Goal: Information Seeking & Learning: Find specific fact

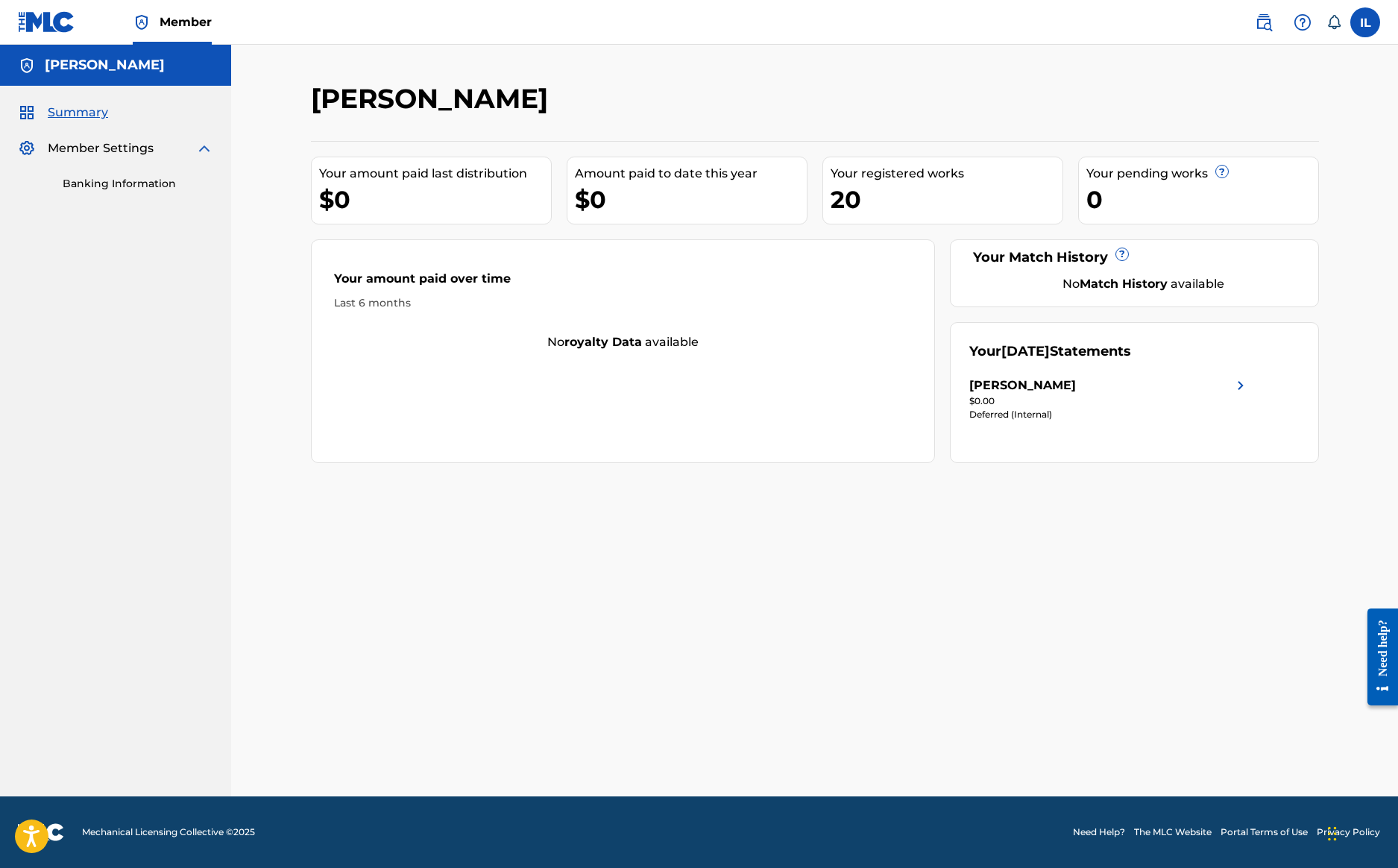
click at [997, 391] on div "[PERSON_NAME]" at bounding box center [1023, 385] width 107 height 18
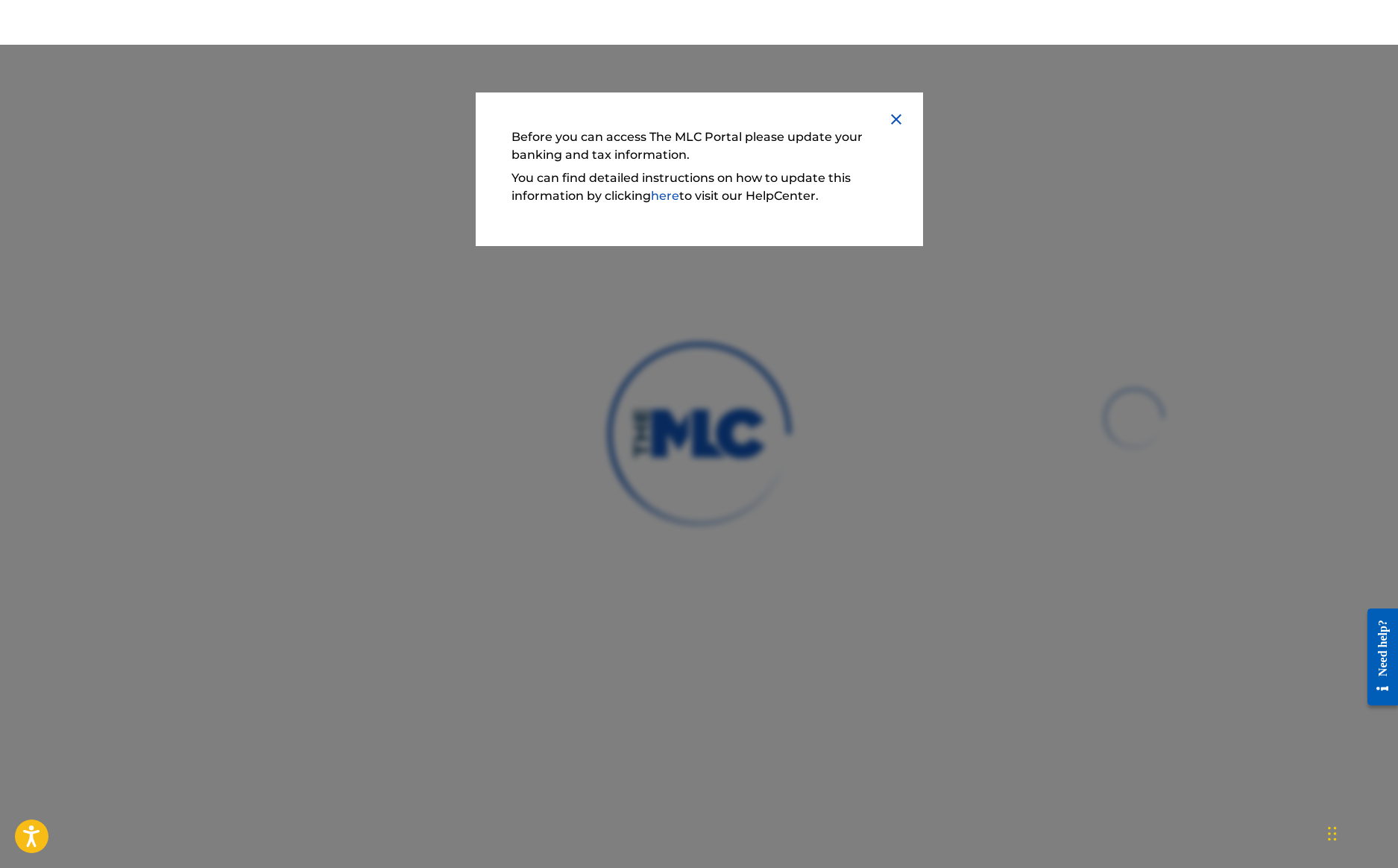
click at [896, 118] on img at bounding box center [896, 119] width 18 height 18
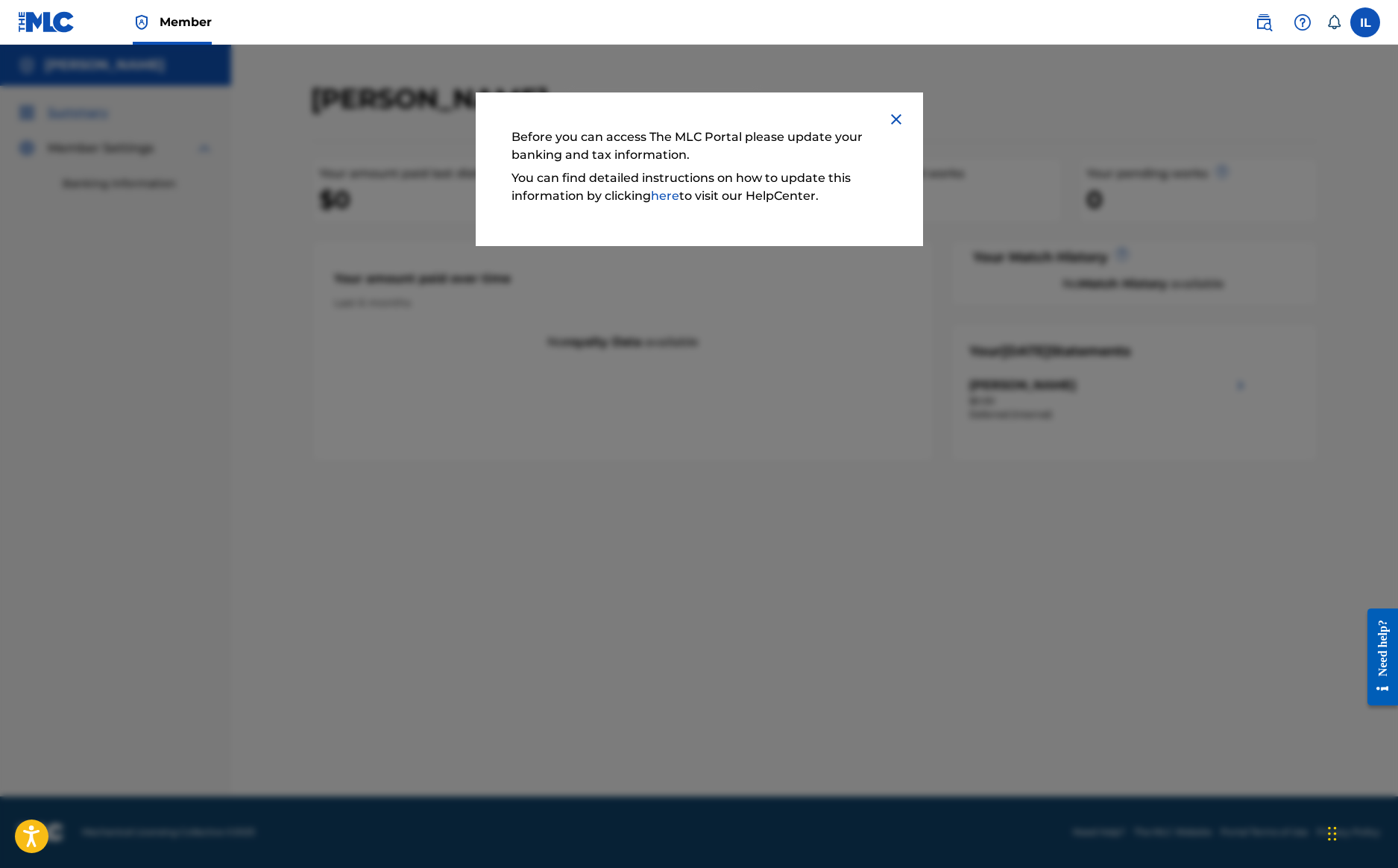
click at [939, 277] on div at bounding box center [699, 479] width 1398 height 868
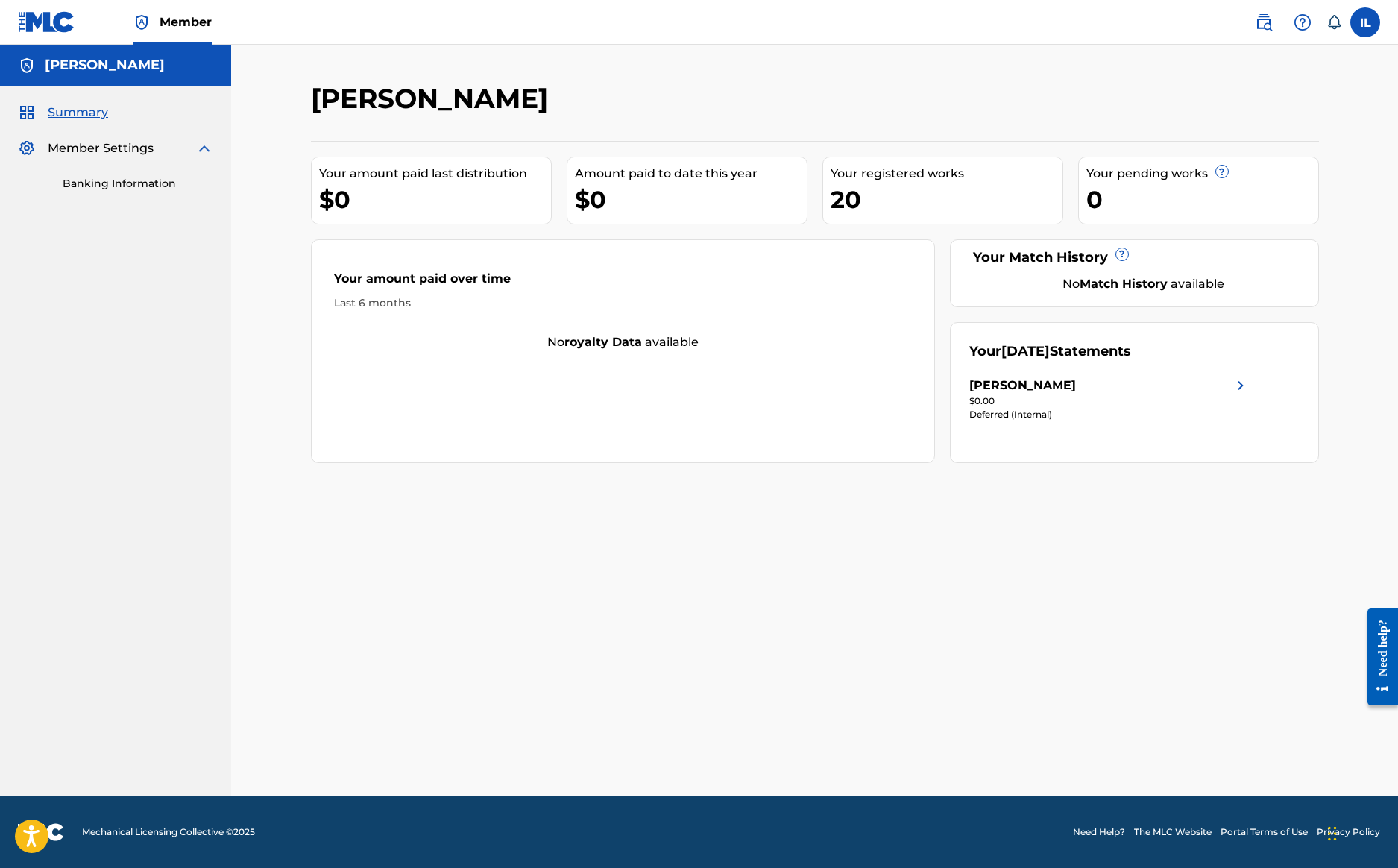
click at [1265, 23] on img at bounding box center [1263, 22] width 18 height 18
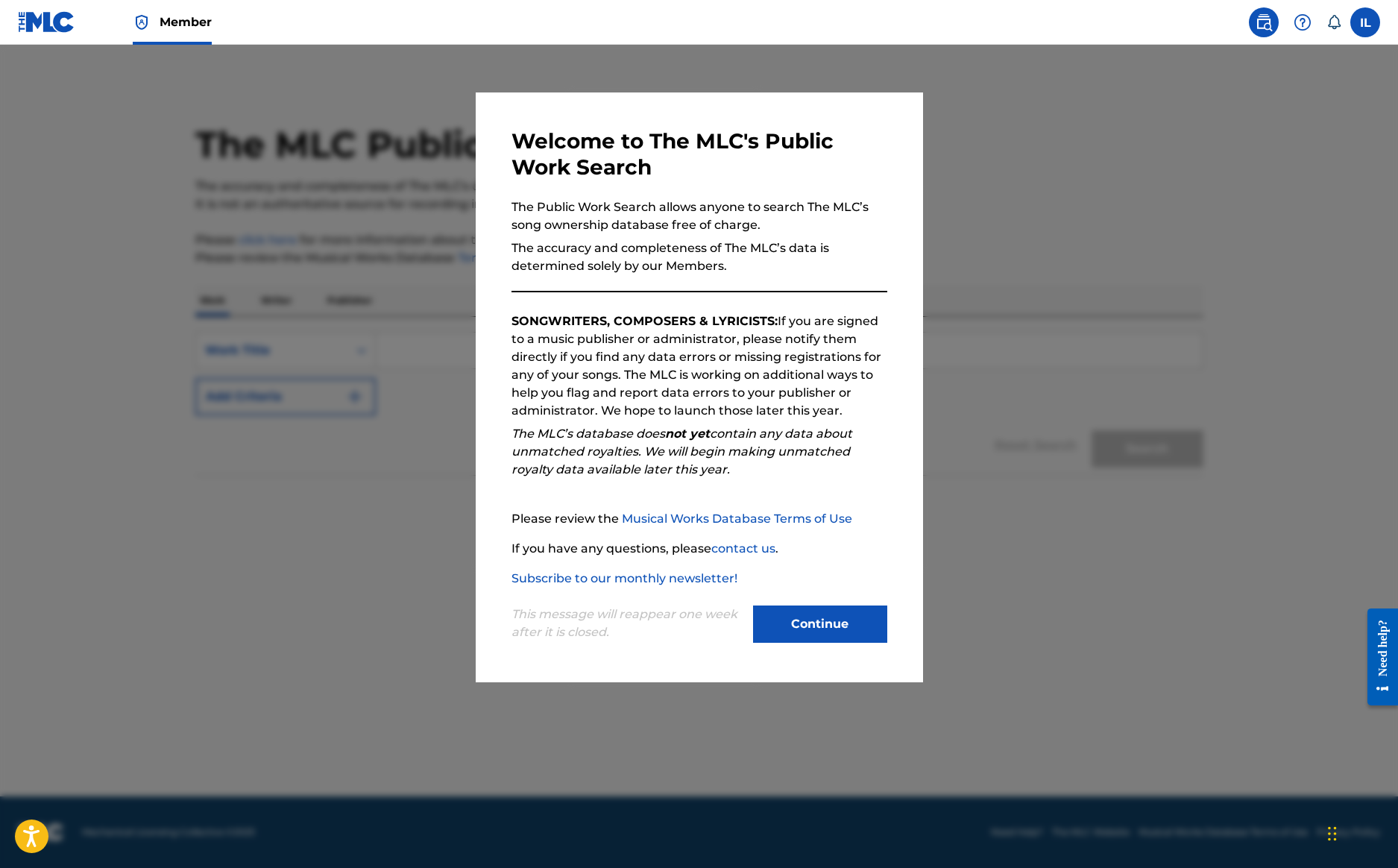
click at [813, 627] on button "Continue" at bounding box center [820, 624] width 134 height 37
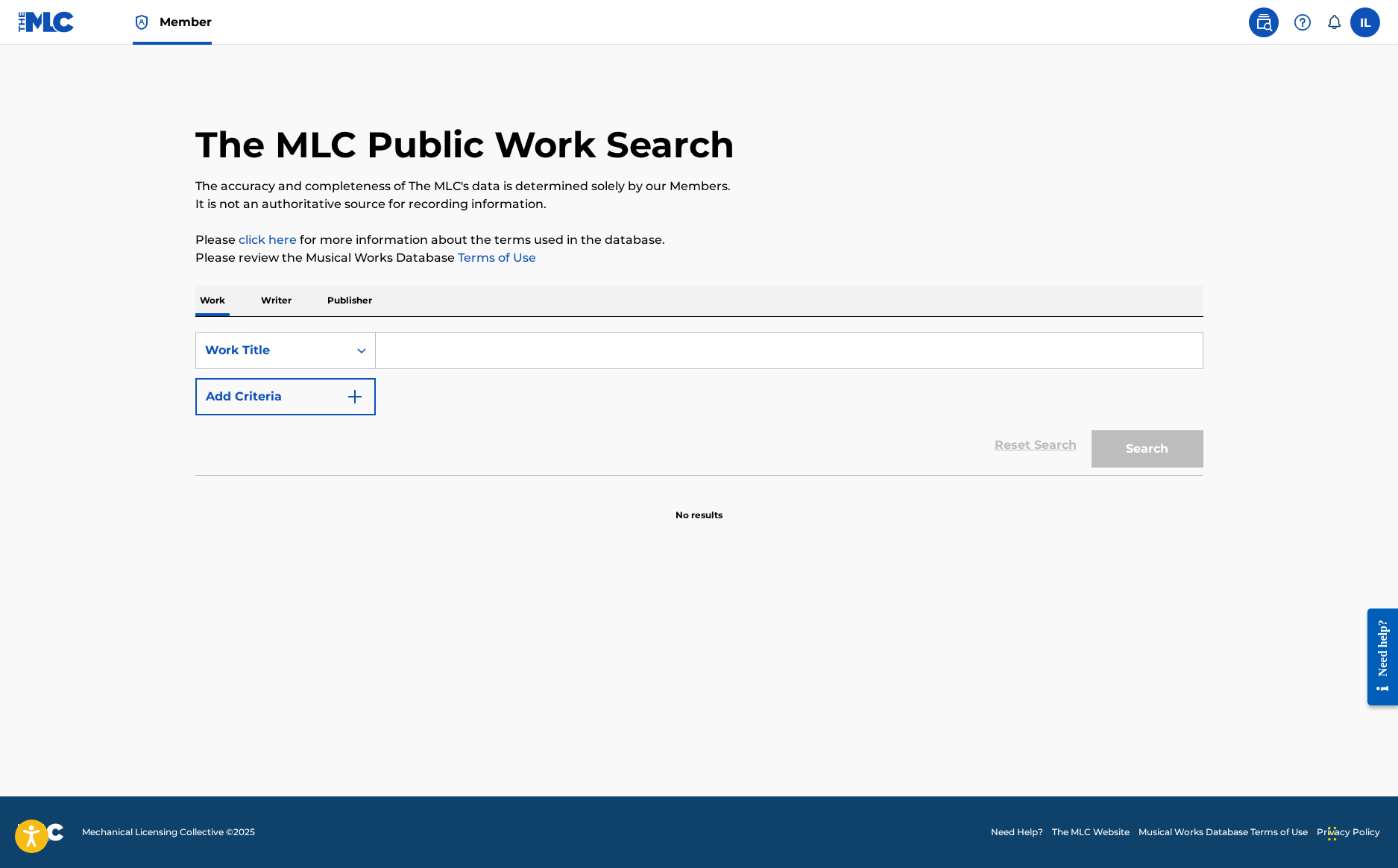
click at [411, 346] on input "Search Form" at bounding box center [789, 350] width 827 height 36
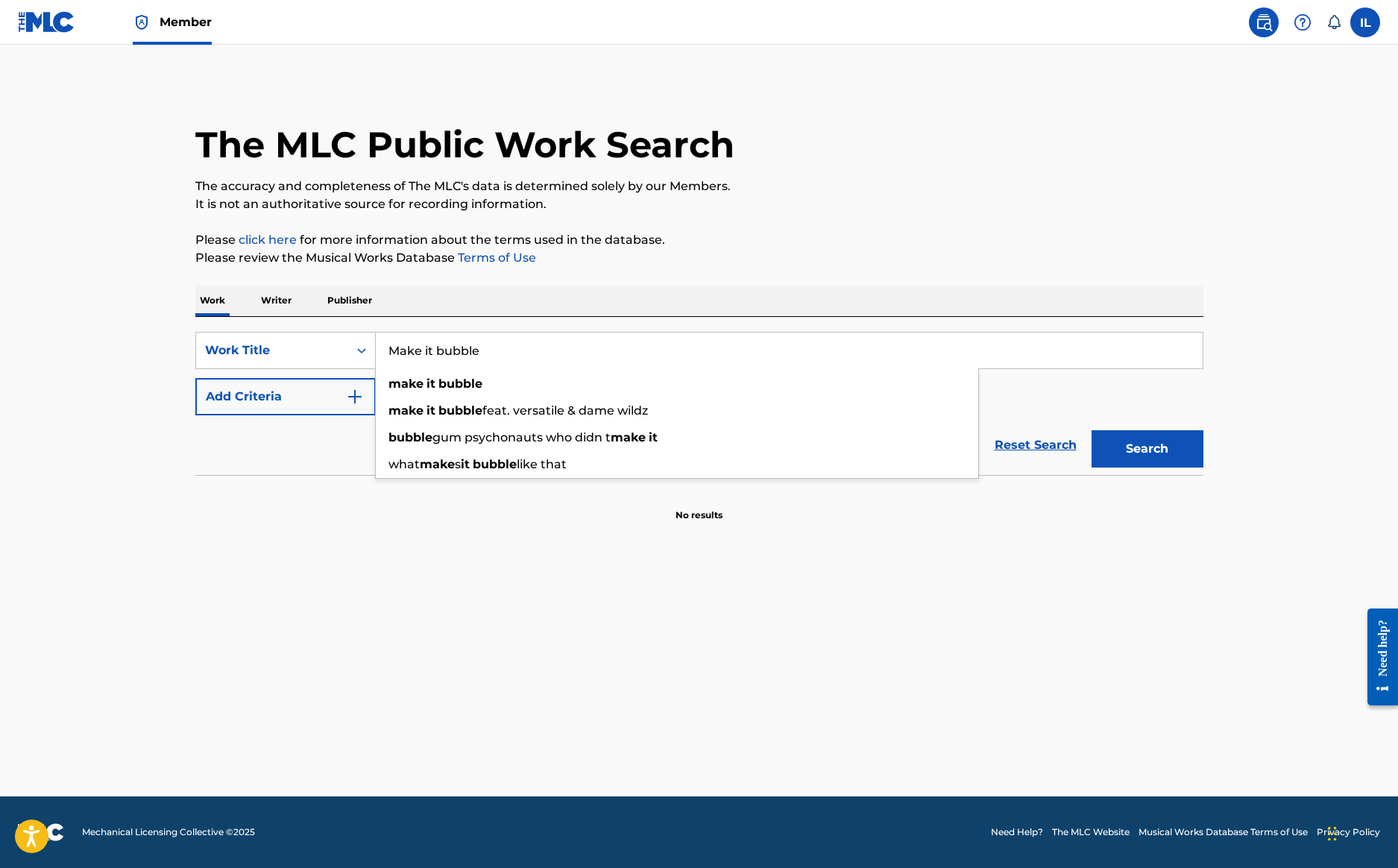
type input "Make it bubble"
click at [280, 455] on div "Reset Search Search" at bounding box center [699, 444] width 1008 height 60
click at [294, 394] on button "Add Criteria" at bounding box center [286, 397] width 180 height 37
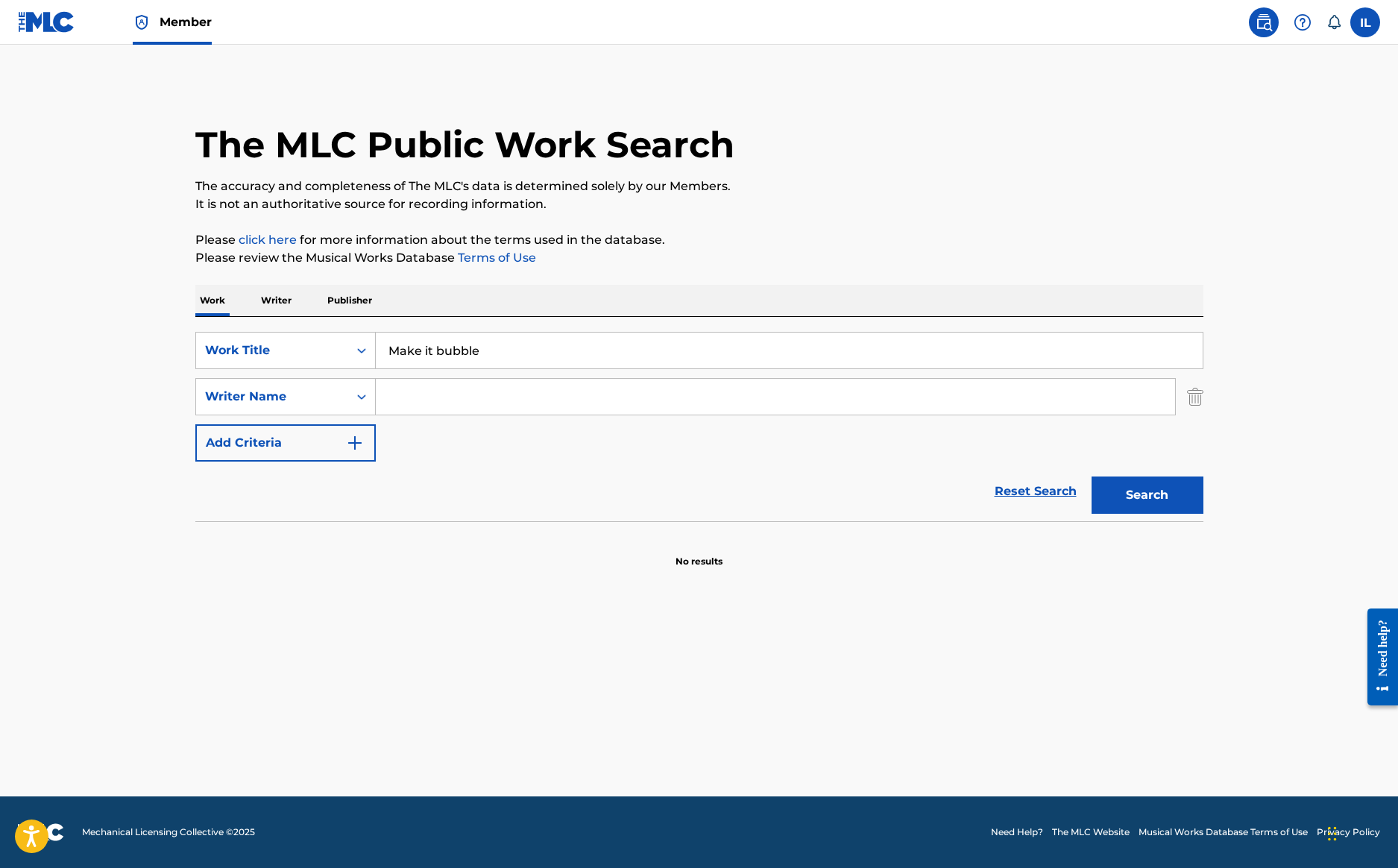
click at [431, 397] on input "Search Form" at bounding box center [776, 397] width 800 height 36
type input "Kendal eugene"
click at [1147, 495] on button "Search" at bounding box center [1147, 495] width 112 height 37
click at [1139, 492] on button "Search" at bounding box center [1147, 495] width 112 height 37
click at [354, 444] on img "Search Form" at bounding box center [355, 443] width 18 height 18
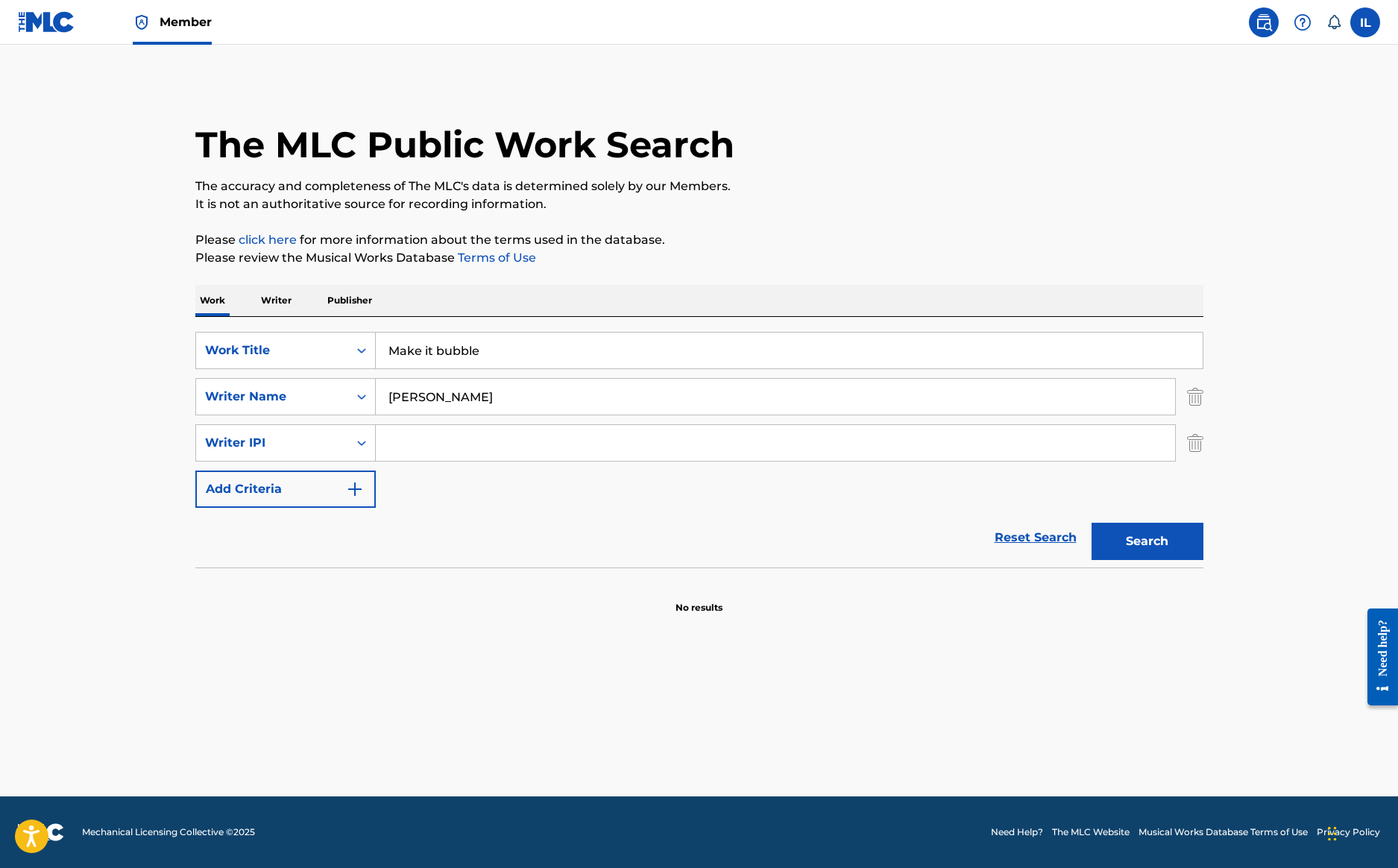
click at [1120, 539] on button "Search" at bounding box center [1147, 541] width 112 height 37
drag, startPoint x: 493, startPoint y: 403, endPoint x: 368, endPoint y: 398, distance: 125.1
click at [368, 398] on div "SearchWithCriteriaed422fe5-d0c7-453d-a842-3e458906aa5a Writer Name Kendal eugene" at bounding box center [699, 397] width 1008 height 37
click at [1126, 539] on button "Search" at bounding box center [1147, 541] width 112 height 37
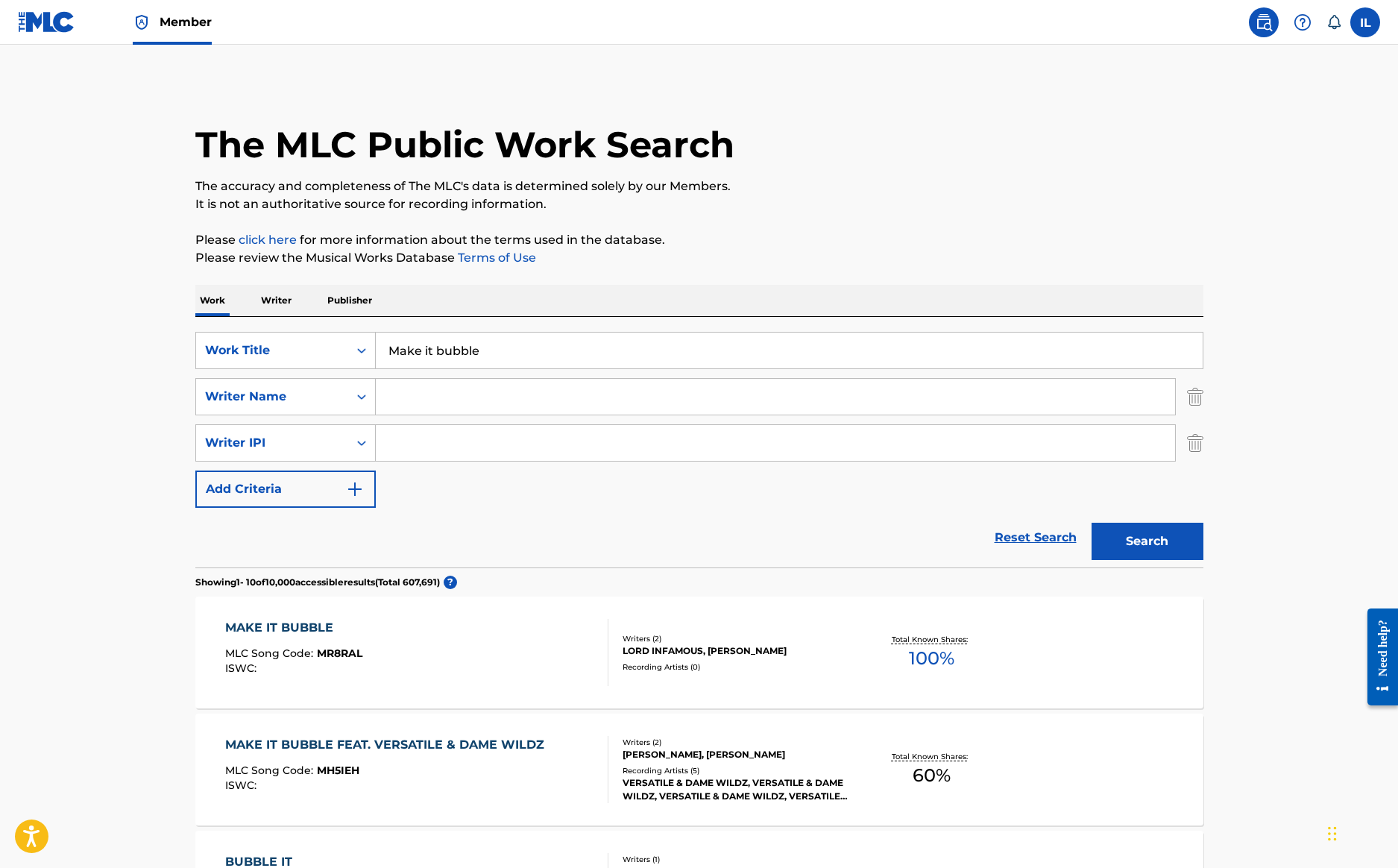
click at [274, 299] on p "Writer" at bounding box center [276, 300] width 40 height 31
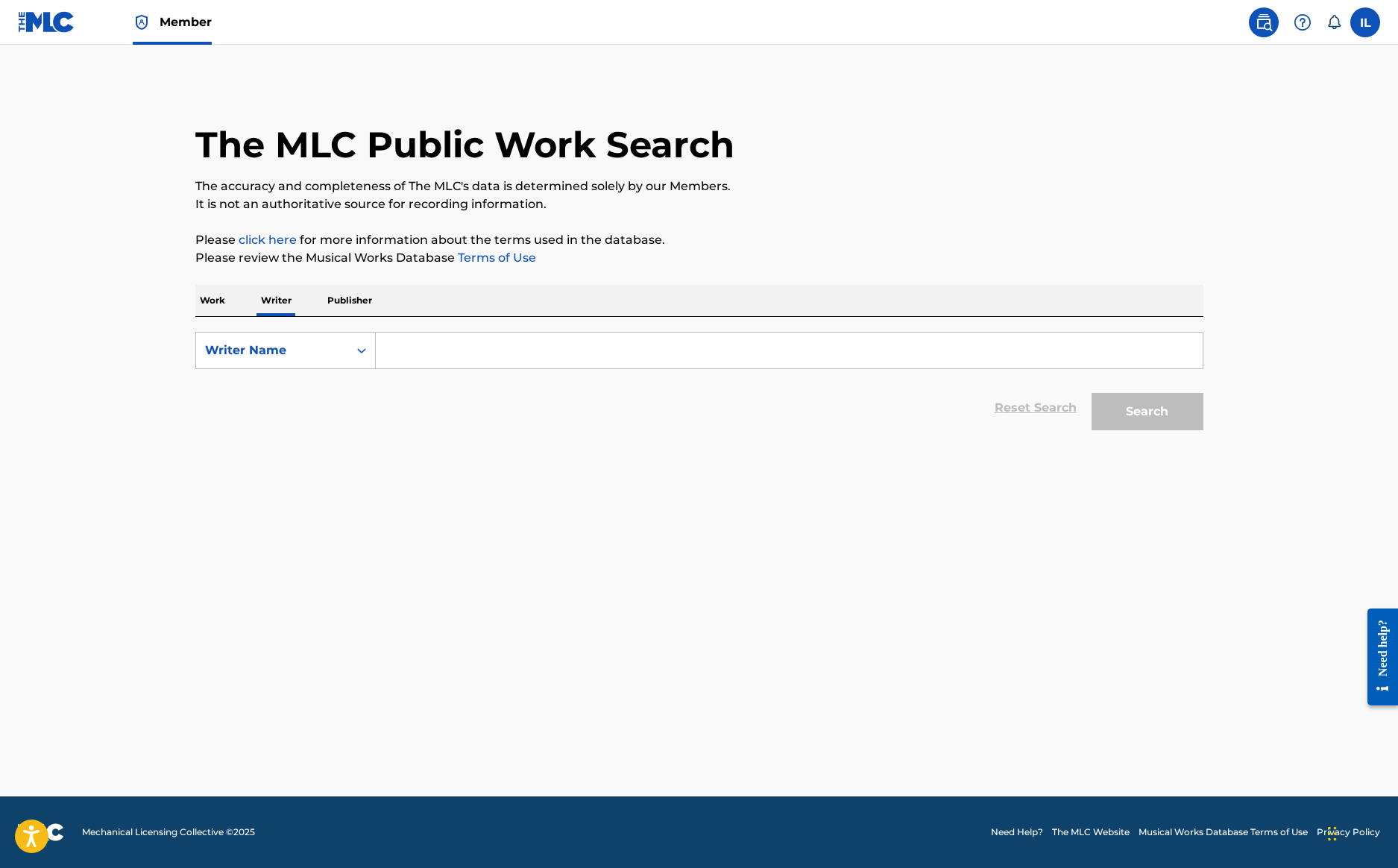
click at [413, 357] on input "Search Form" at bounding box center [789, 350] width 827 height 36
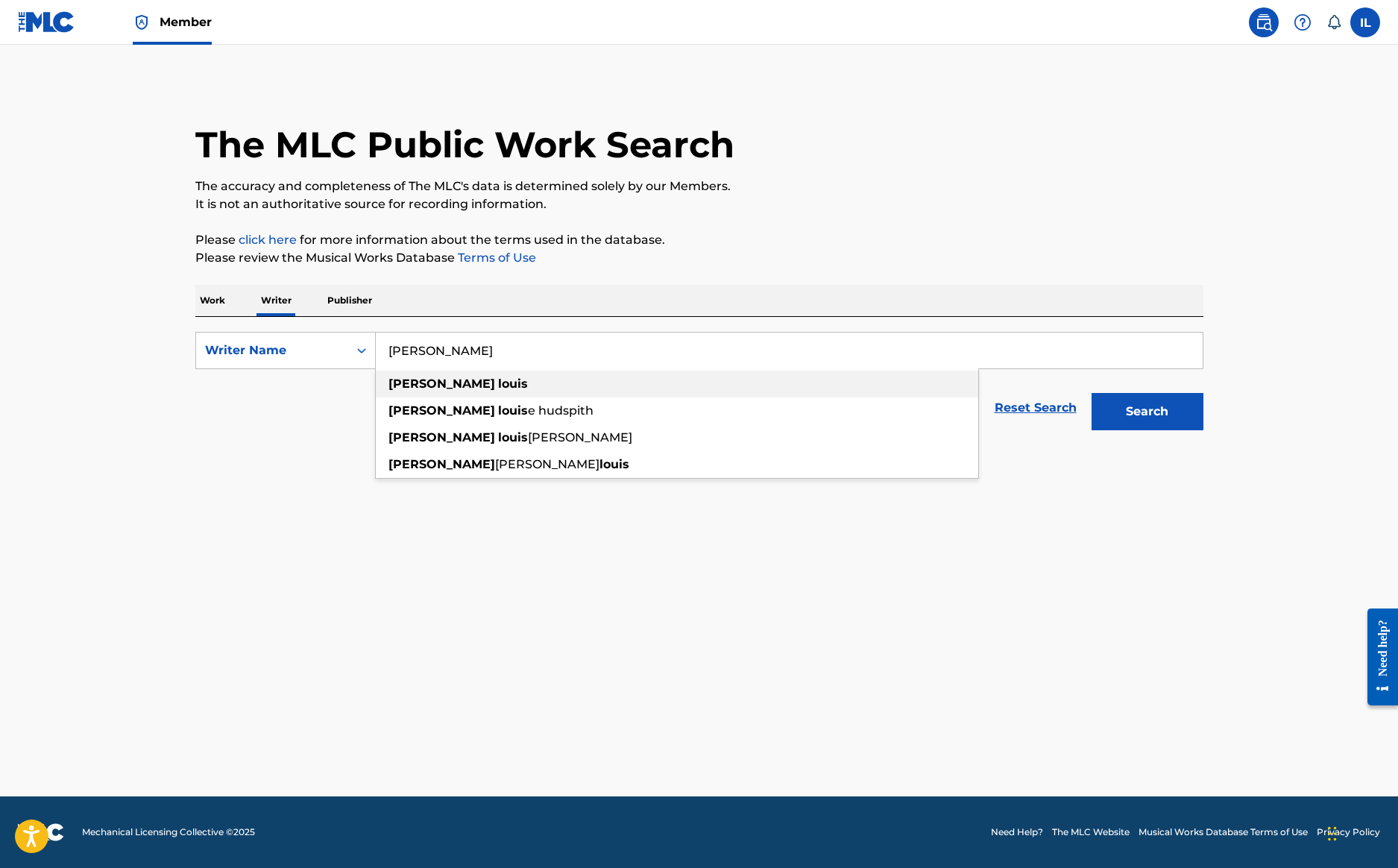
type input "courtney louis"
click at [426, 385] on strong "courtney" at bounding box center [442, 384] width 107 height 14
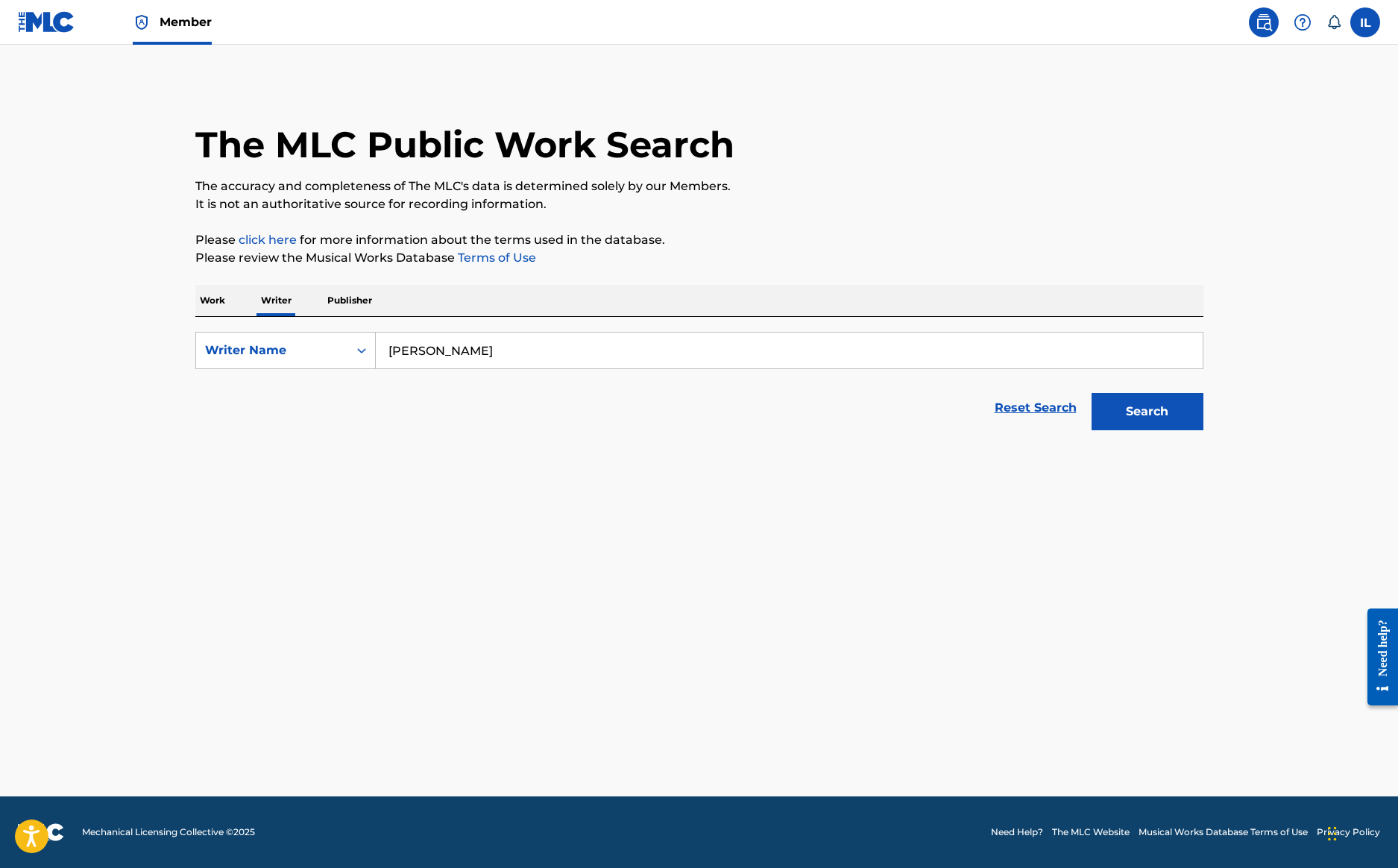
click at [1149, 410] on button "Search" at bounding box center [1147, 411] width 112 height 37
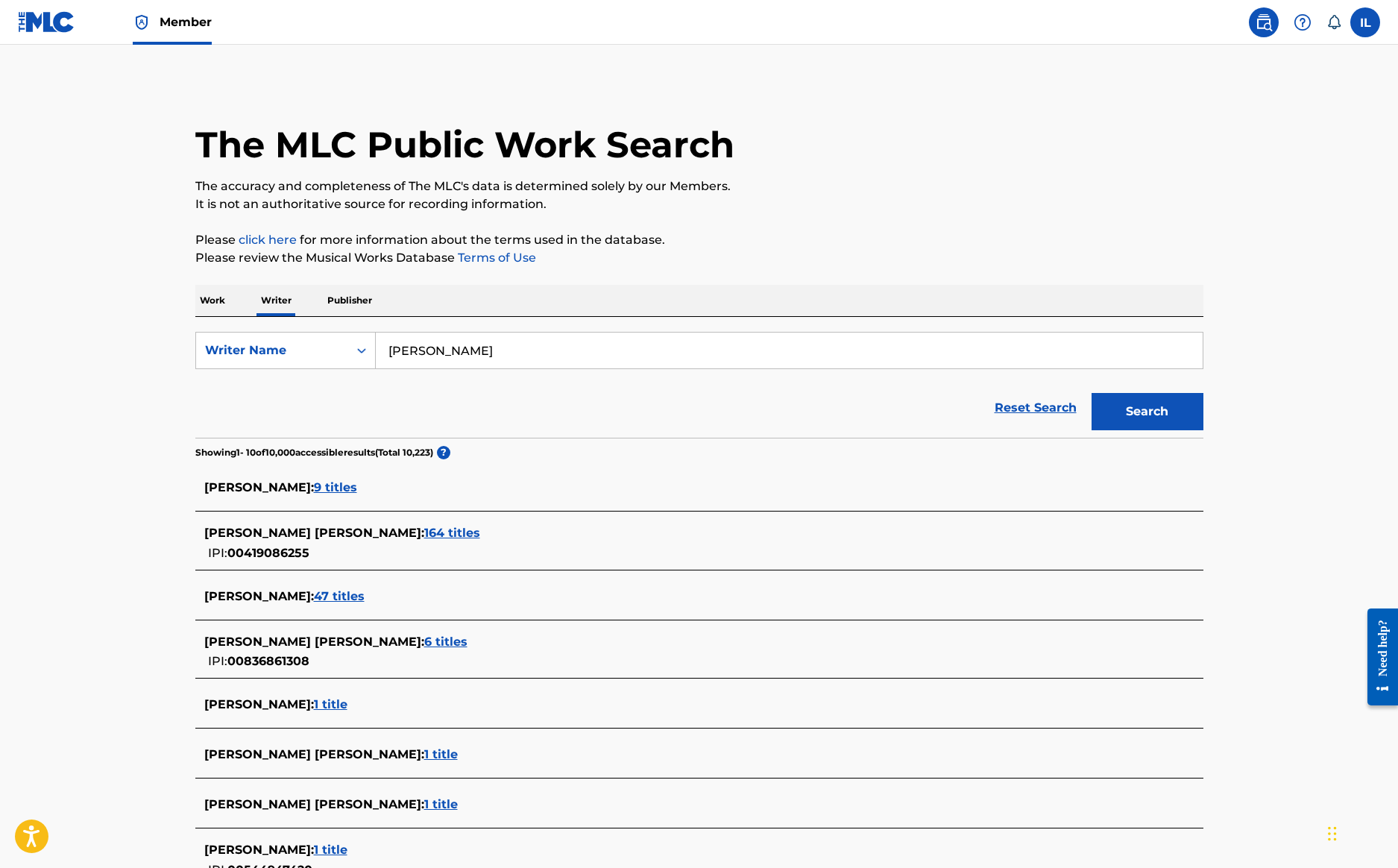
click at [448, 534] on span "164 titles" at bounding box center [452, 533] width 56 height 14
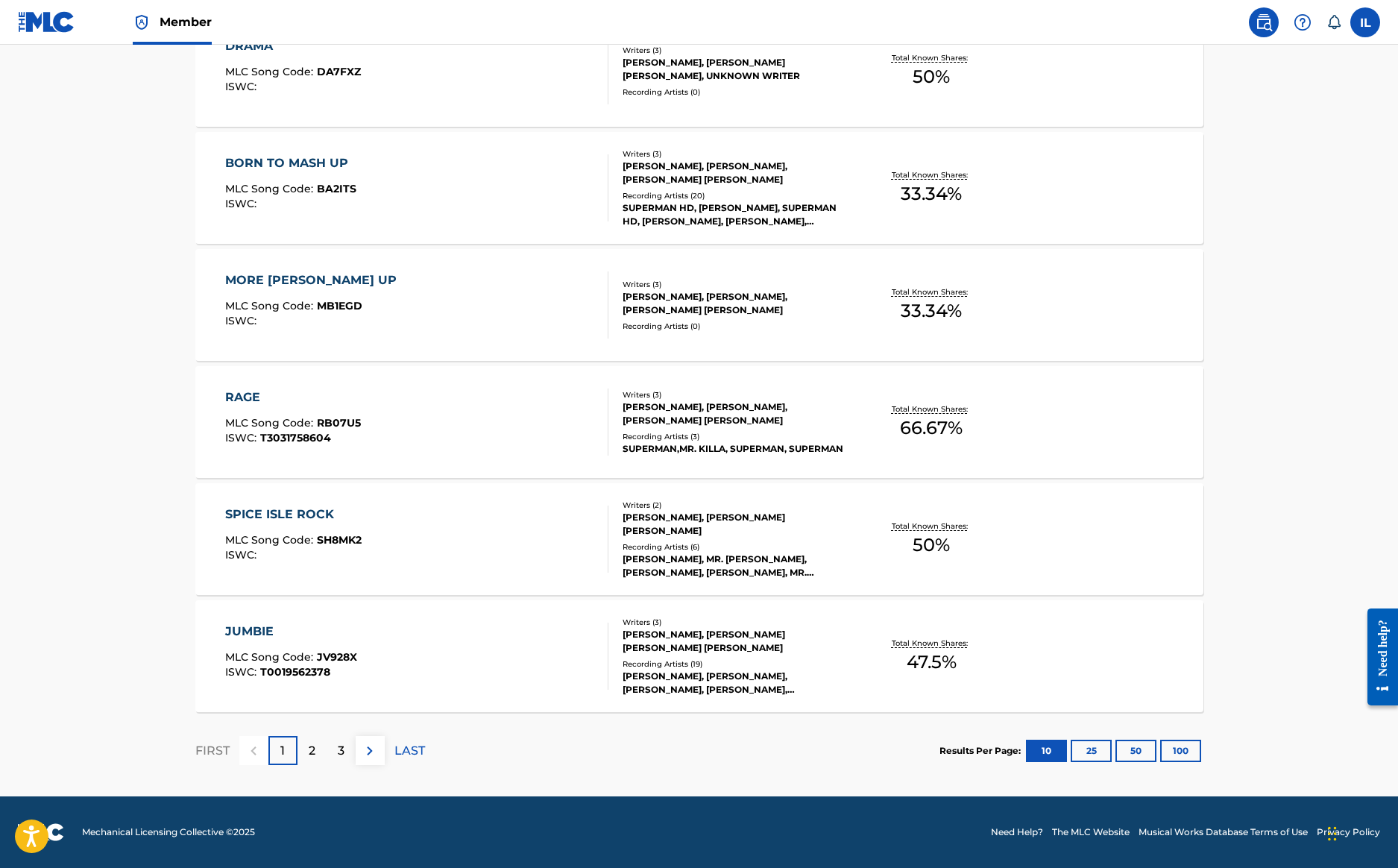
scroll to position [957, 0]
click at [309, 749] on p "2" at bounding box center [312, 751] width 6 height 18
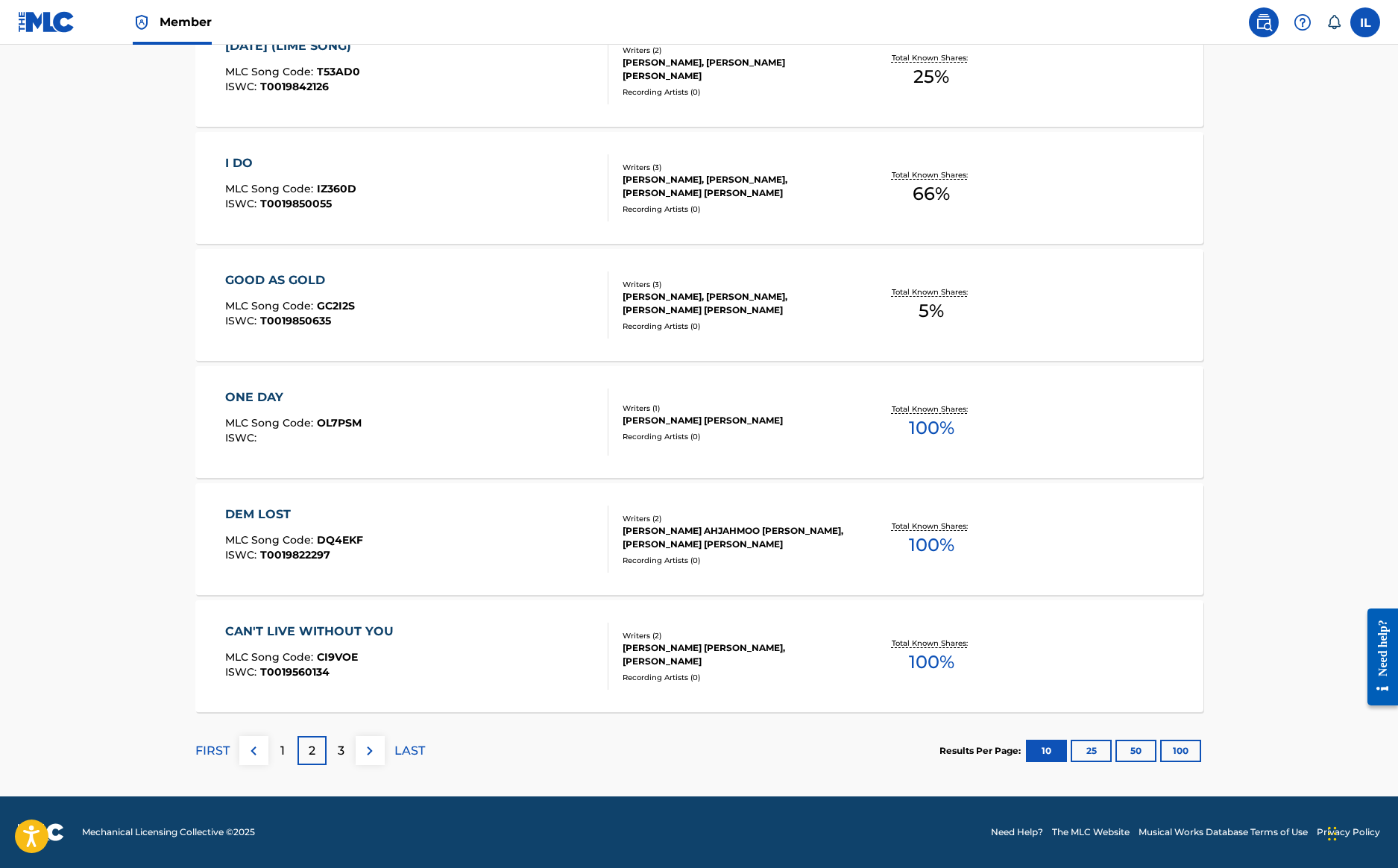
click at [662, 419] on div "COURTNEY SIMON KENDALL LOUIS" at bounding box center [735, 420] width 225 height 14
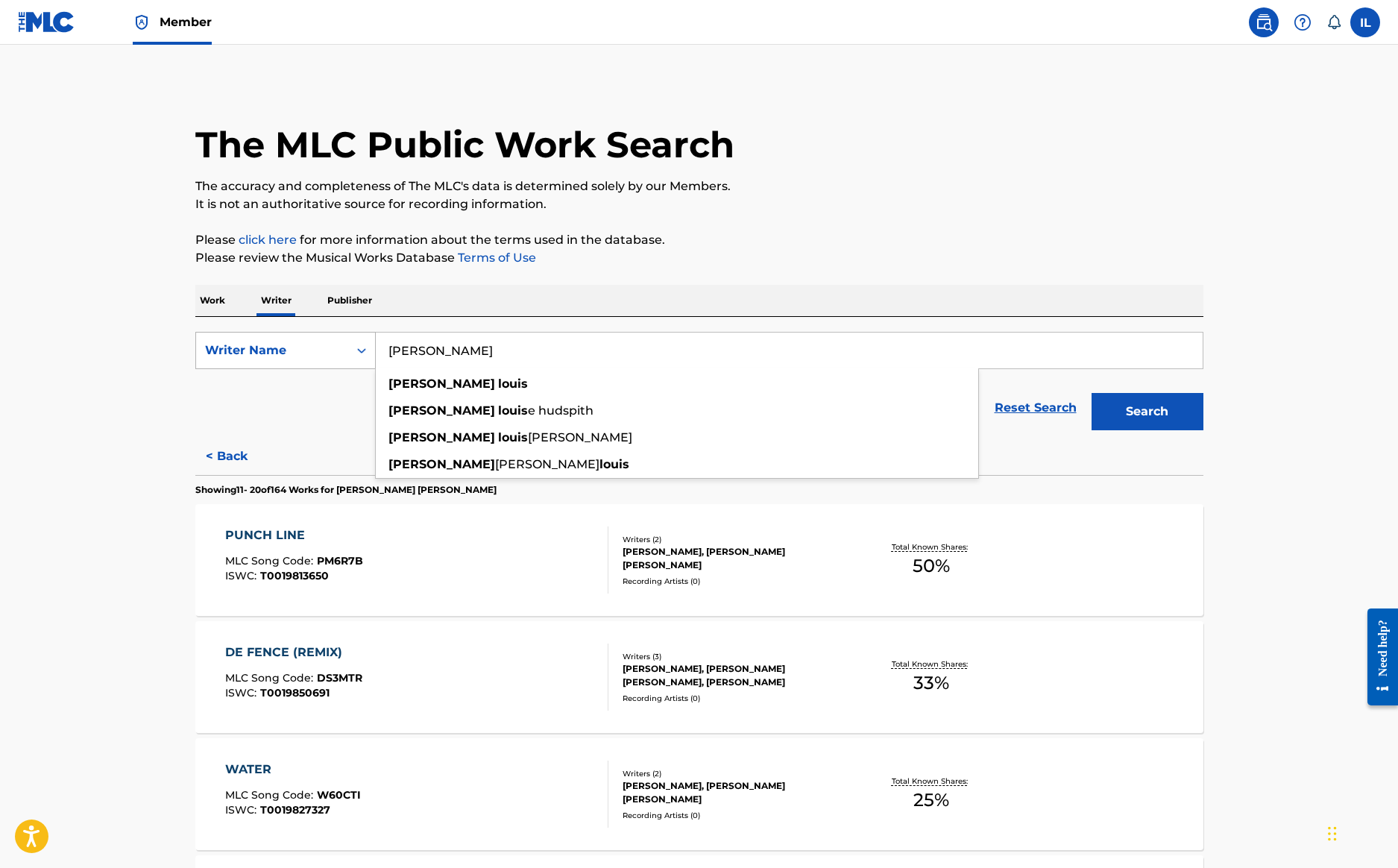
drag, startPoint x: 500, startPoint y: 353, endPoint x: 373, endPoint y: 349, distance: 127.1
click at [373, 349] on div "SearchWithCriteria8c02ba5c-8127-4b0e-ac94-2b83c76d7efe Writer Name courtney lou…" at bounding box center [699, 350] width 1008 height 37
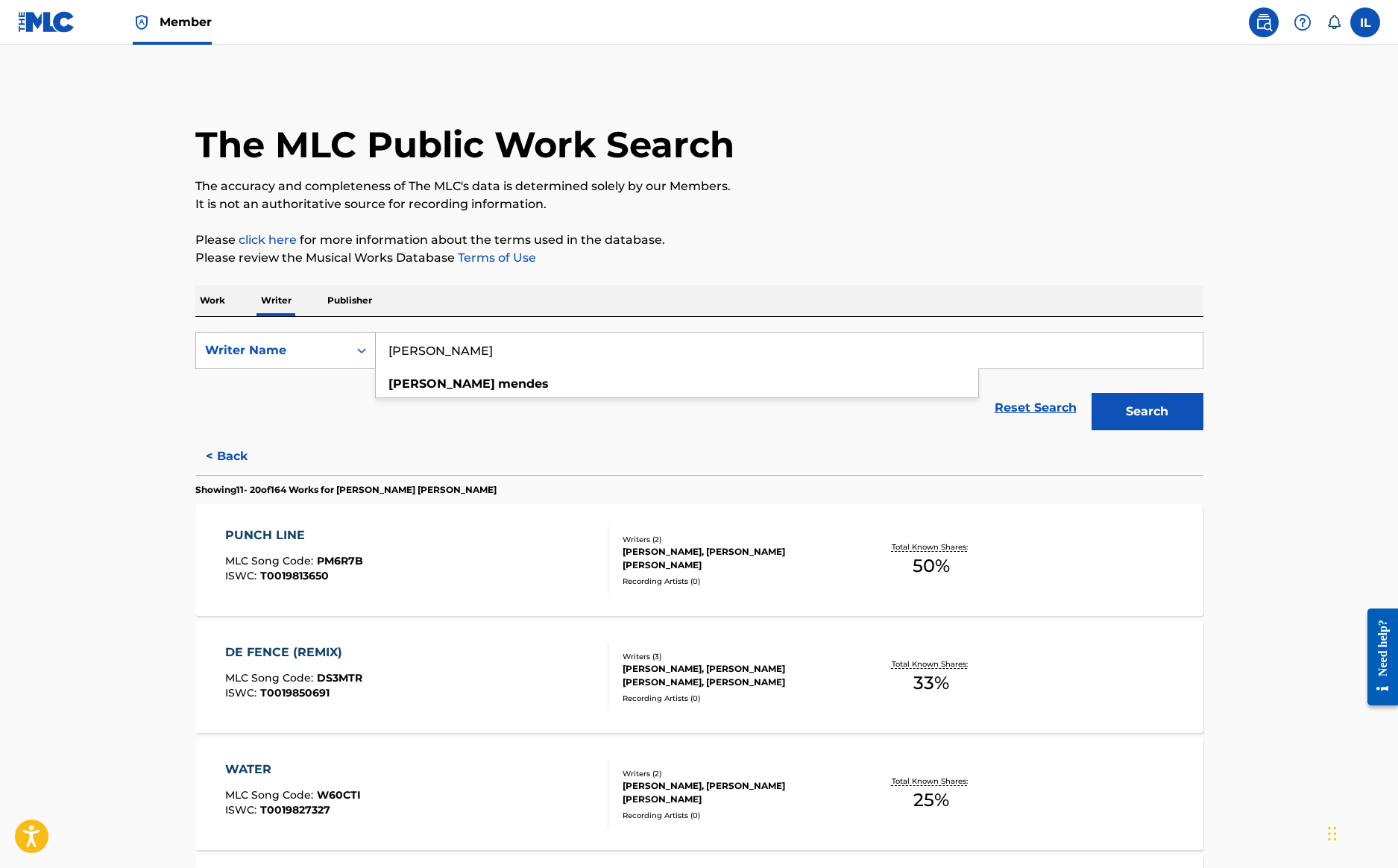
click at [1147, 412] on button "Search" at bounding box center [1147, 411] width 112 height 37
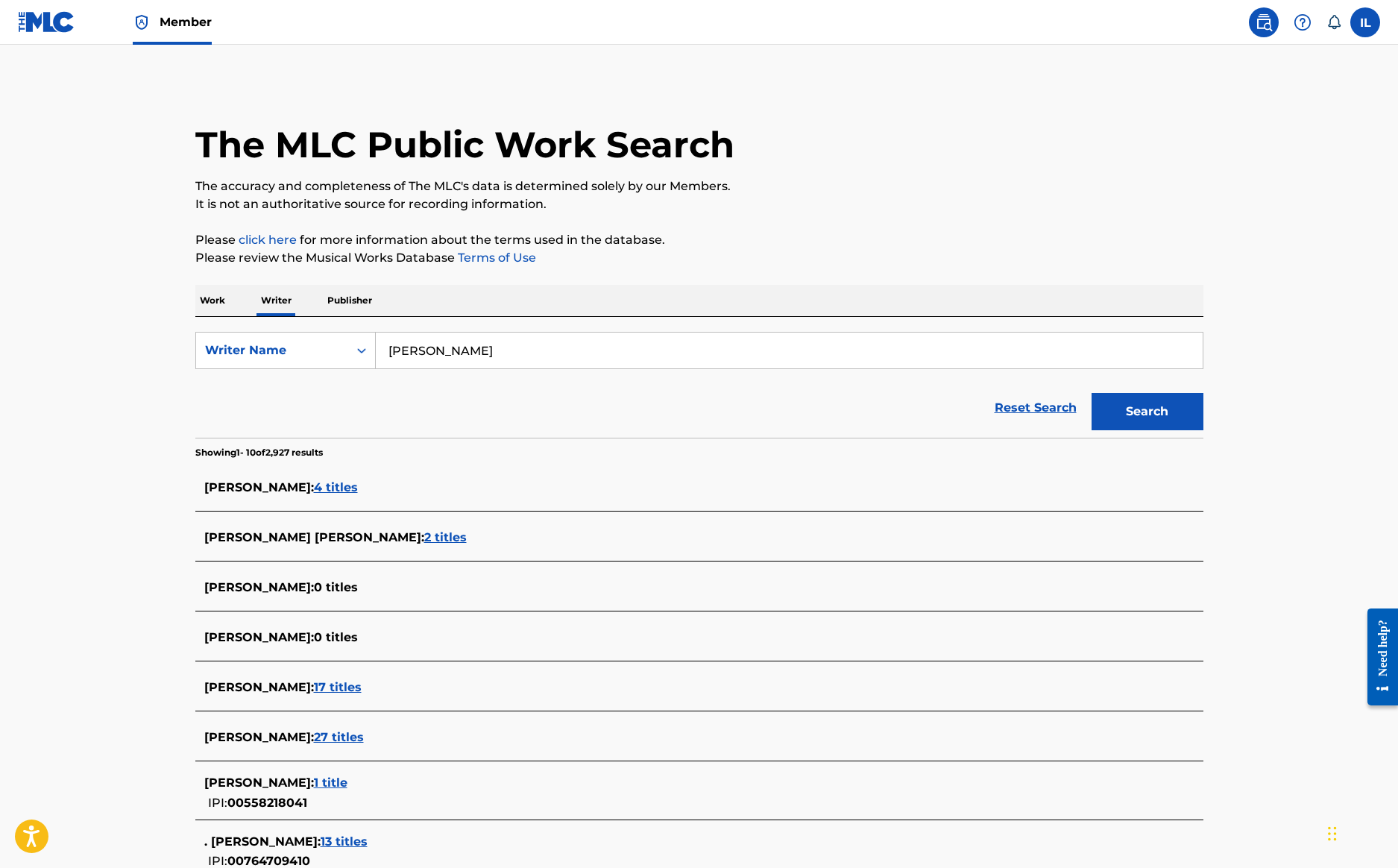
click at [338, 485] on span "4 titles" at bounding box center [335, 487] width 44 height 14
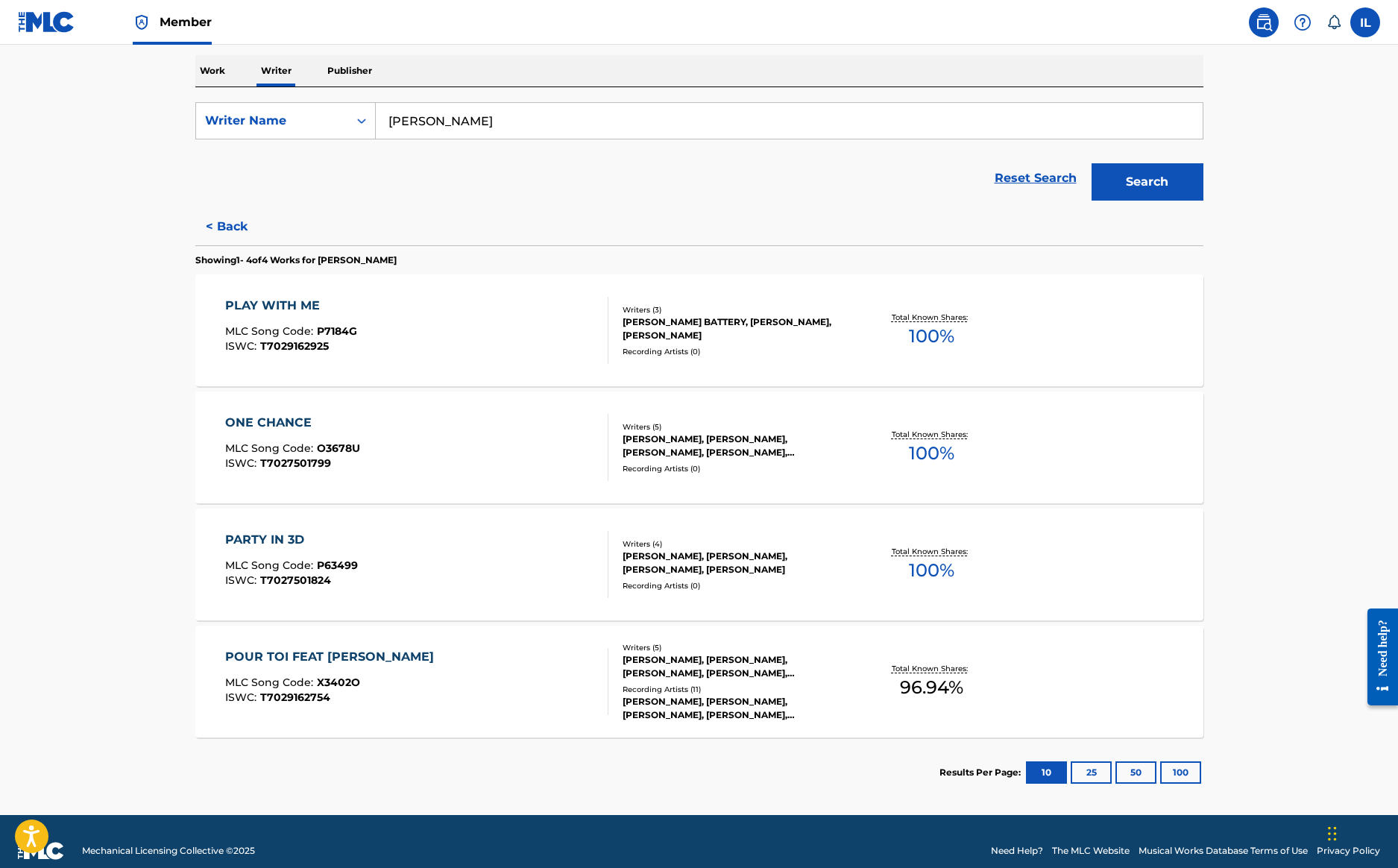
scroll to position [242, 0]
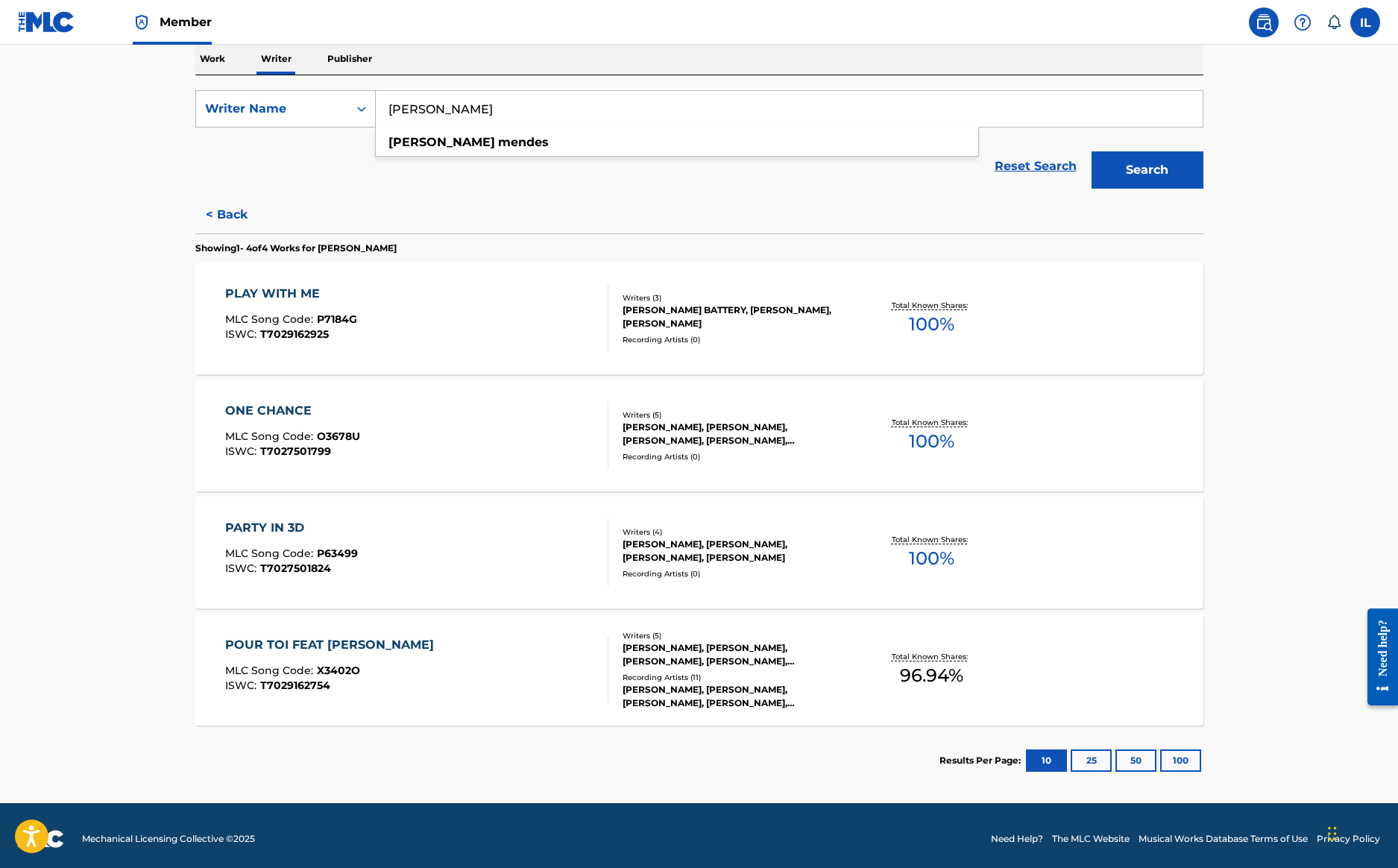
drag, startPoint x: 500, startPoint y: 113, endPoint x: 360, endPoint y: 113, distance: 140.0
click at [360, 113] on div "SearchWithCriteria8c02ba5c-8127-4b0e-ac94-2b83c76d7efe Writer Name dwayne mende…" at bounding box center [699, 108] width 1008 height 37
click at [498, 136] on strong "loctar" at bounding box center [515, 142] width 36 height 14
type input "irvin loctar"
click at [1155, 168] on button "Search" at bounding box center [1147, 170] width 112 height 37
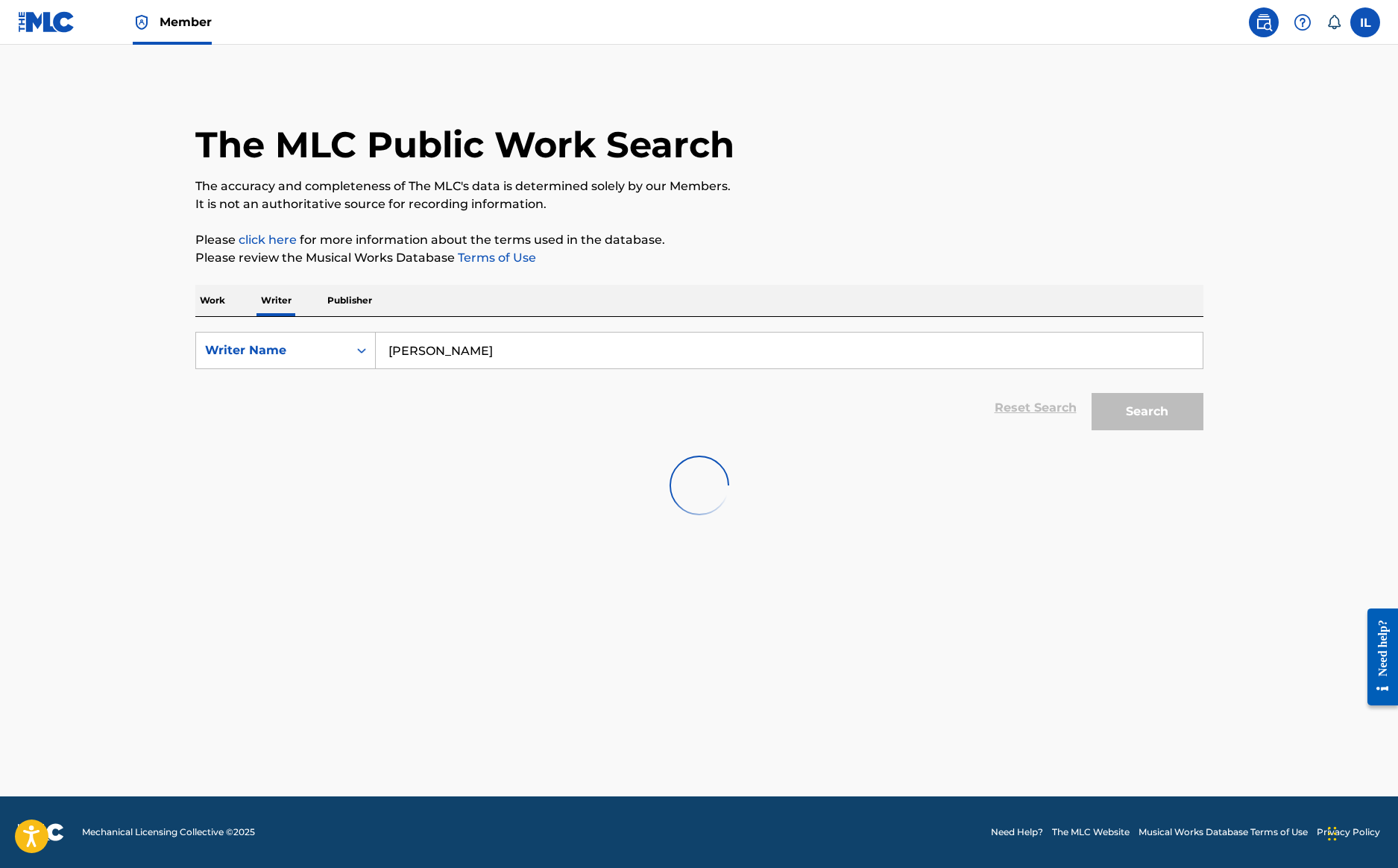
scroll to position [0, 0]
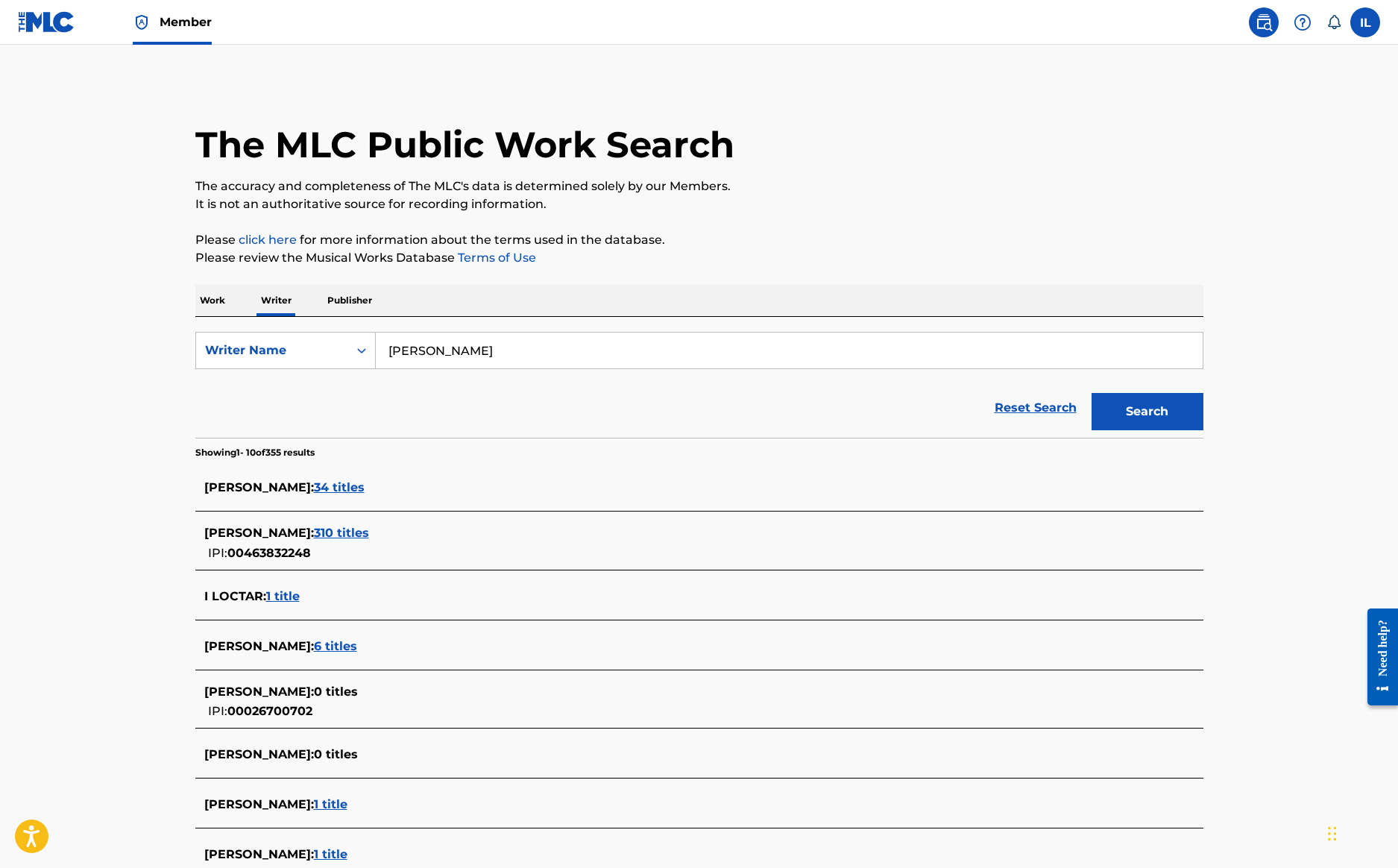
click at [314, 481] on span "34 titles" at bounding box center [339, 487] width 51 height 14
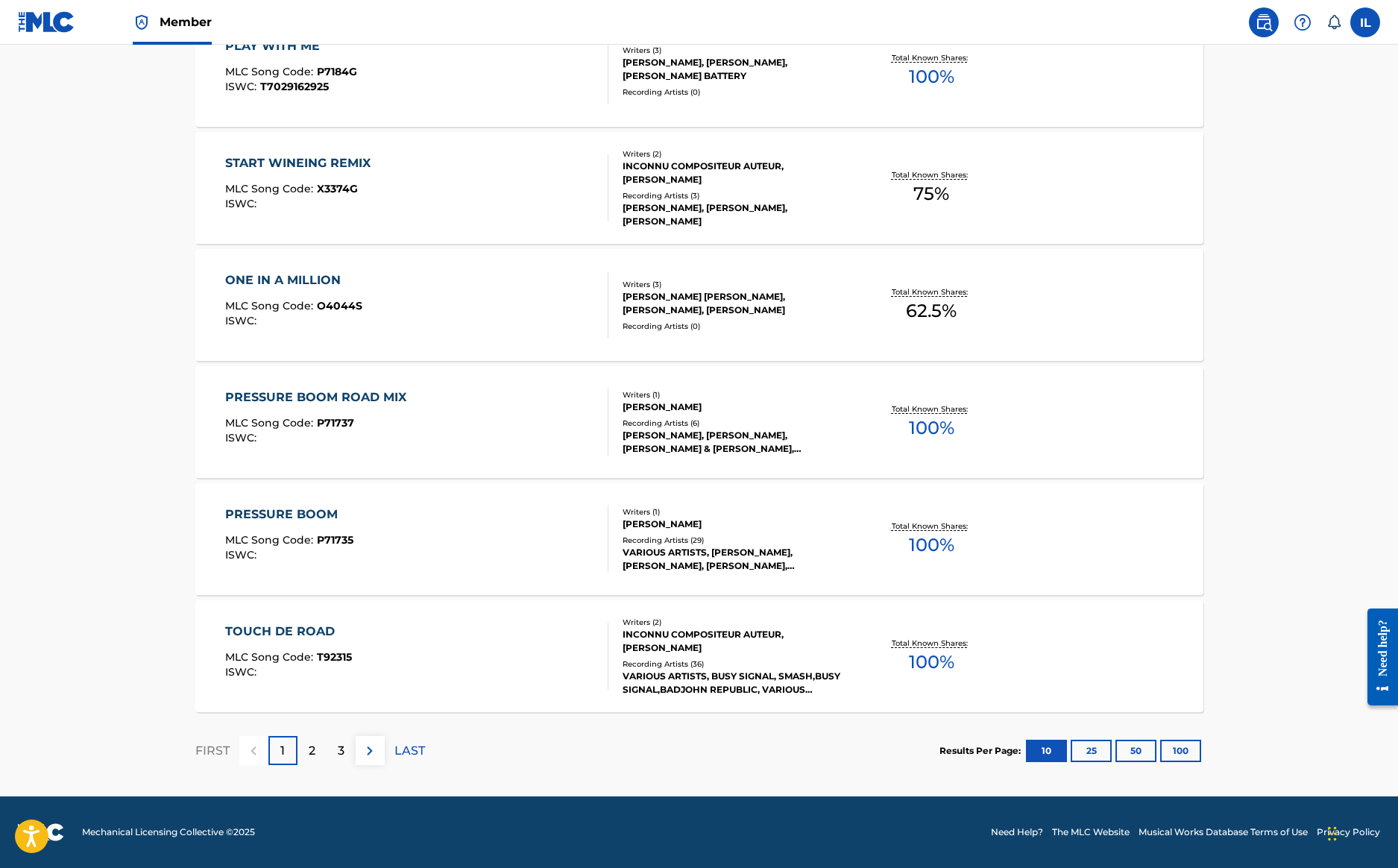
scroll to position [957, 0]
click at [313, 746] on p "2" at bounding box center [312, 751] width 6 height 18
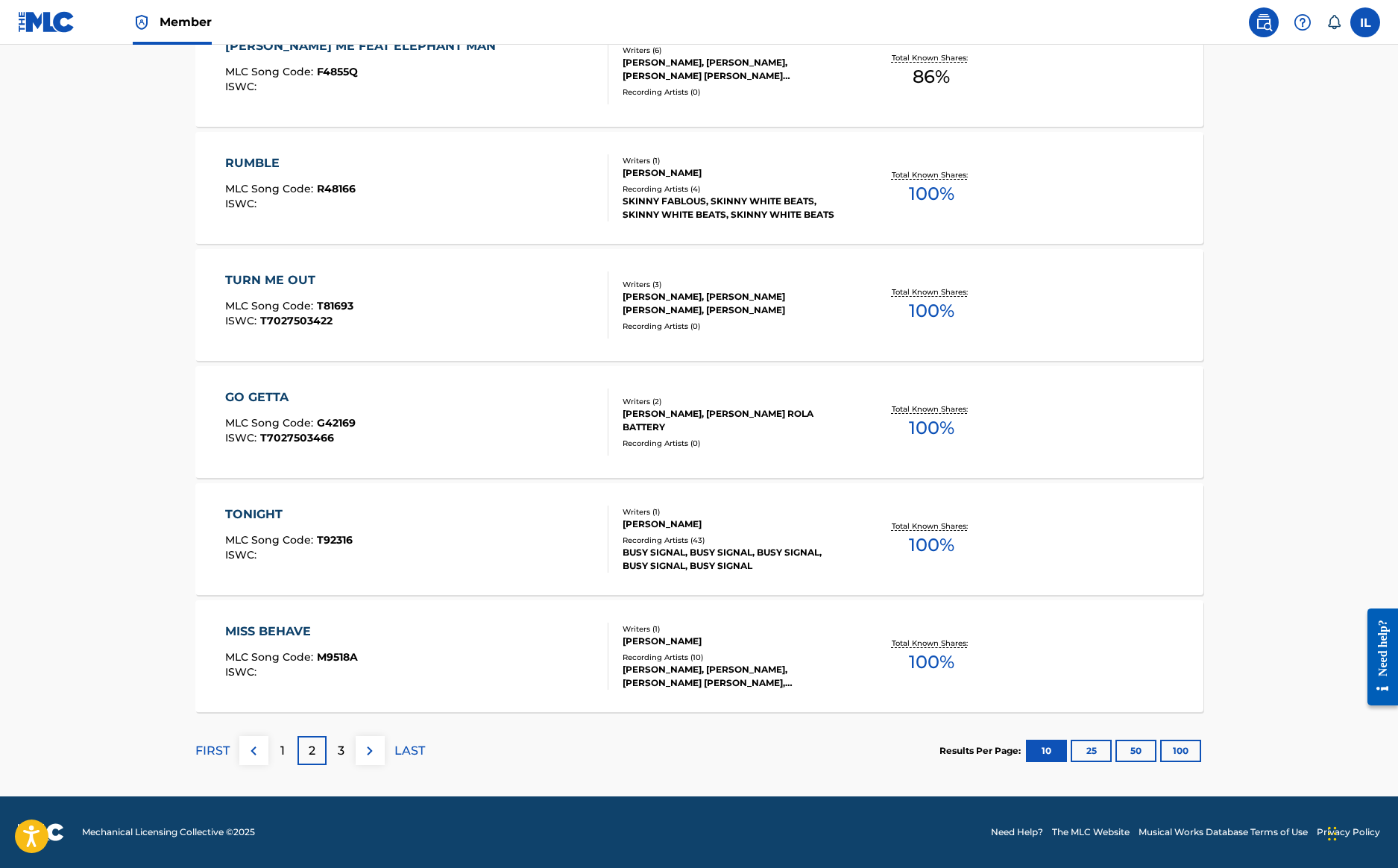
click at [336, 760] on div "3" at bounding box center [341, 750] width 29 height 29
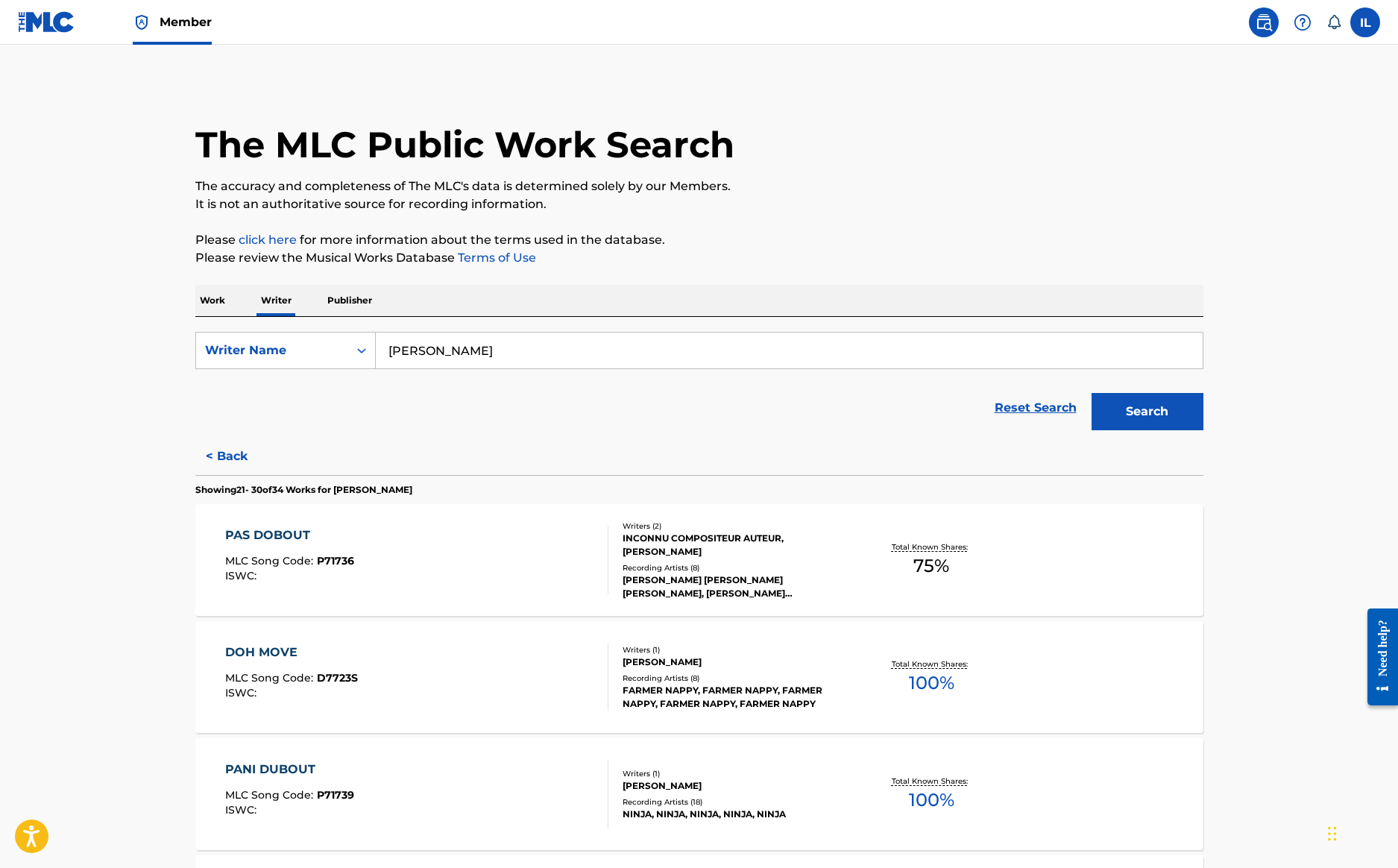
scroll to position [0, 0]
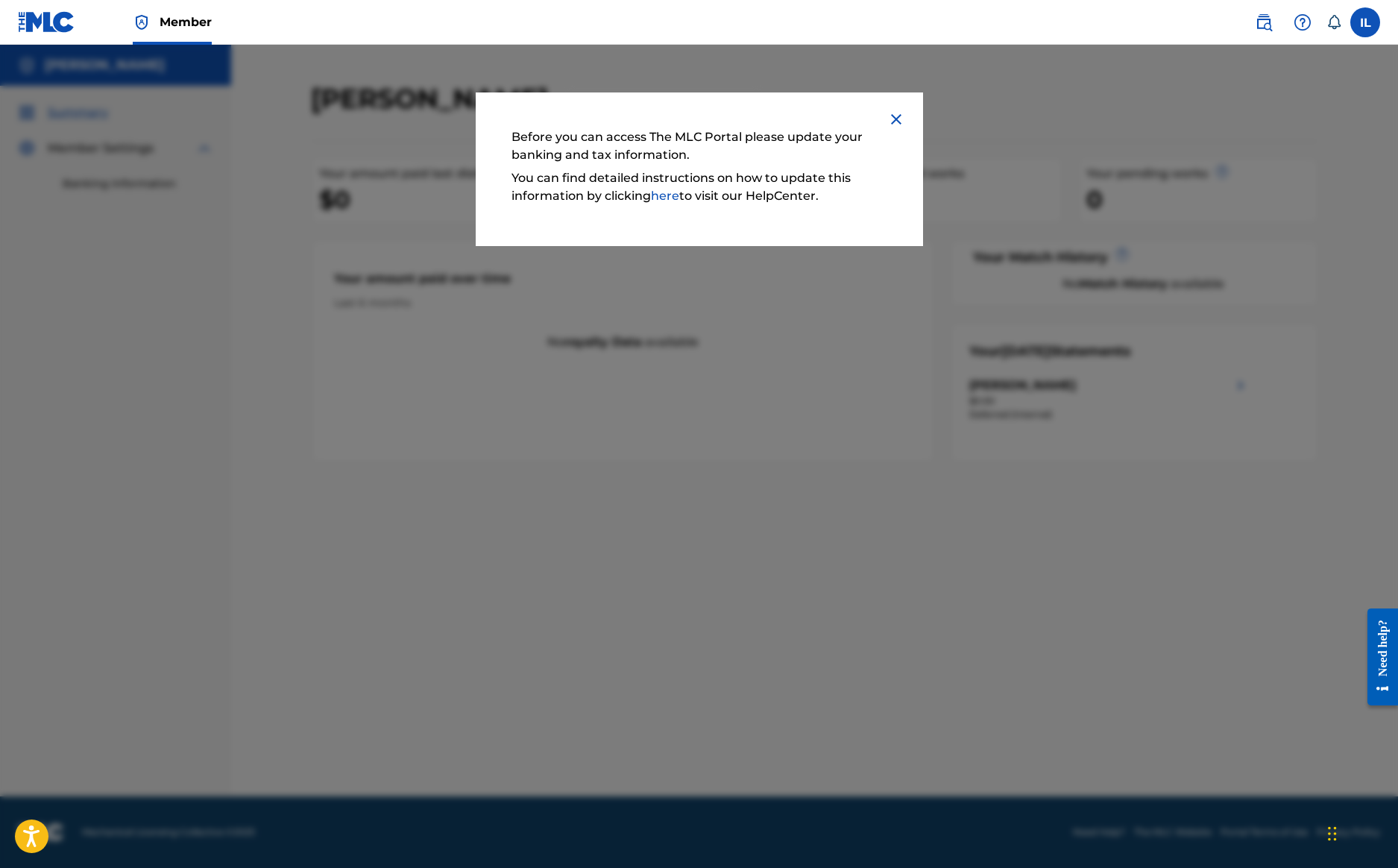
click at [895, 122] on img at bounding box center [896, 119] width 18 height 18
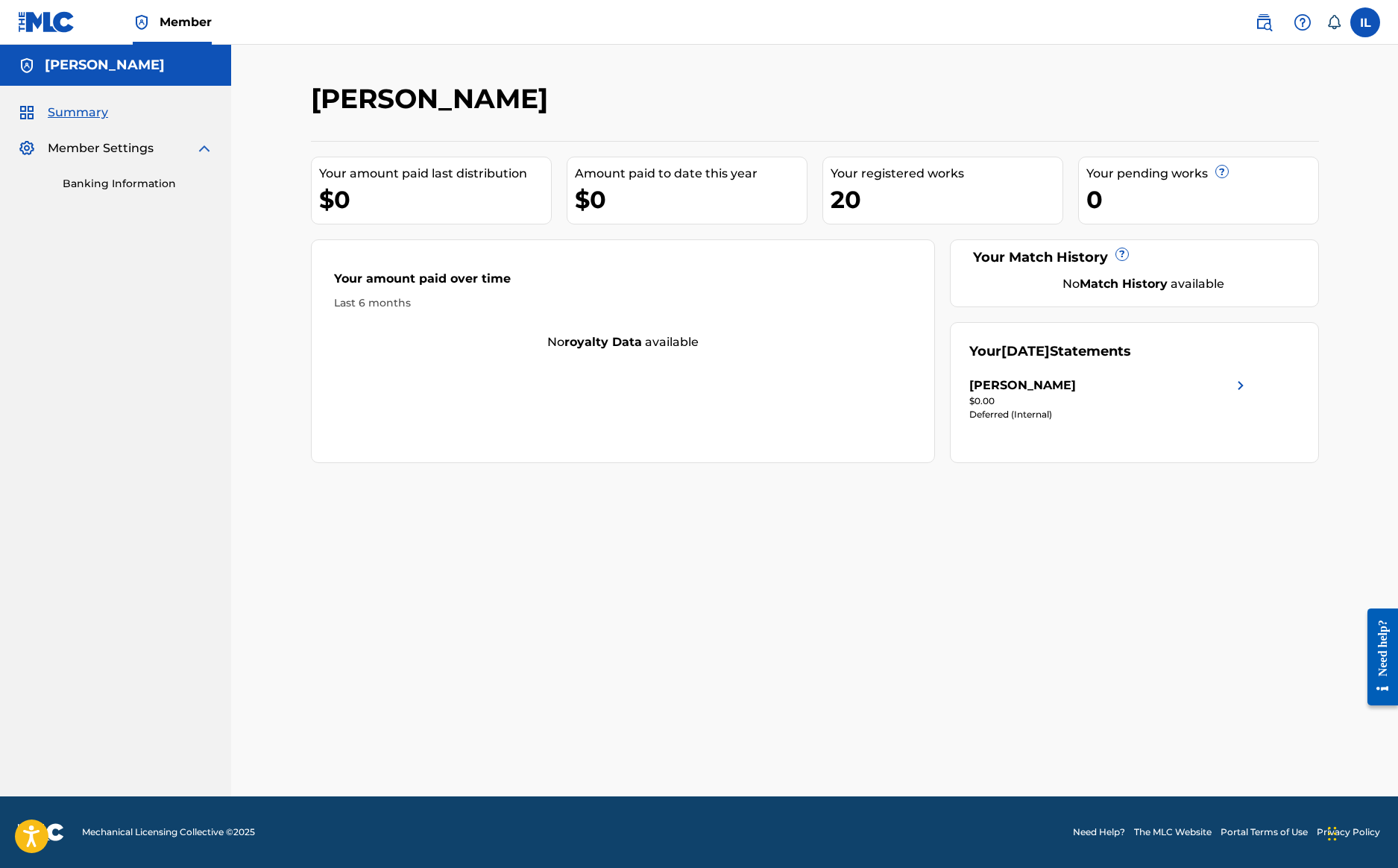
click at [851, 195] on div "20" at bounding box center [946, 199] width 232 height 34
click at [877, 183] on div "20" at bounding box center [946, 199] width 232 height 34
click at [71, 116] on span "Summary" at bounding box center [78, 112] width 61 height 18
click at [1266, 27] on img at bounding box center [1263, 22] width 18 height 18
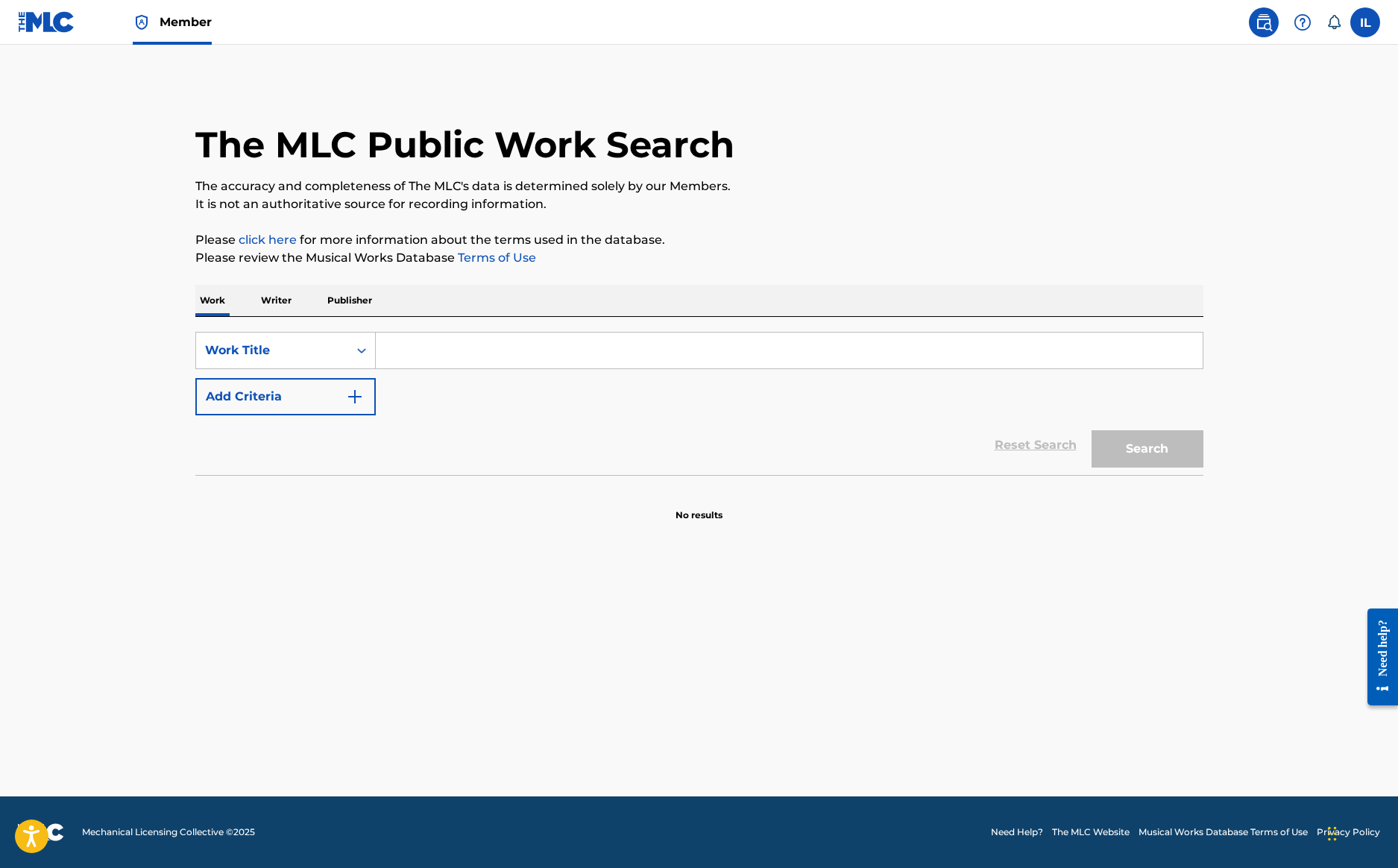
click at [275, 301] on p "Writer" at bounding box center [276, 300] width 40 height 31
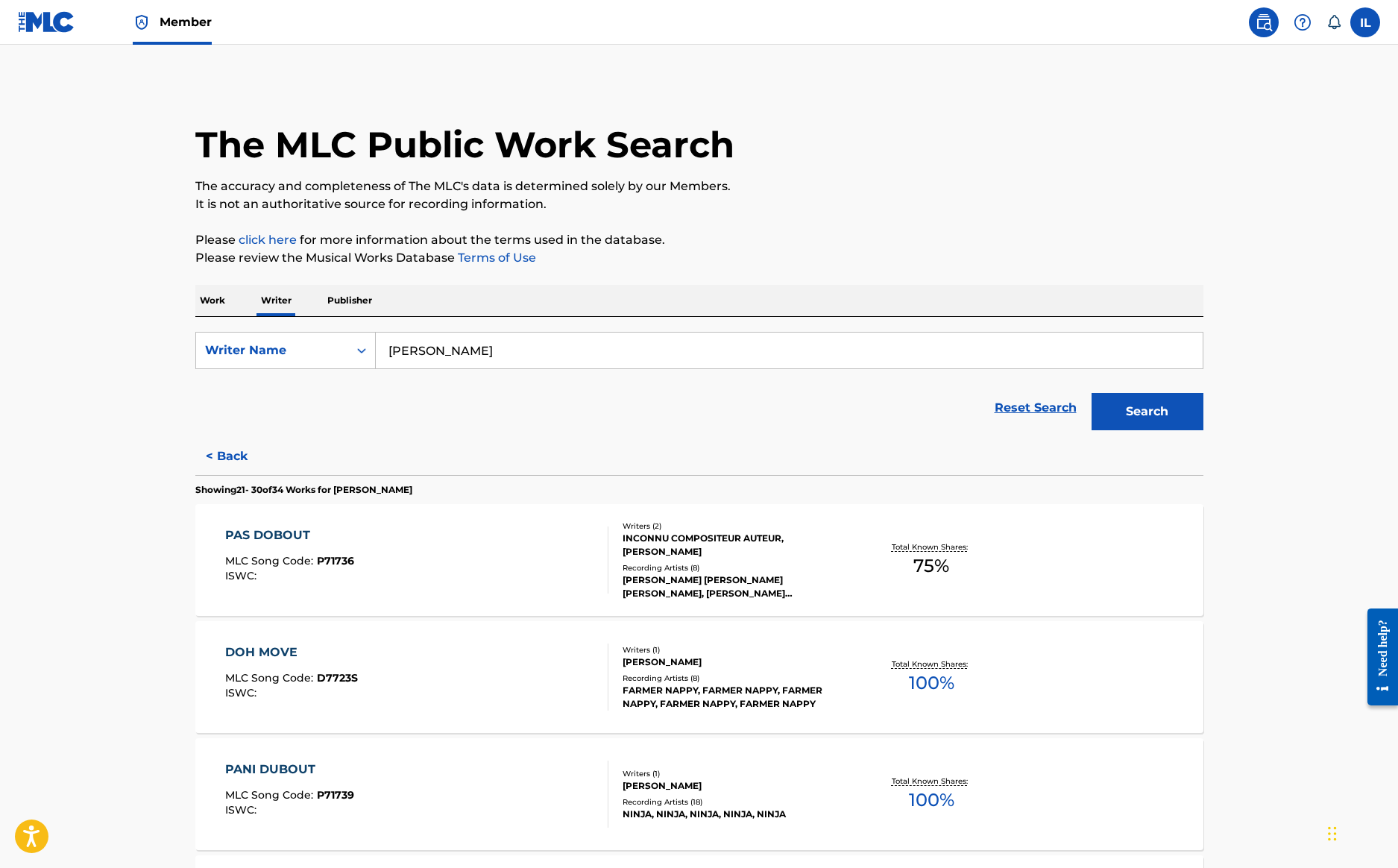
click at [480, 349] on input "irvin loctar" at bounding box center [789, 350] width 827 height 36
type input "i"
type input "teddyson john"
click at [1147, 412] on button "Search" at bounding box center [1147, 411] width 112 height 37
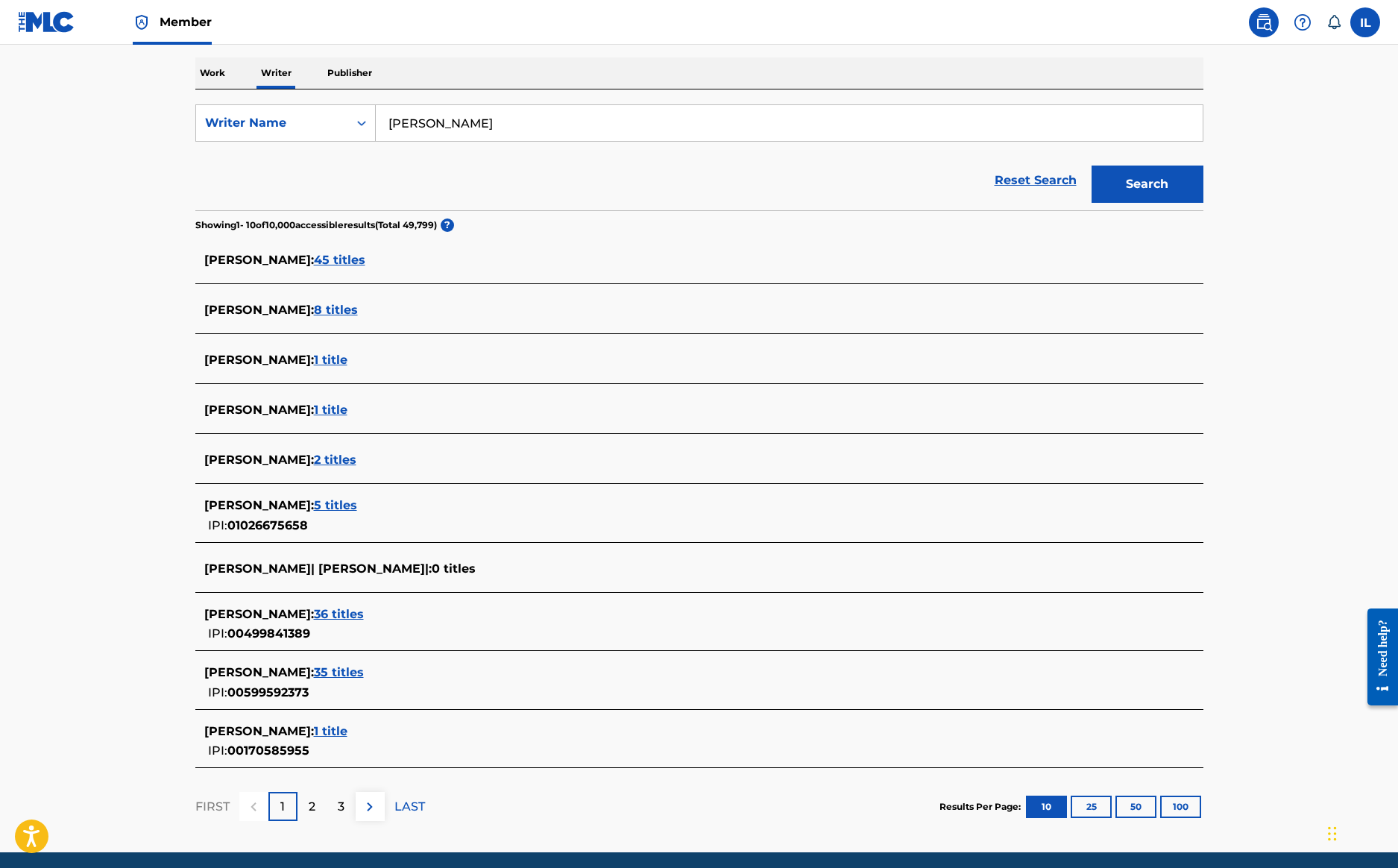
scroll to position [244, 0]
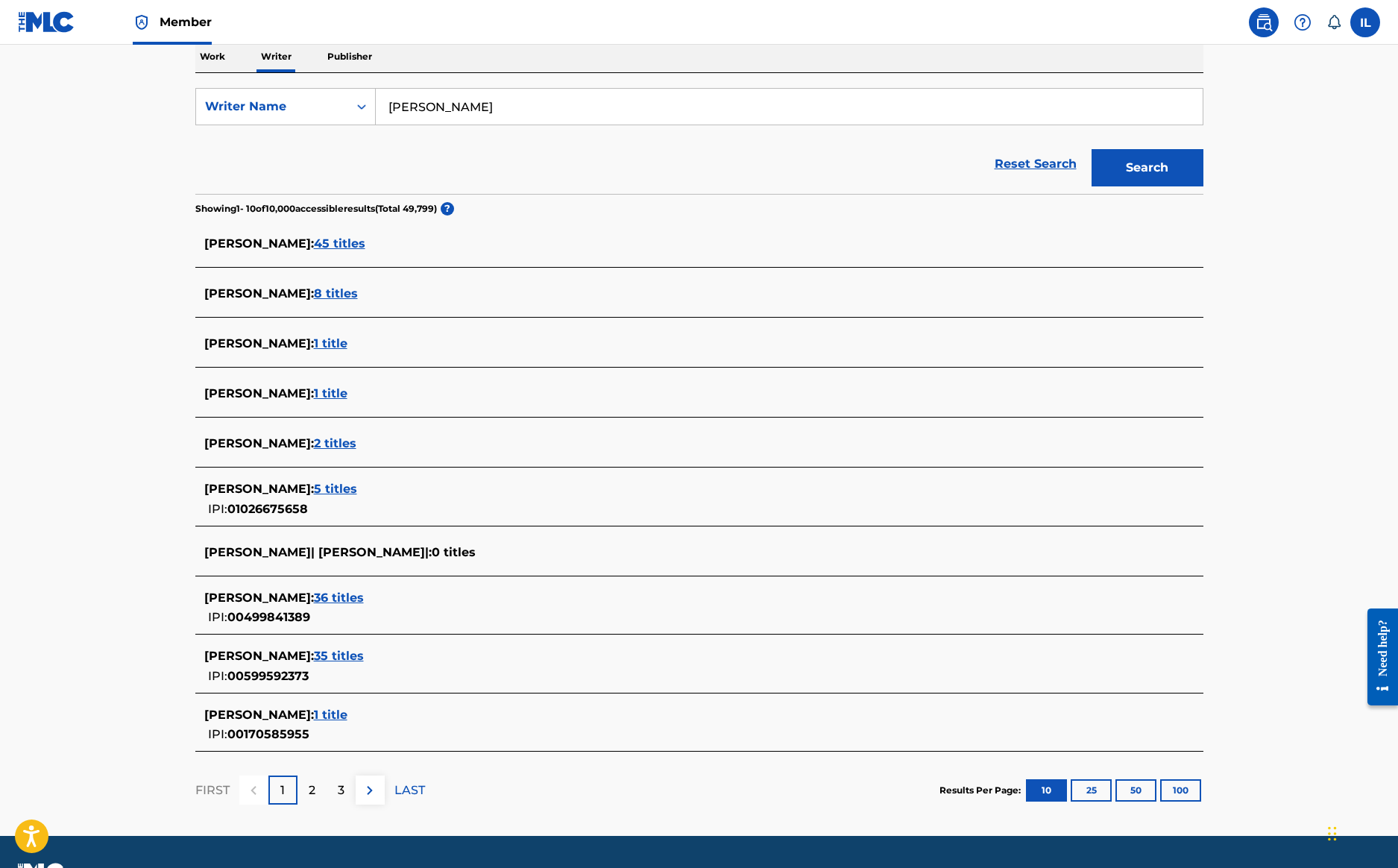
click at [342, 657] on span "35 titles" at bounding box center [338, 656] width 50 height 14
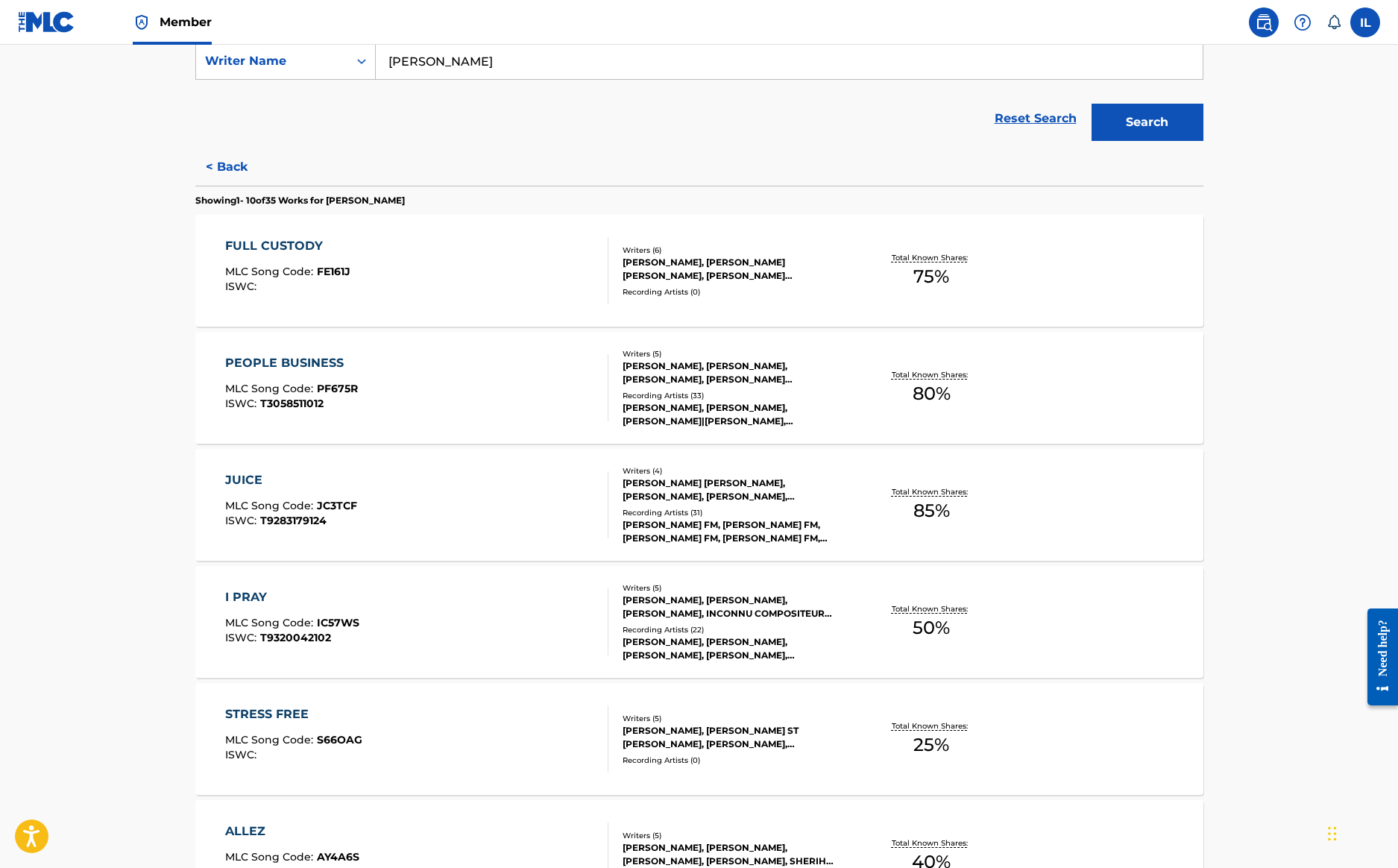
scroll to position [309, 0]
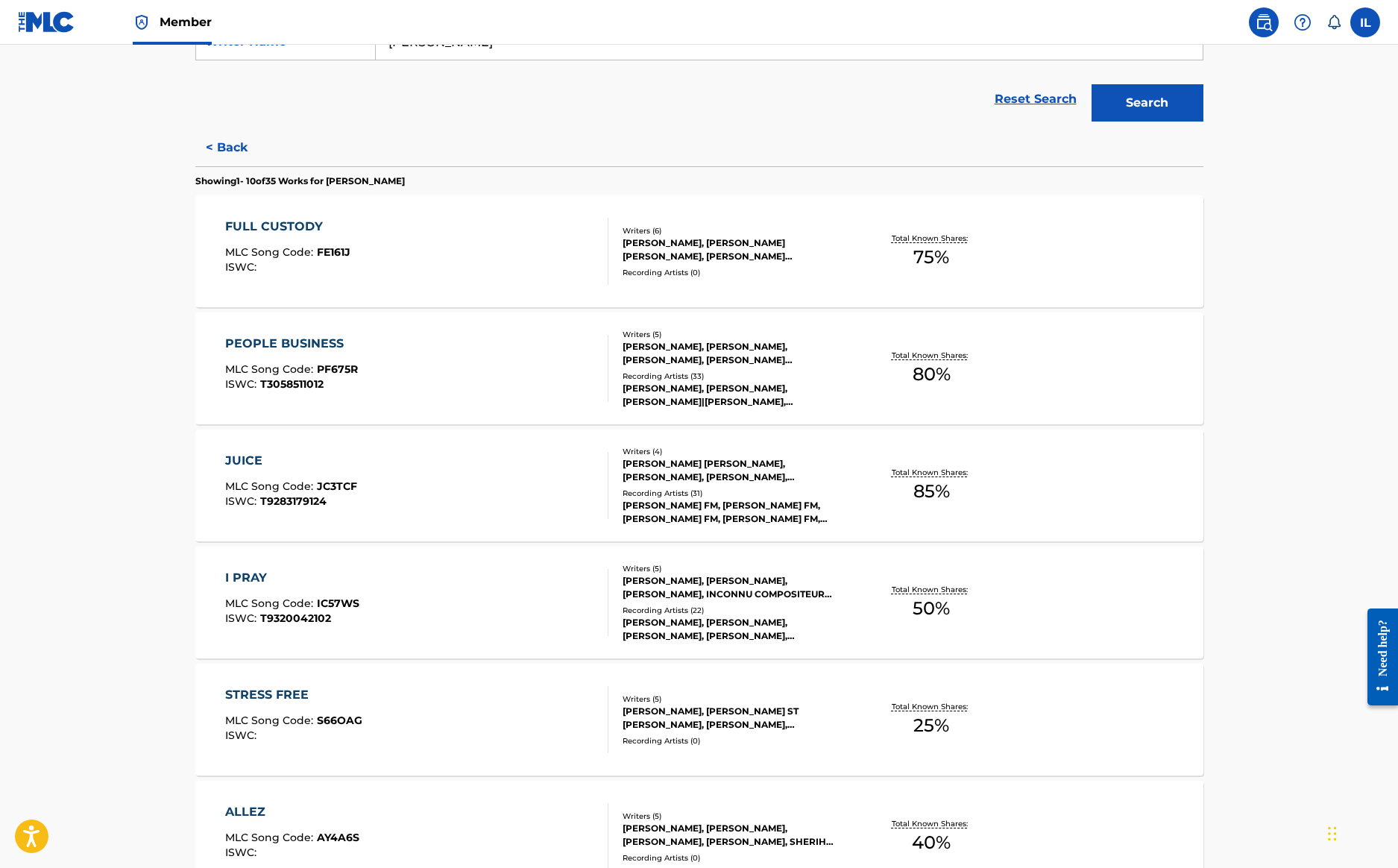
click at [751, 588] on div "KEVIN CHARLES, TEDDYSON JOHN, DWAYNE DAWSON CELESTINE, INCONNU COMPOSITEUR AUTE…" at bounding box center [735, 587] width 225 height 27
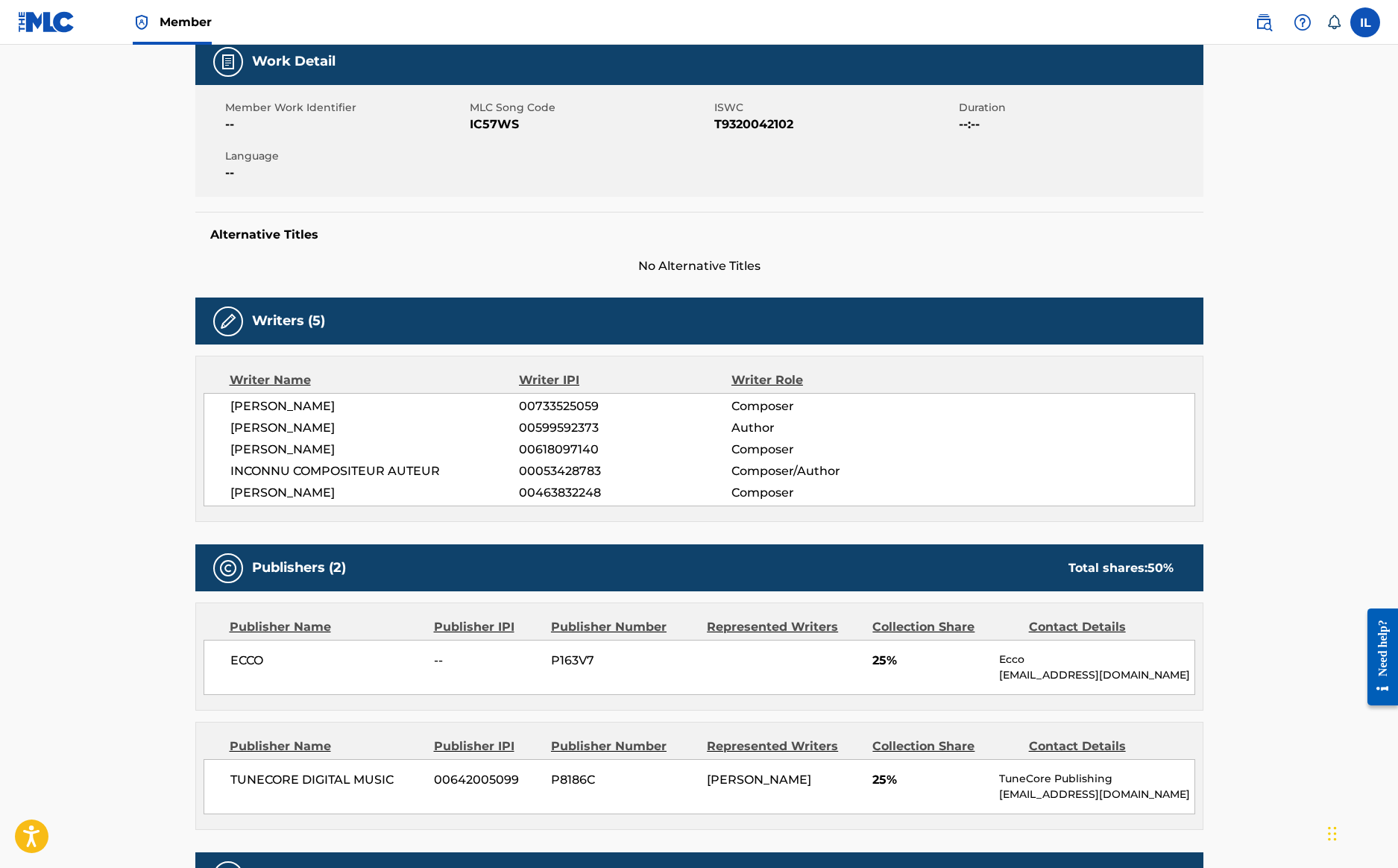
scroll to position [248, 0]
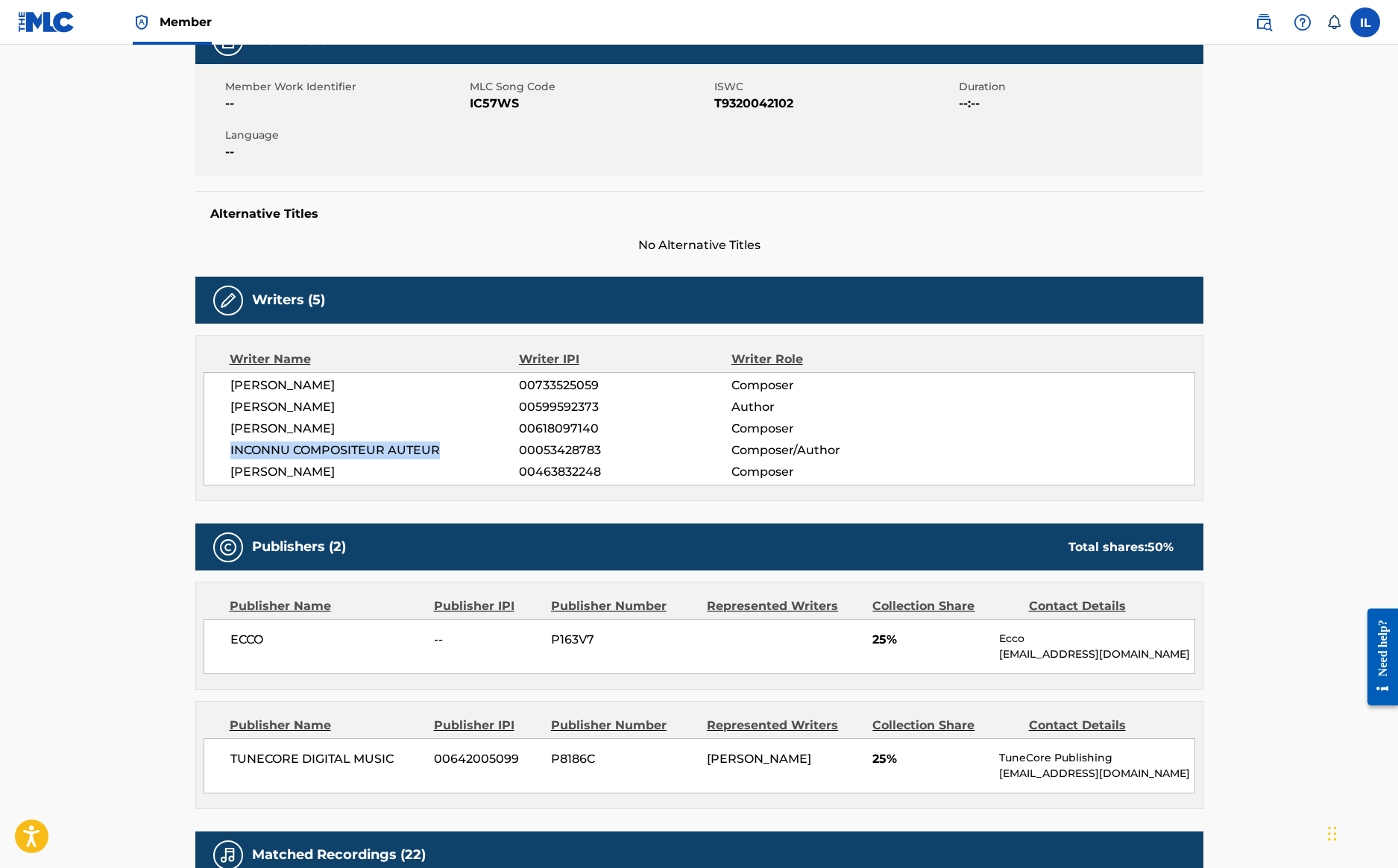
drag, startPoint x: 226, startPoint y: 450, endPoint x: 445, endPoint y: 455, distance: 219.1
click at [445, 455] on div "KEVIN CHARLES 00733525059 Composer TEDDYSON JOHN 00599592373 Author DWAYNE DAWS…" at bounding box center [699, 428] width 992 height 113
drag, startPoint x: 517, startPoint y: 448, endPoint x: 598, endPoint y: 450, distance: 81.0
click at [598, 450] on div "INCONNU COMPOSITEUR AUTEUR 00053428783 Composer/Author" at bounding box center [713, 450] width 964 height 18
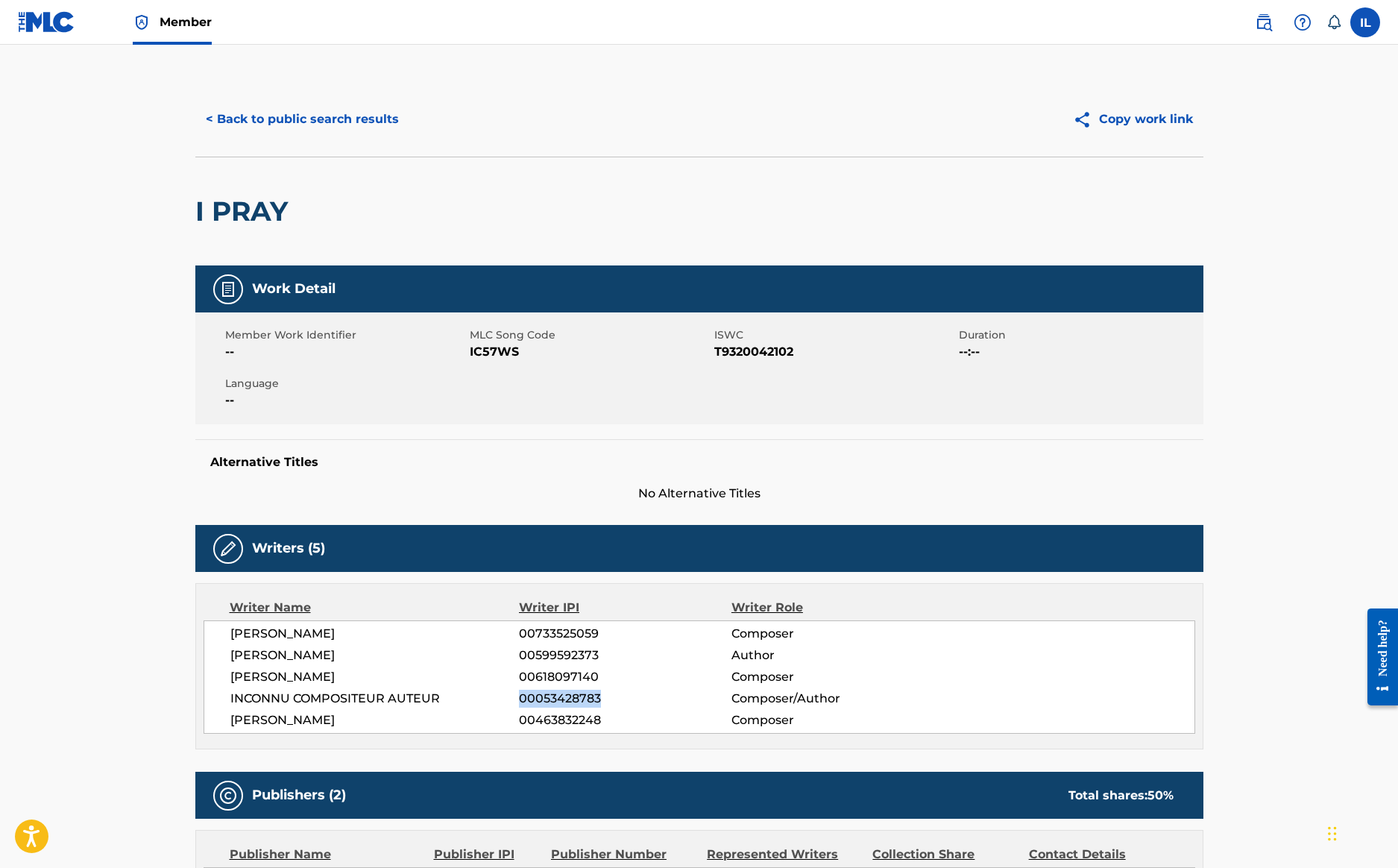
scroll to position [0, 0]
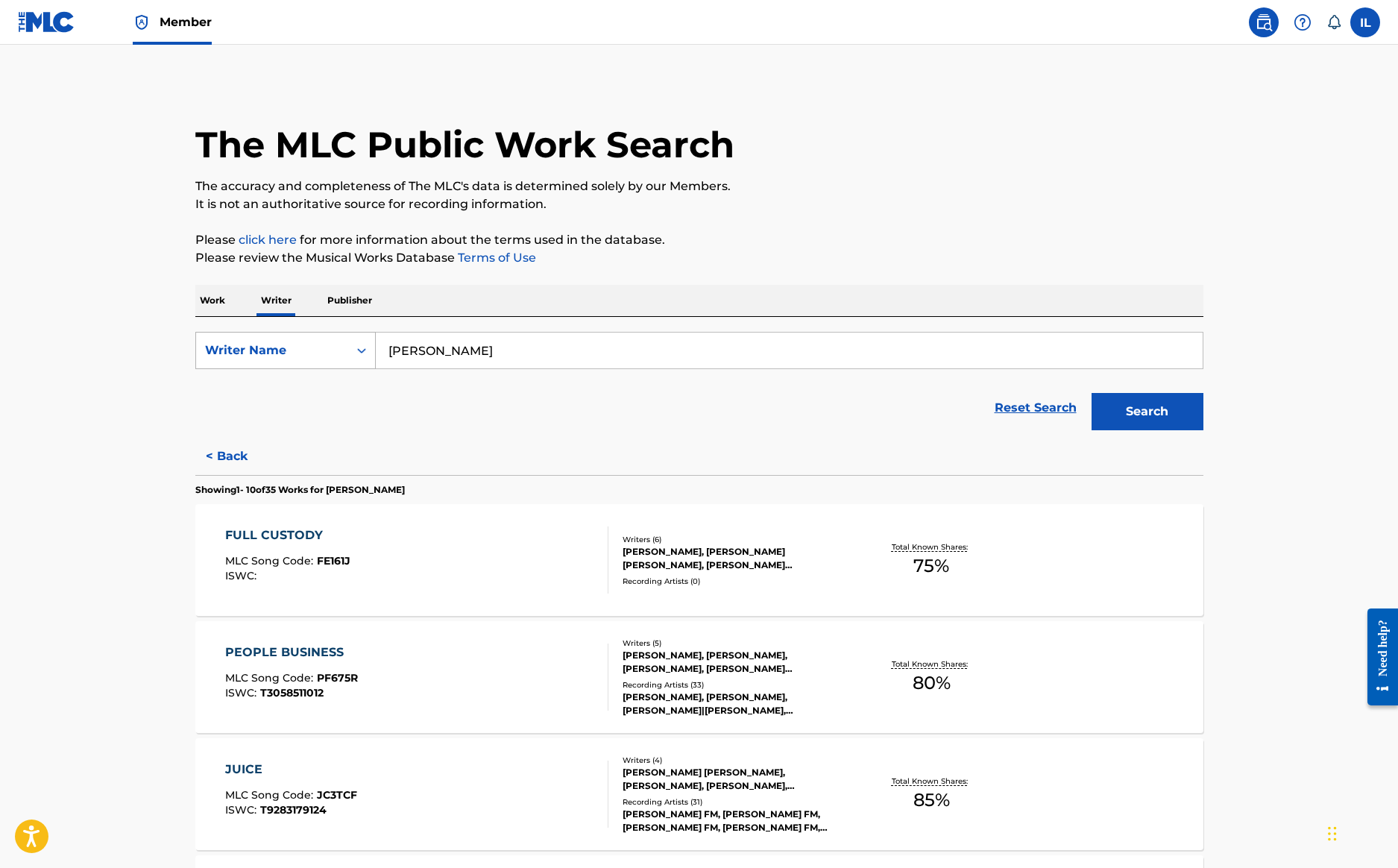
drag, startPoint x: 501, startPoint y: 346, endPoint x: 339, endPoint y: 346, distance: 162.0
click at [339, 346] on div "SearchWithCriteria8c02ba5c-8127-4b0e-ac94-2b83c76d7efe Writer Name teddyson john" at bounding box center [699, 350] width 1008 height 37
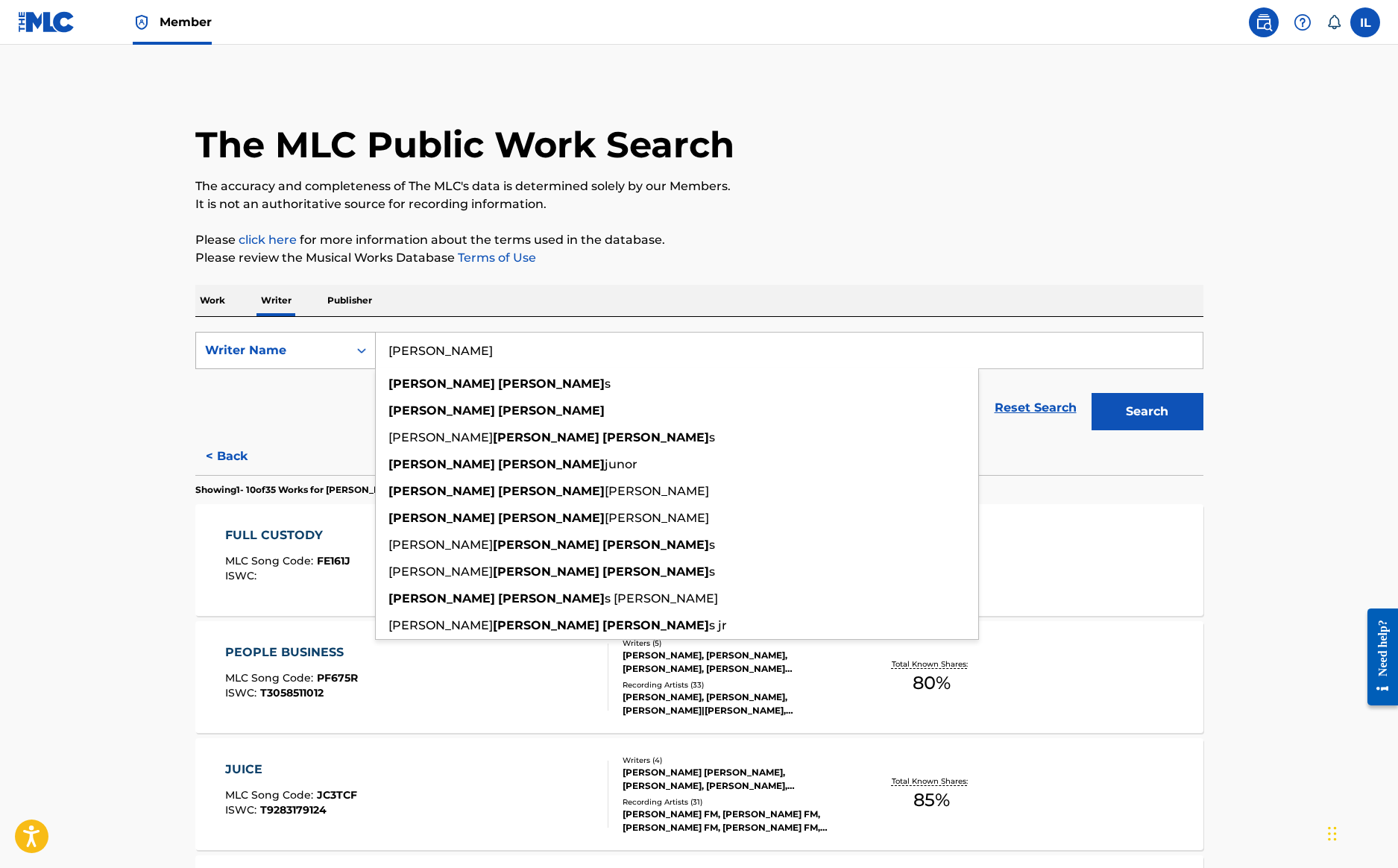
type input "Stephen Phillip"
click at [1147, 412] on button "Search" at bounding box center [1147, 411] width 112 height 37
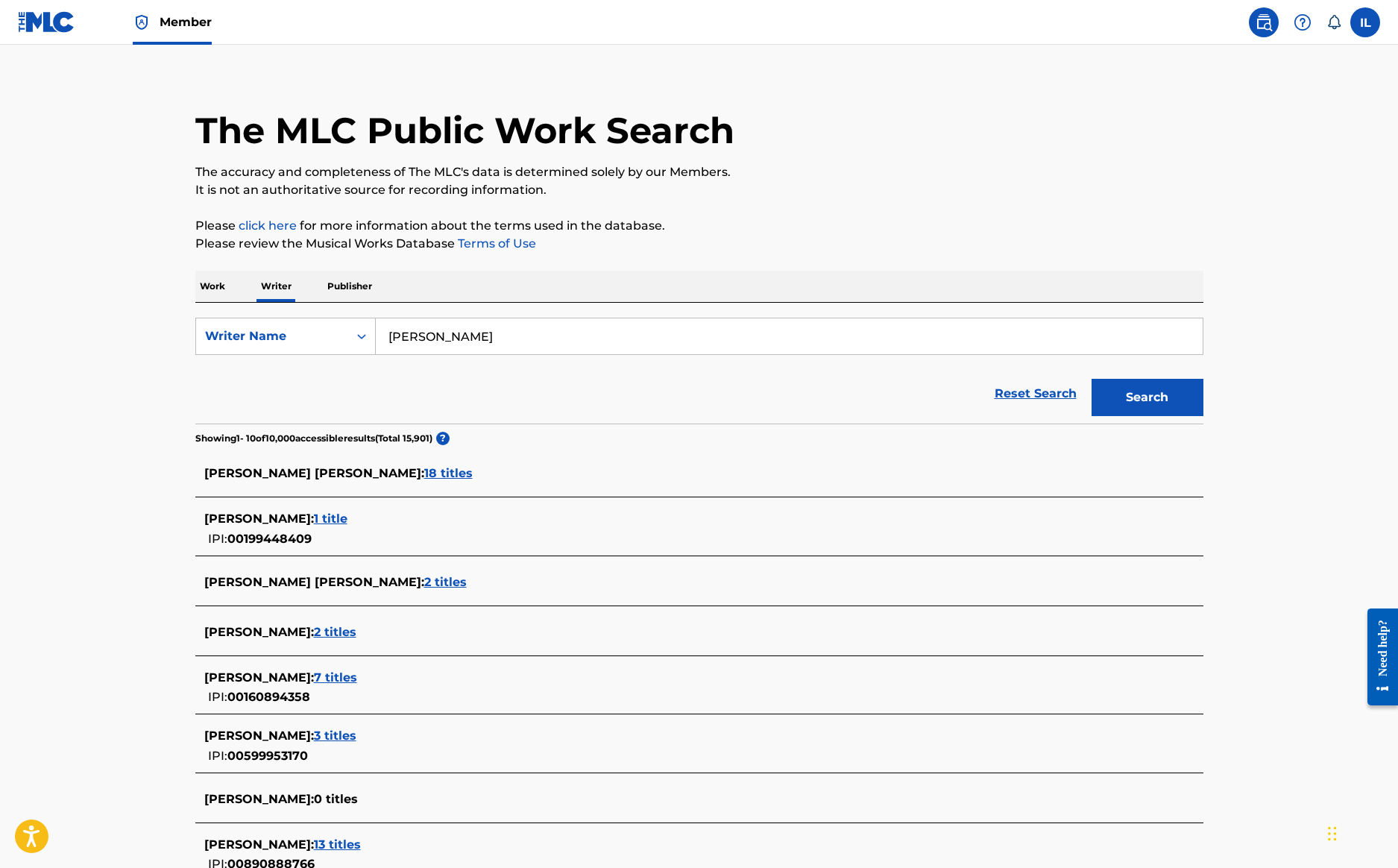
scroll to position [5, 0]
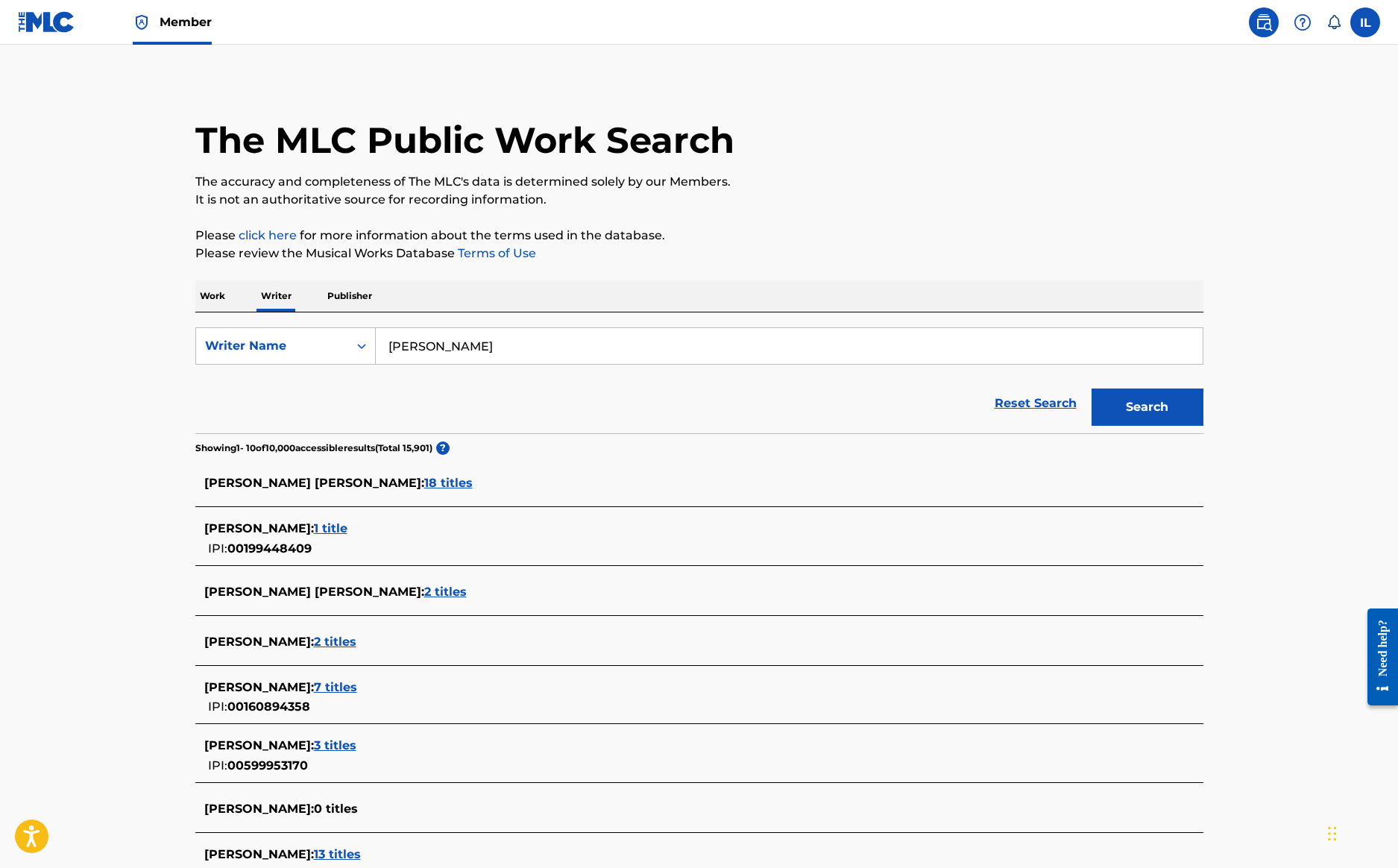
click at [425, 482] on span "18 titles" at bounding box center [448, 483] width 49 height 14
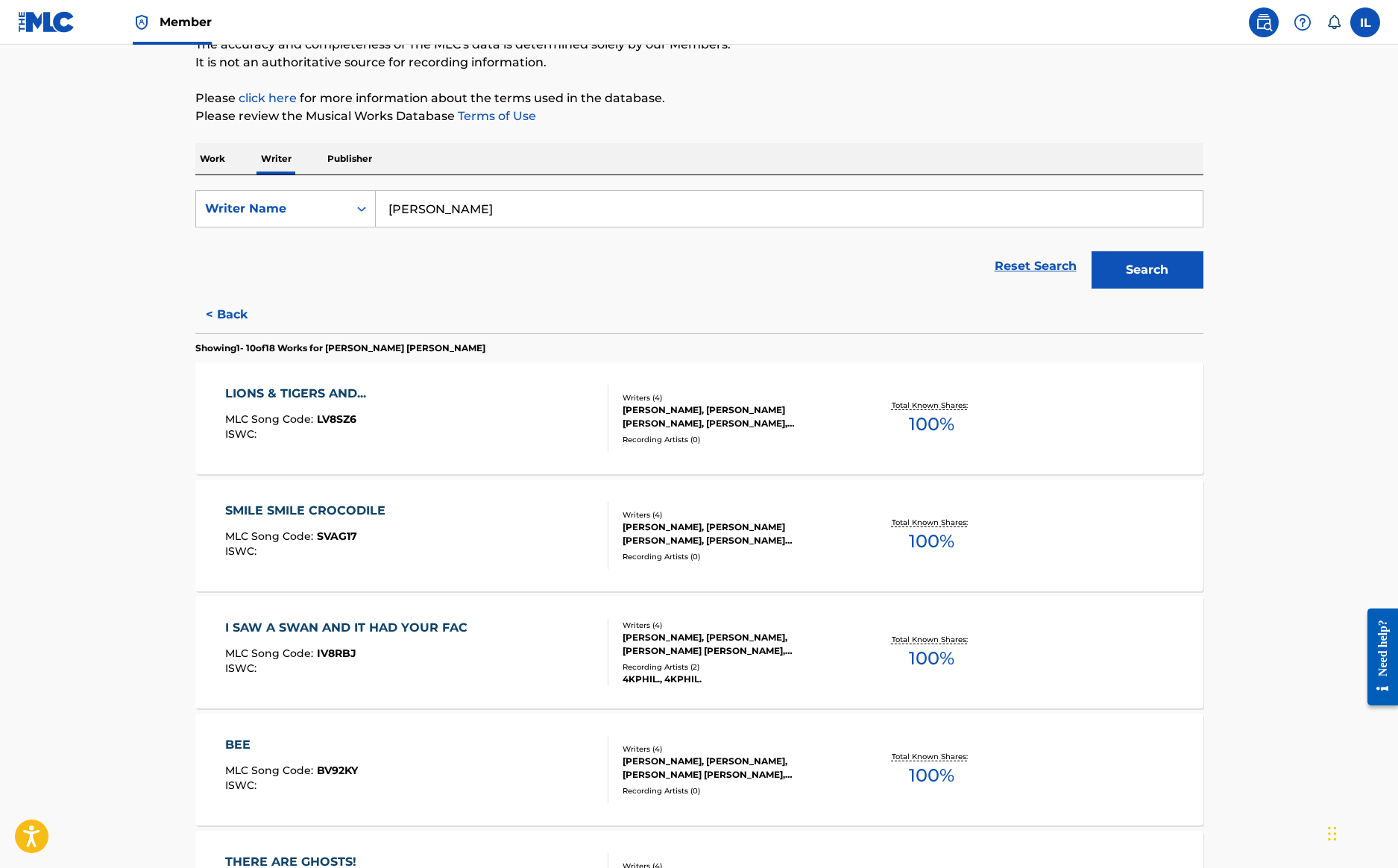
scroll to position [156, 0]
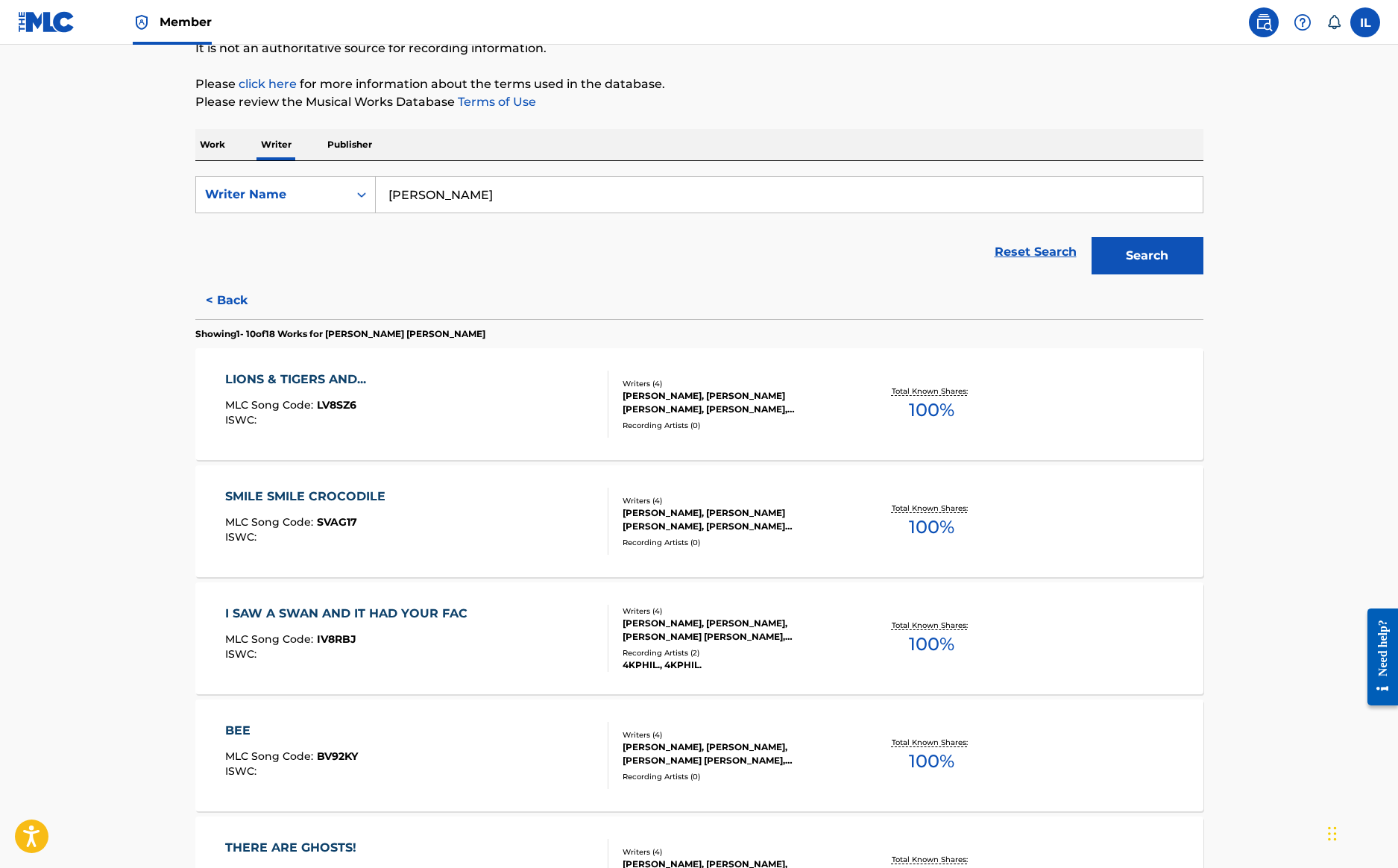
click at [514, 199] on input "Stephen Phillip" at bounding box center [789, 194] width 827 height 36
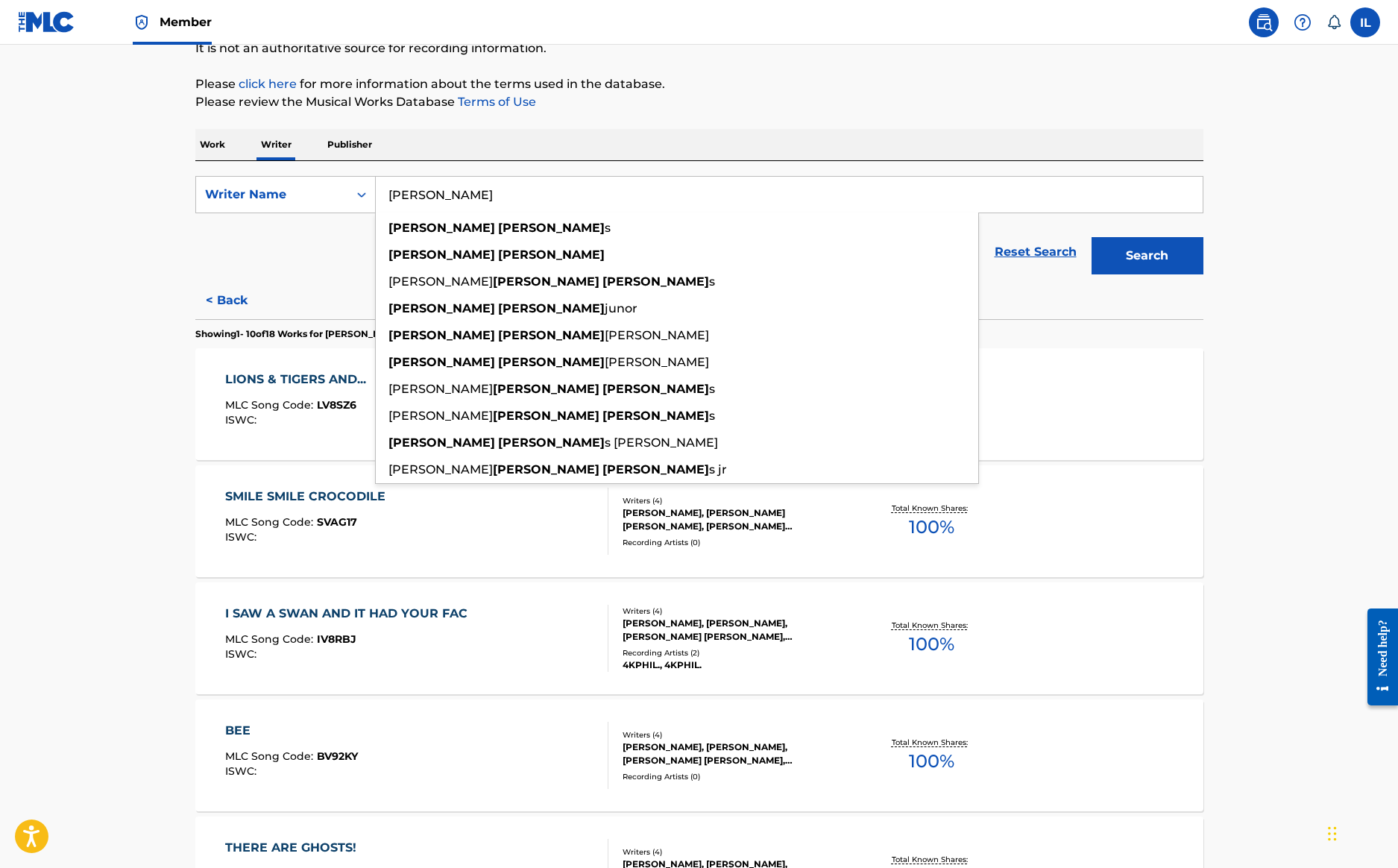
click at [1147, 255] on button "Search" at bounding box center [1147, 255] width 112 height 37
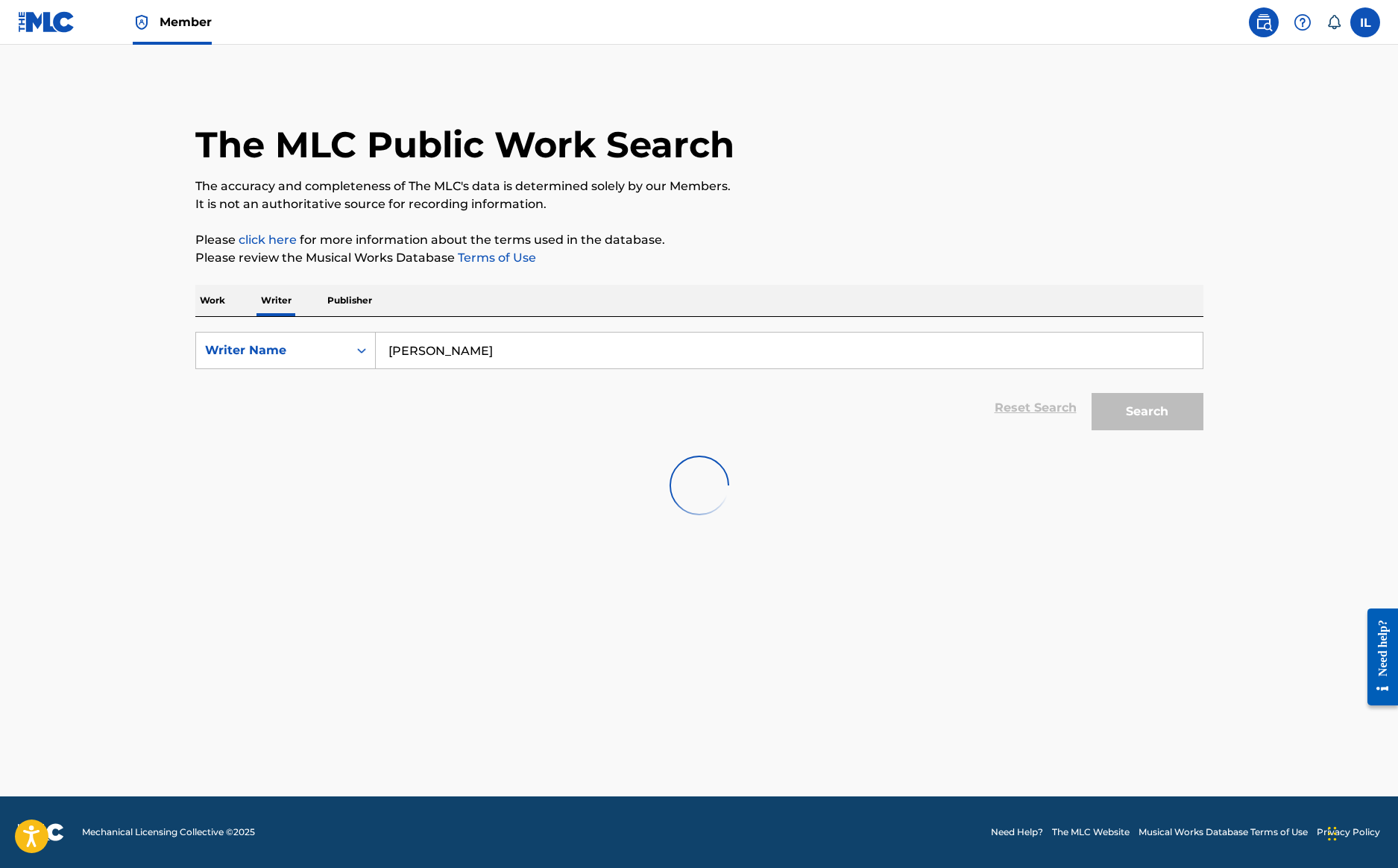
scroll to position [0, 0]
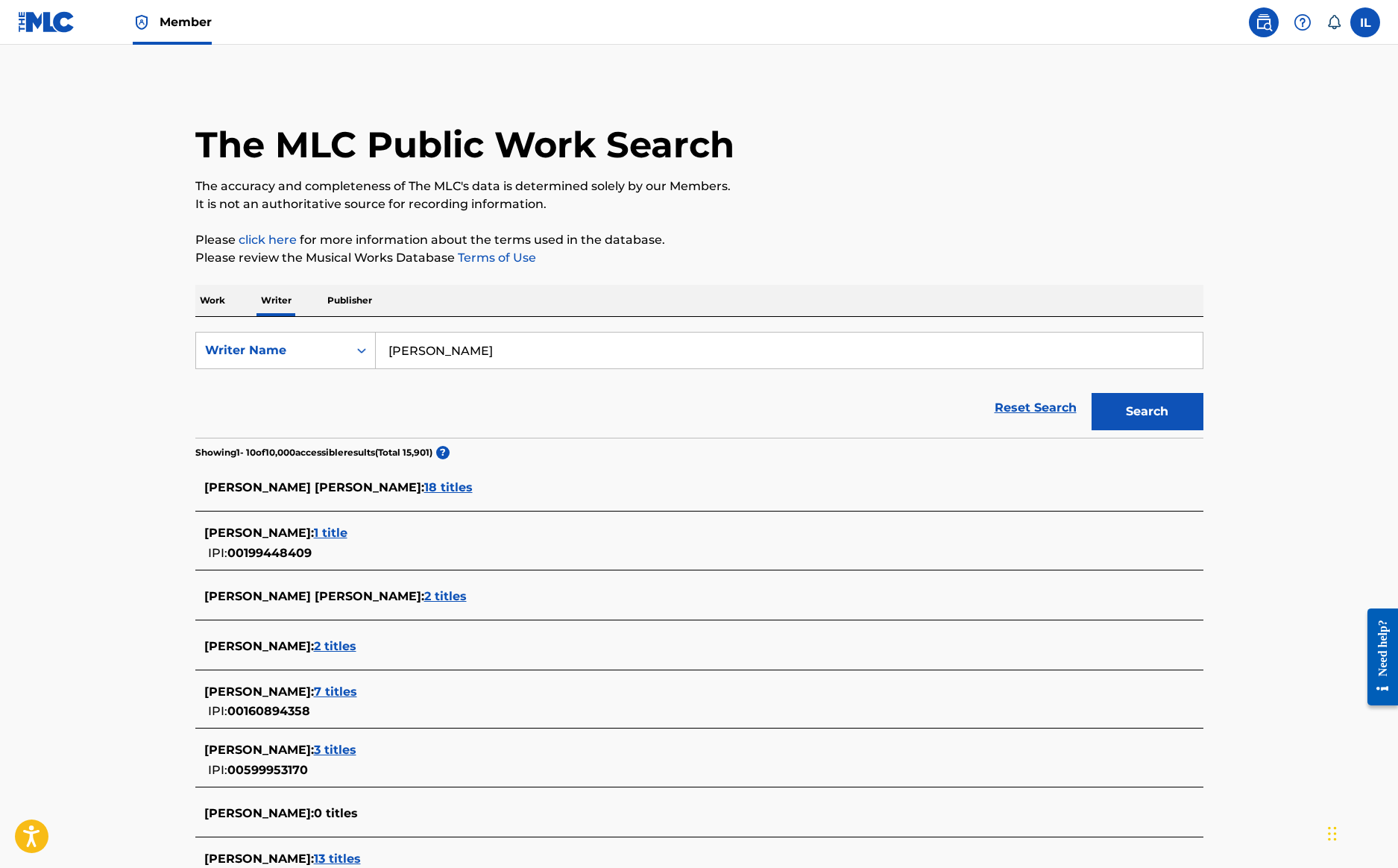
click at [210, 299] on p "Work" at bounding box center [212, 300] width 34 height 31
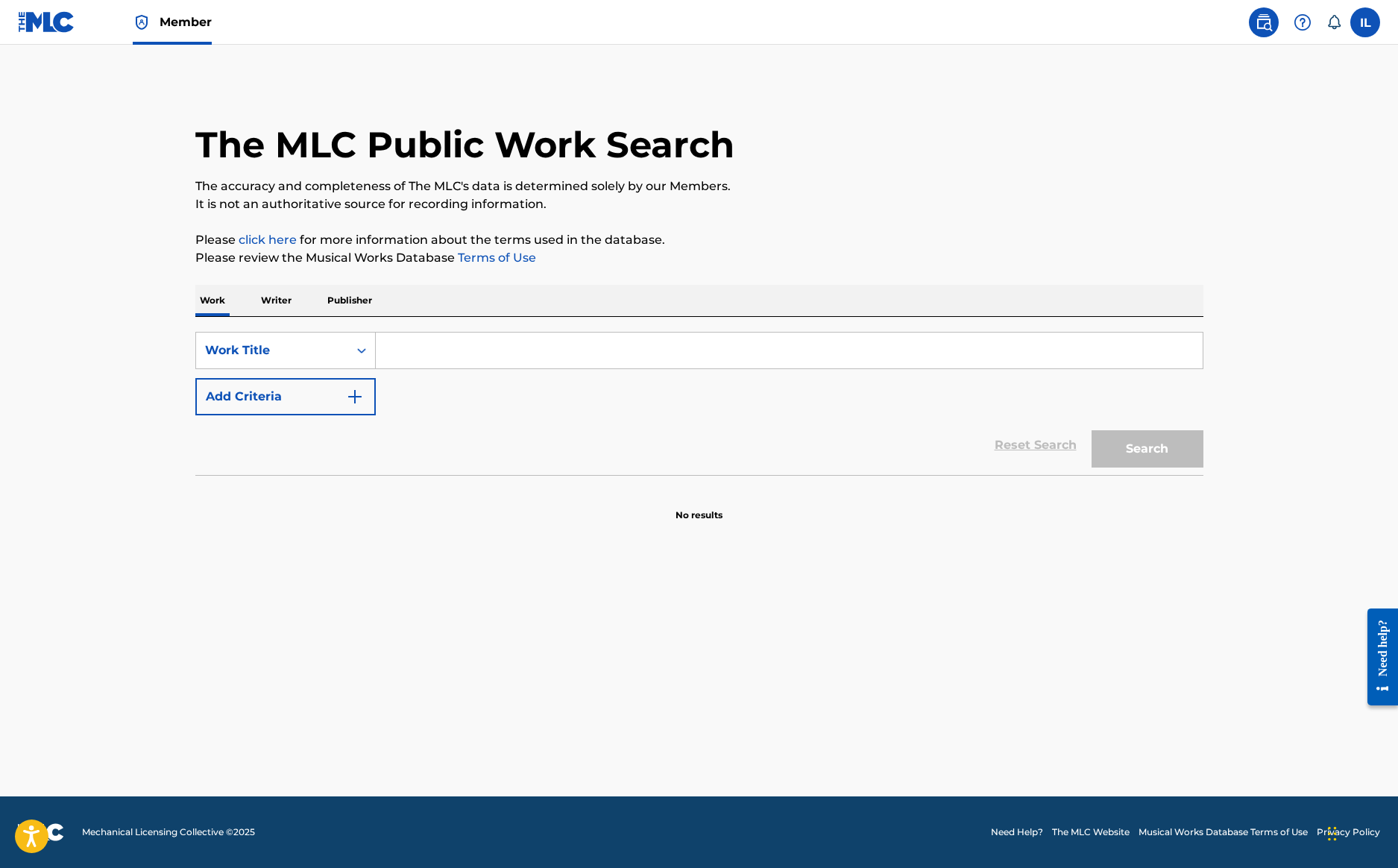
click at [406, 354] on input "Search Form" at bounding box center [789, 350] width 827 height 36
drag, startPoint x: 428, startPoint y: 377, endPoint x: 438, endPoint y: 385, distance: 12.8
click at [438, 385] on span "famalay travis world road mix" at bounding box center [488, 384] width 199 height 14
type input "famalay travis world road mix"
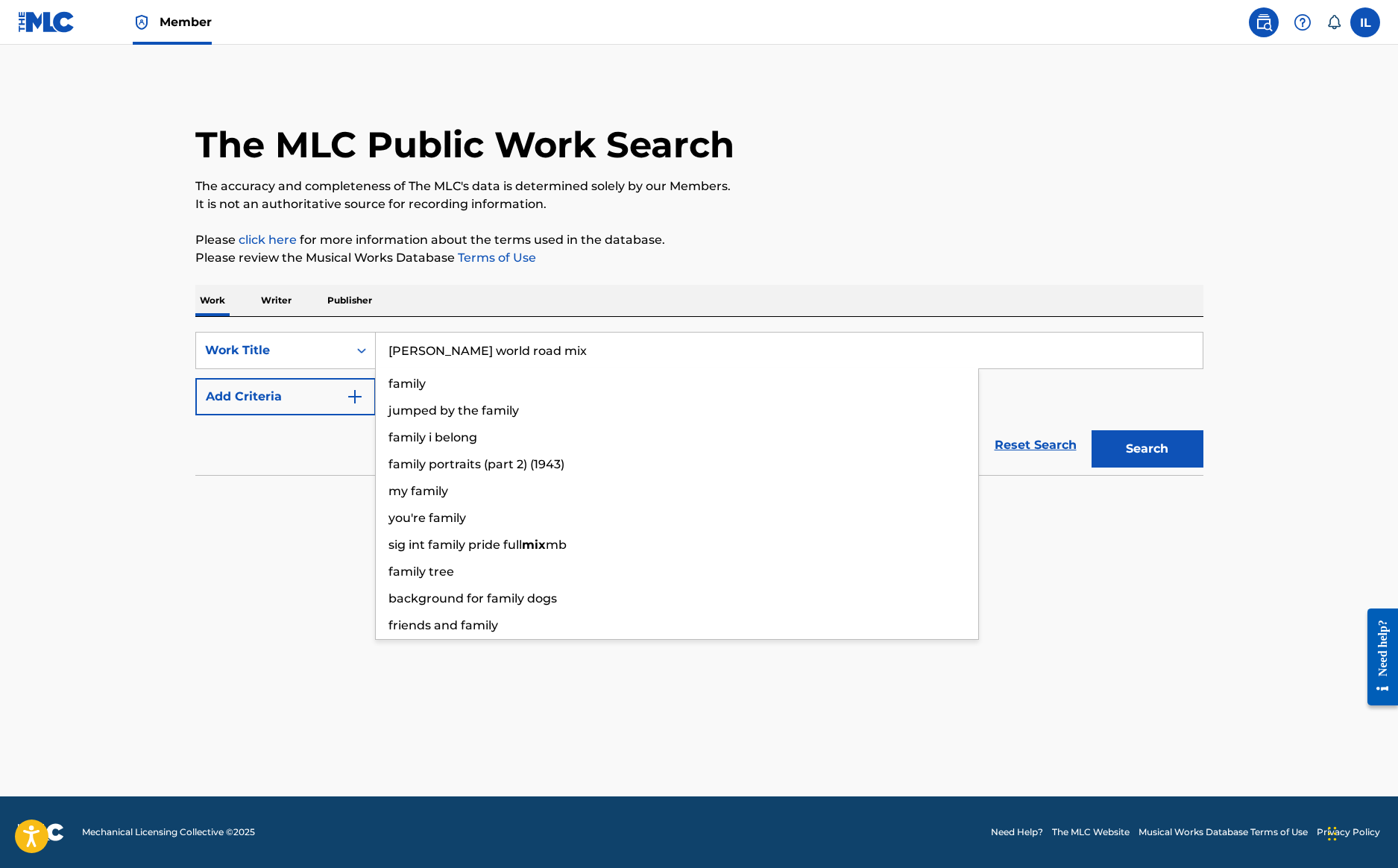
click at [207, 505] on section "No results" at bounding box center [699, 502] width 1008 height 39
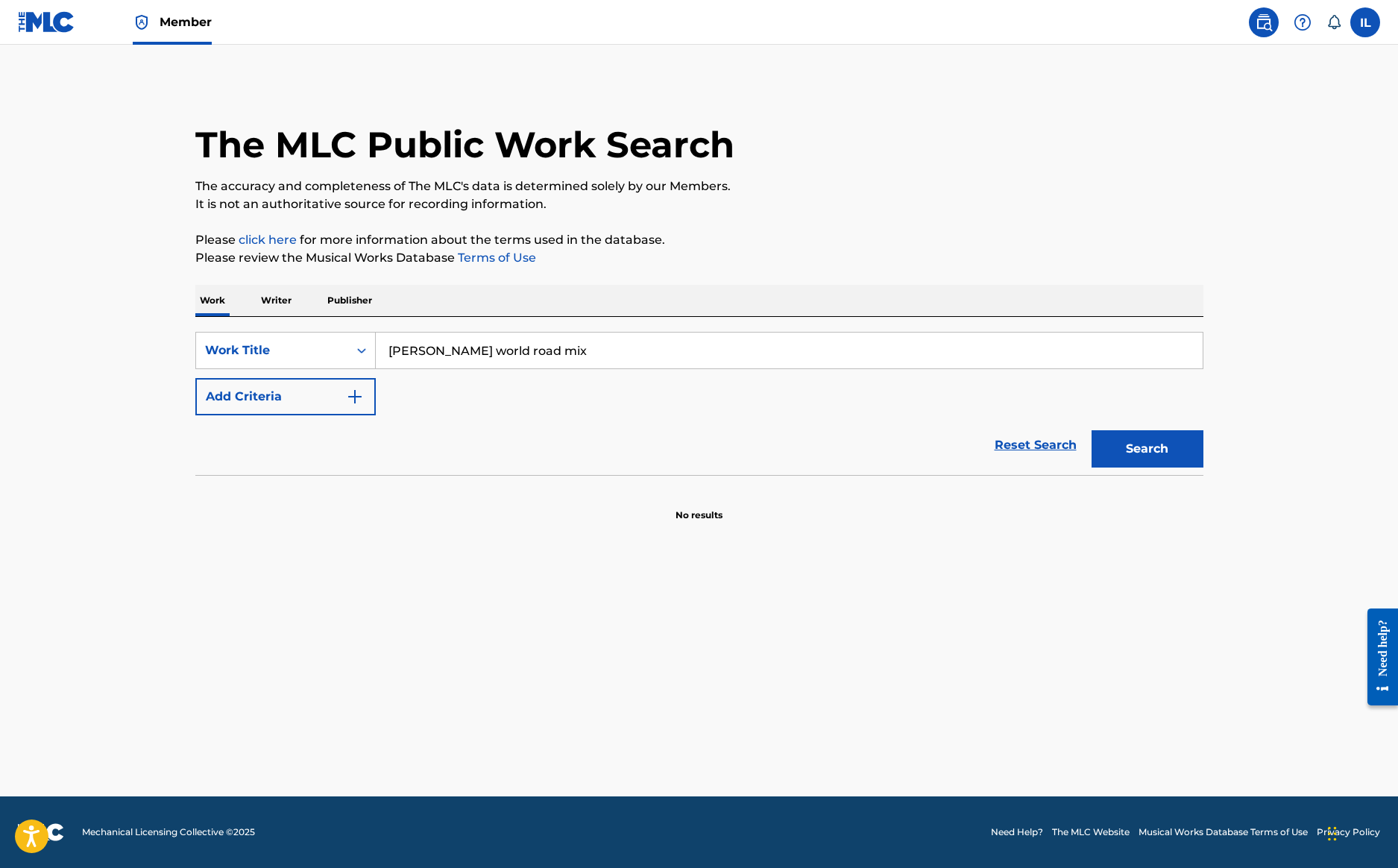
click at [1163, 446] on button "Search" at bounding box center [1147, 448] width 112 height 37
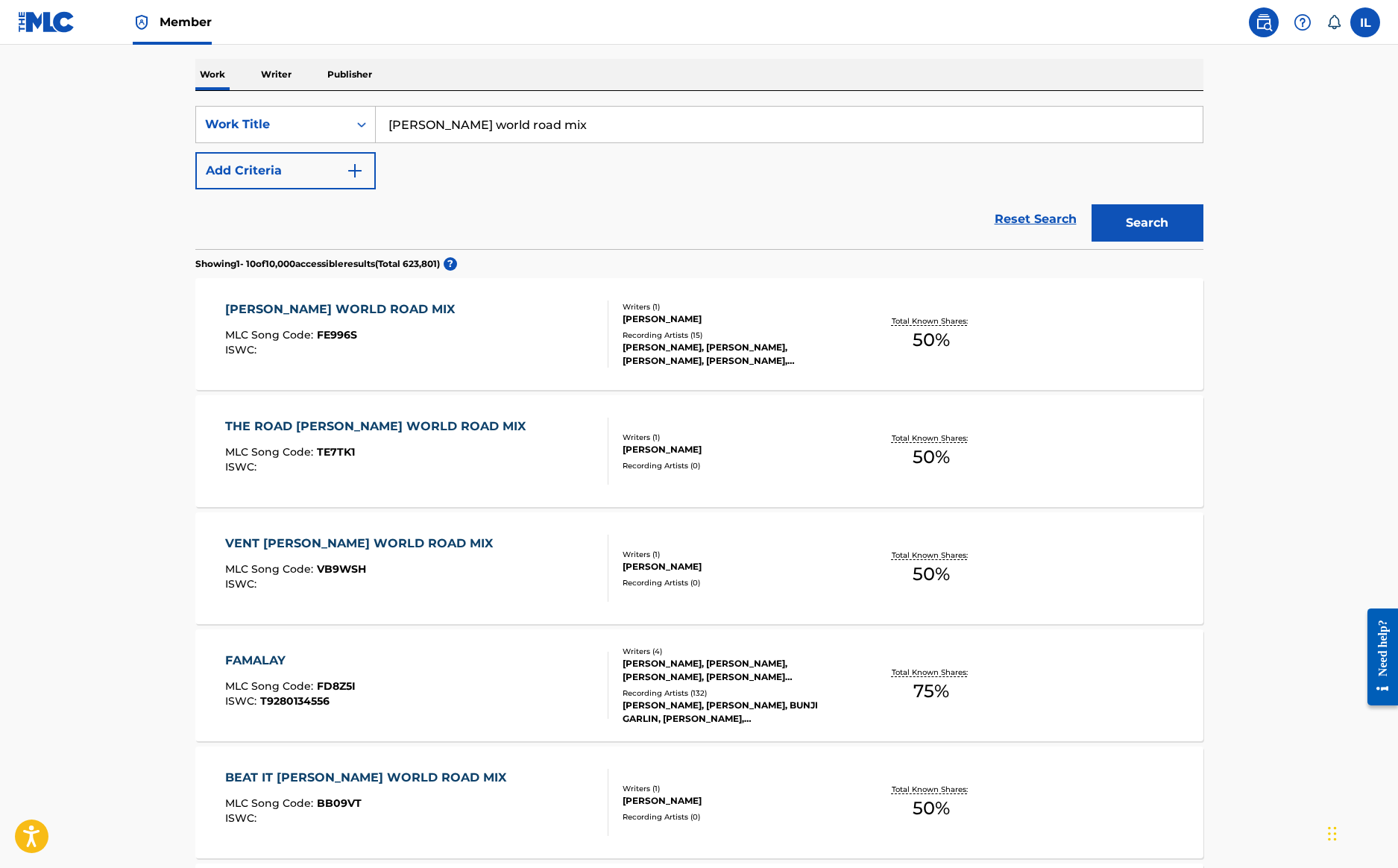
scroll to position [234, 0]
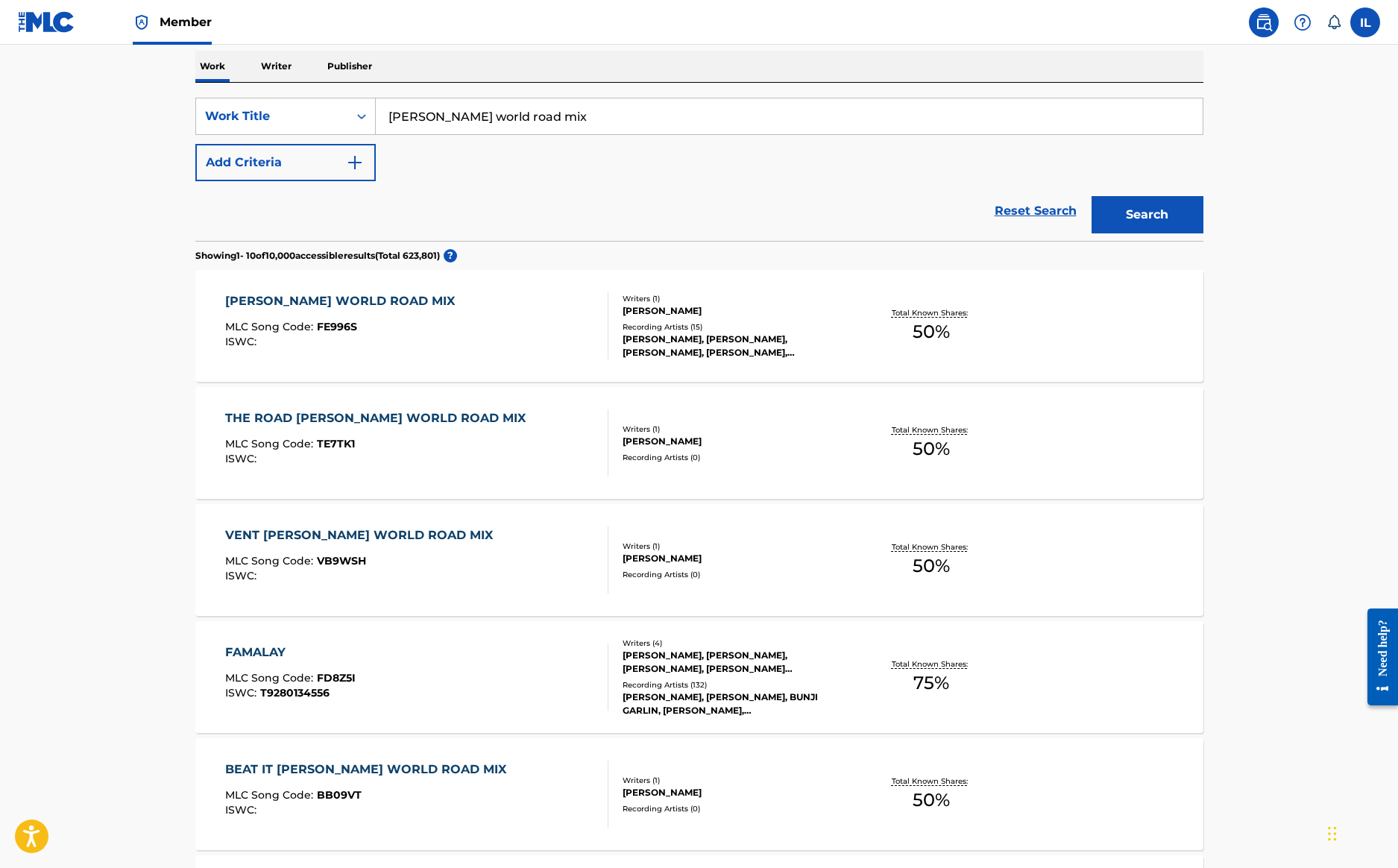
click at [716, 656] on div "IAN ALVAREZ, MACHEL MONTANO, KRISHNA CLYDE LAWRENCE, GAMAL OMAR DOYLE" at bounding box center [735, 662] width 225 height 27
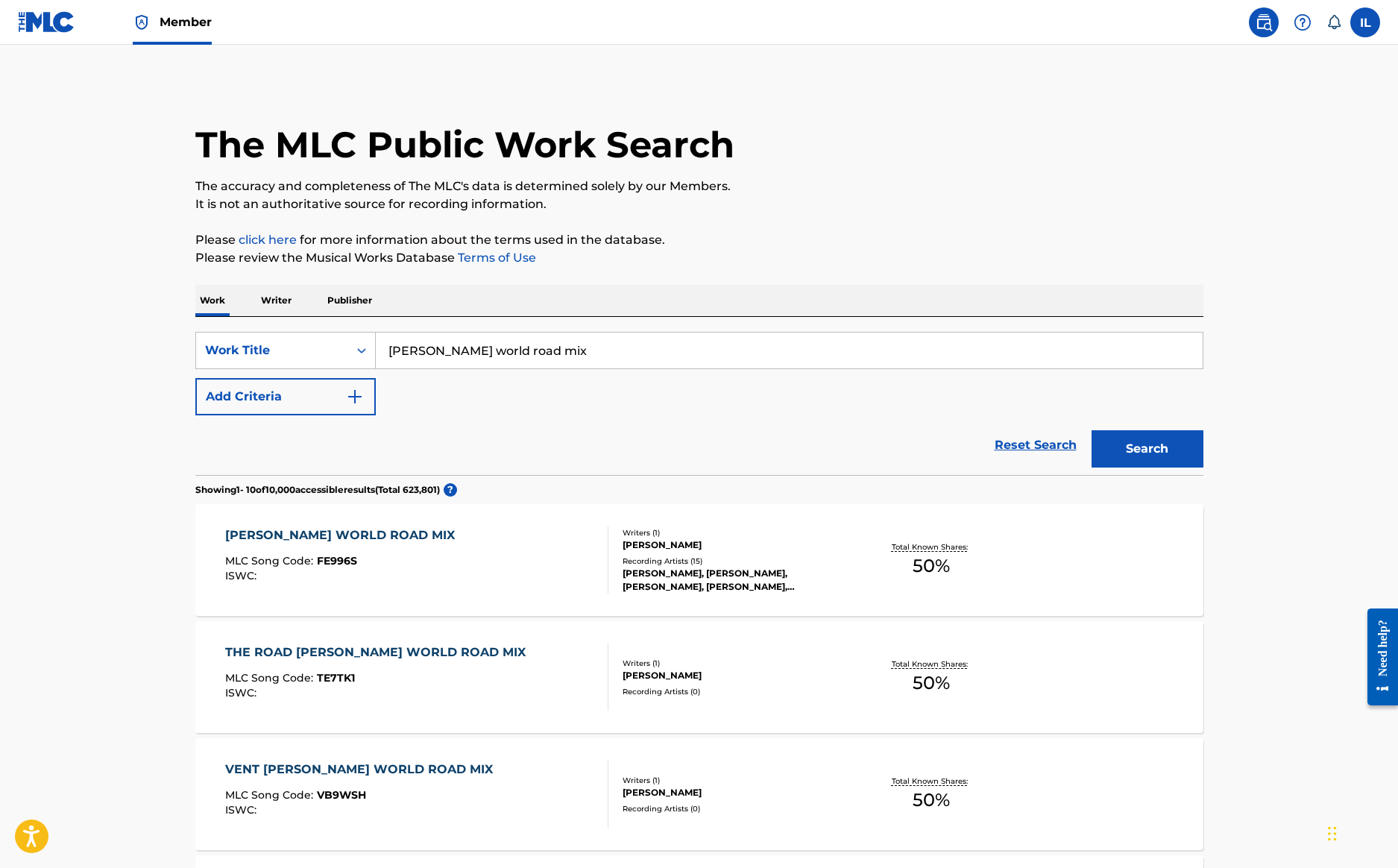
scroll to position [234, 0]
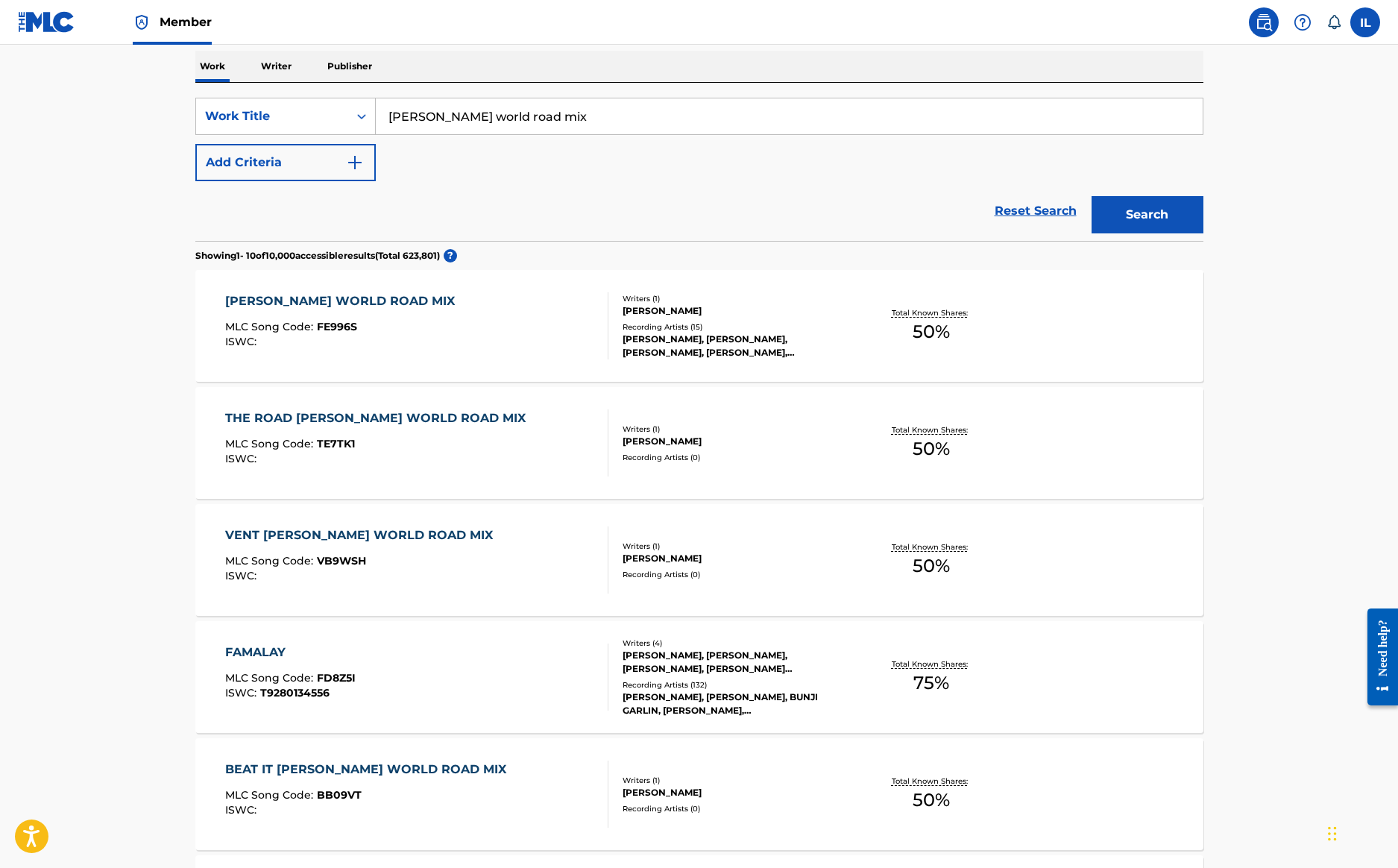
click at [381, 298] on div "FAMALAY TRAVIS WORLD ROAD MIX" at bounding box center [343, 301] width 237 height 18
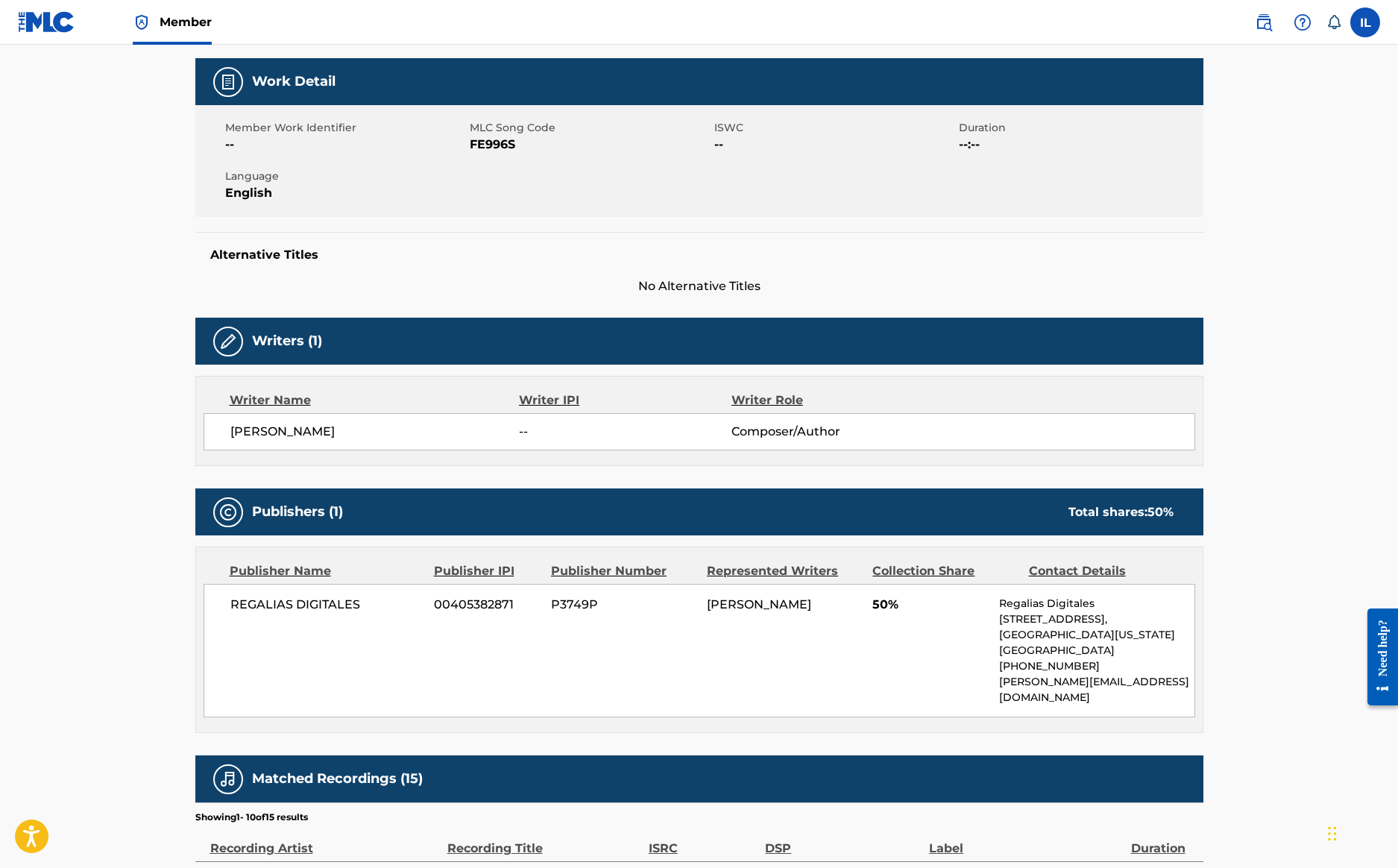
scroll to position [113, 0]
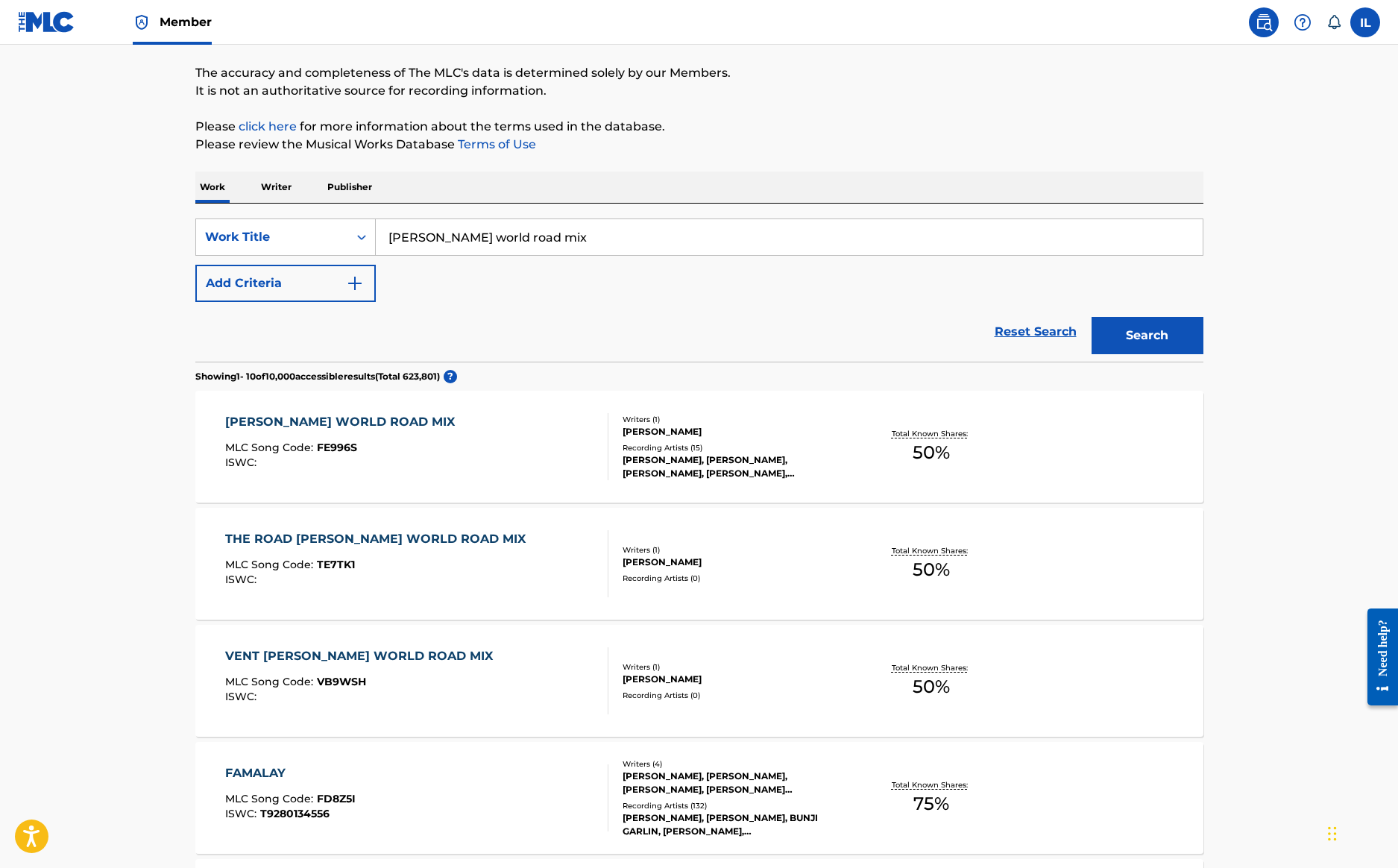
scroll to position [234, 0]
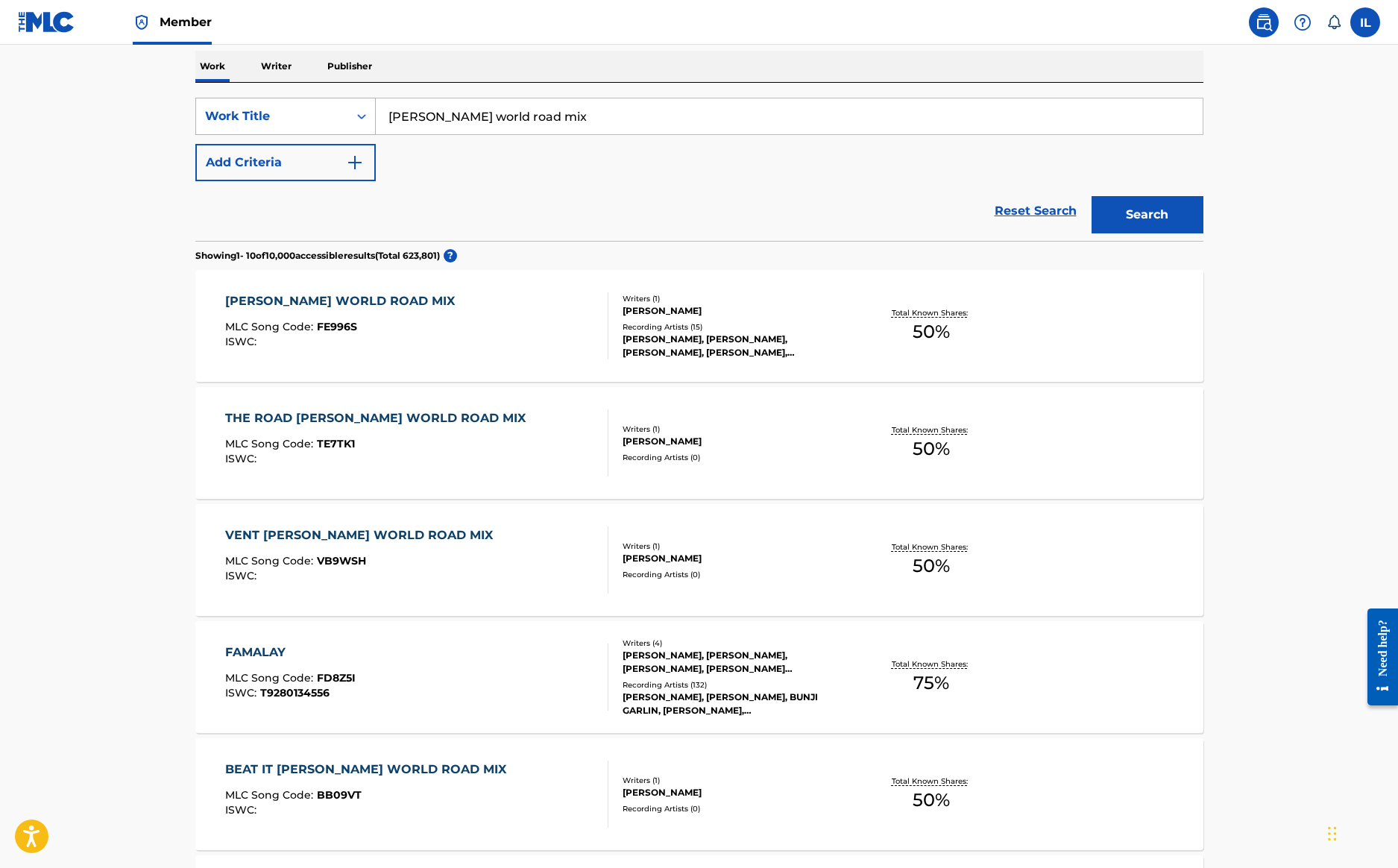
drag, startPoint x: 594, startPoint y: 120, endPoint x: 365, endPoint y: 116, distance: 229.0
click at [365, 116] on div "SearchWithCriteria3e4a09ad-ab03-4e16-a500-d43a050ea34a Work Title famalay travi…" at bounding box center [699, 116] width 1008 height 37
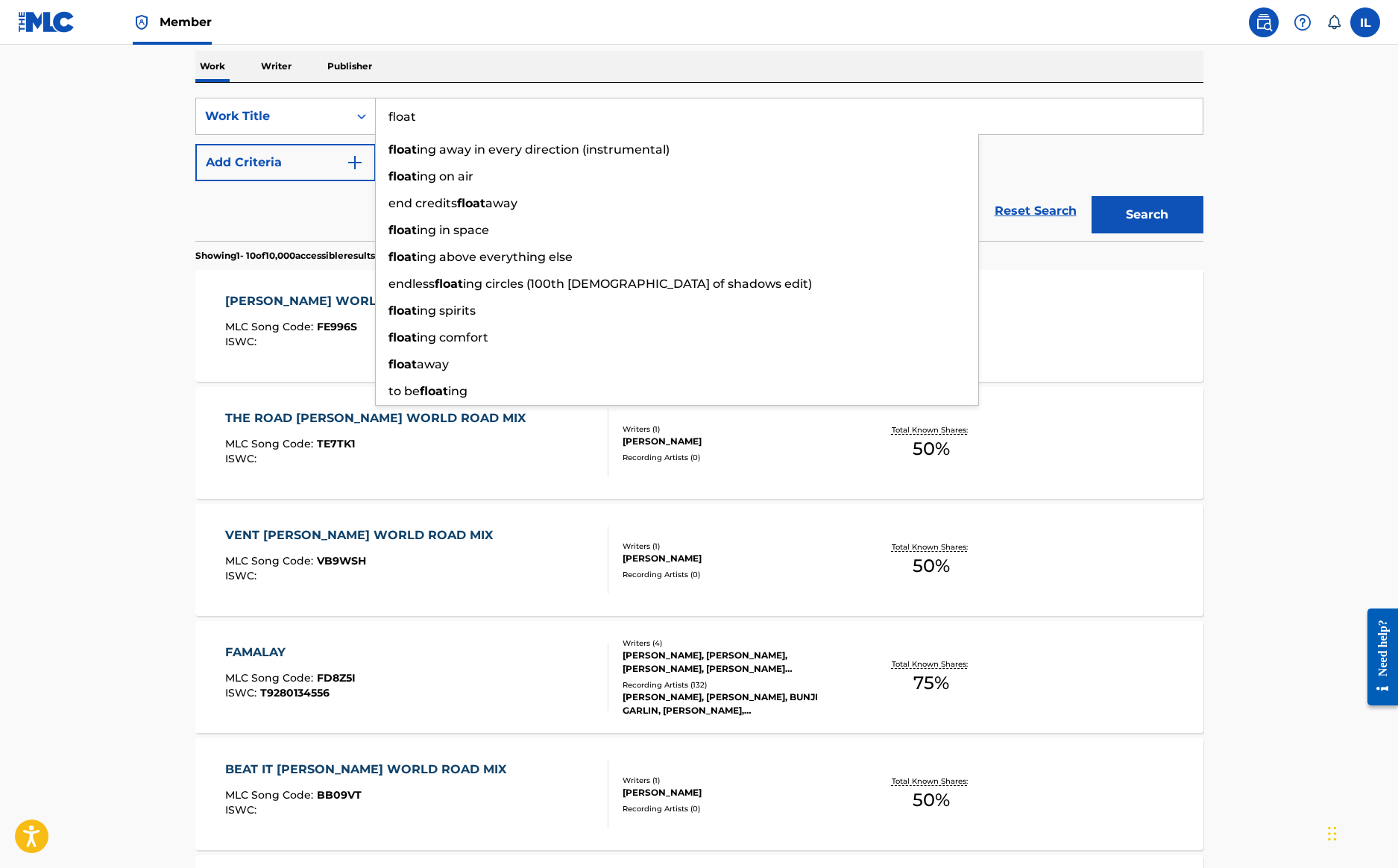
type input "float"
click at [1141, 211] on button "Search" at bounding box center [1147, 215] width 112 height 37
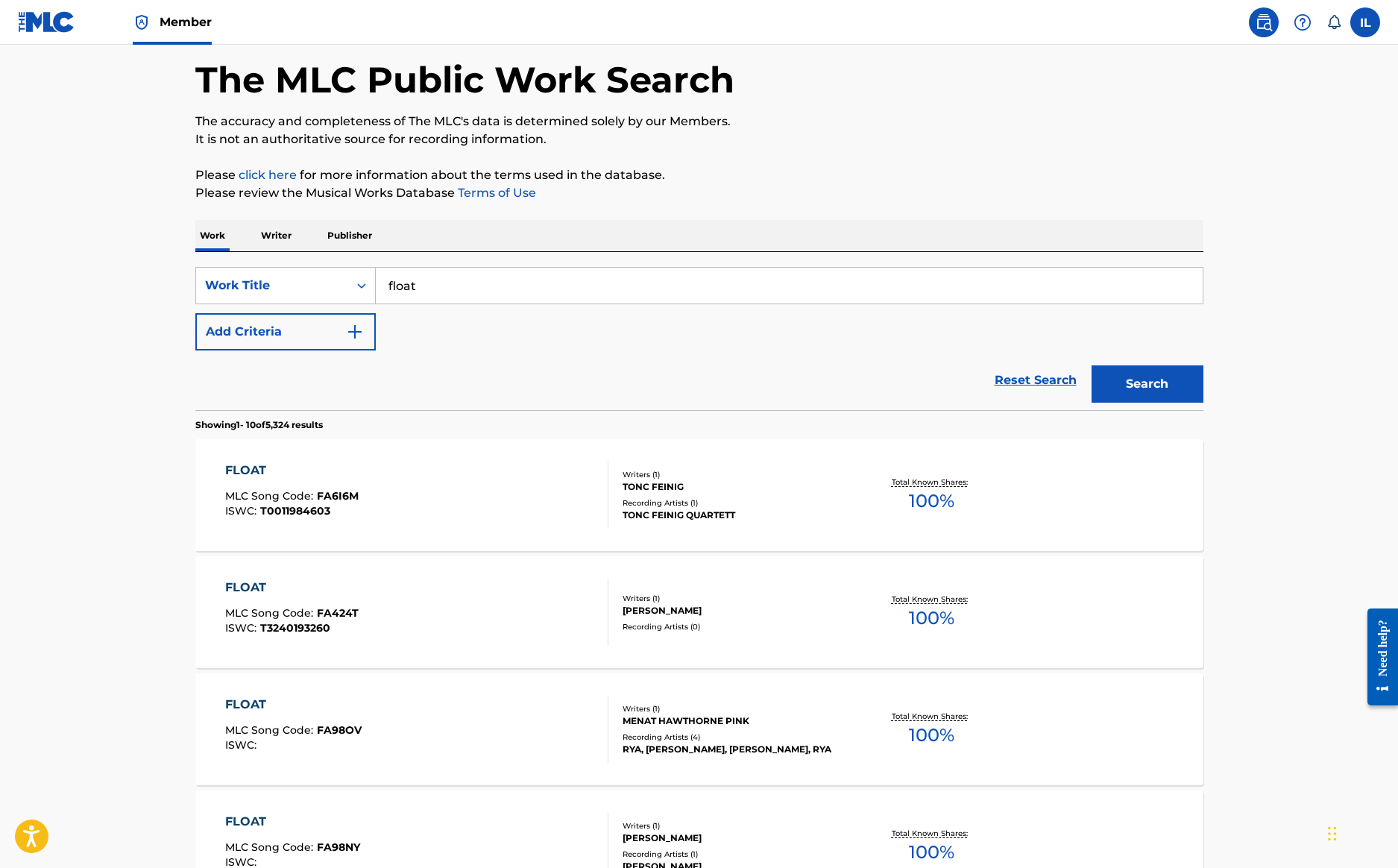
scroll to position [70, 0]
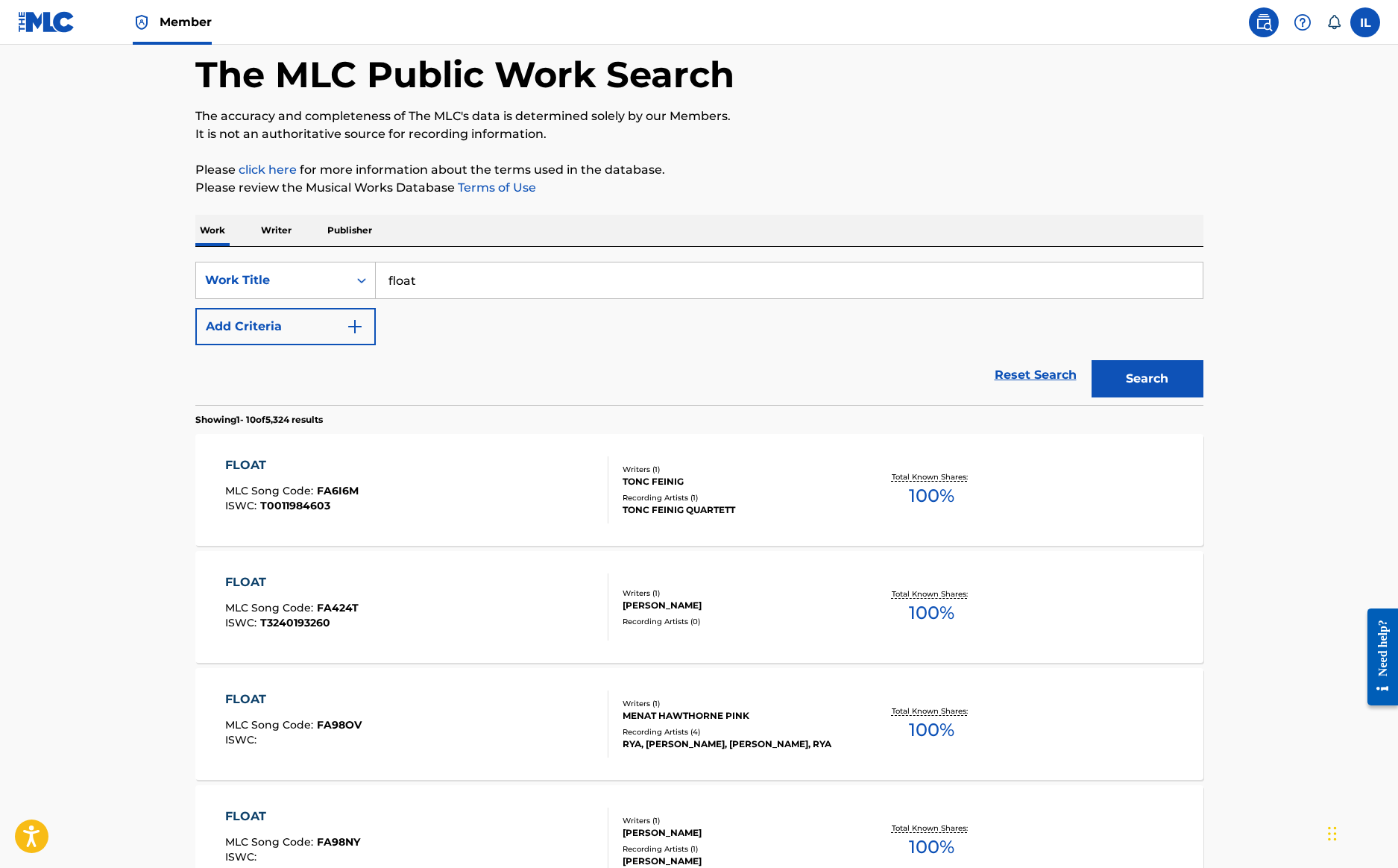
click at [273, 227] on p "Writer" at bounding box center [276, 230] width 40 height 31
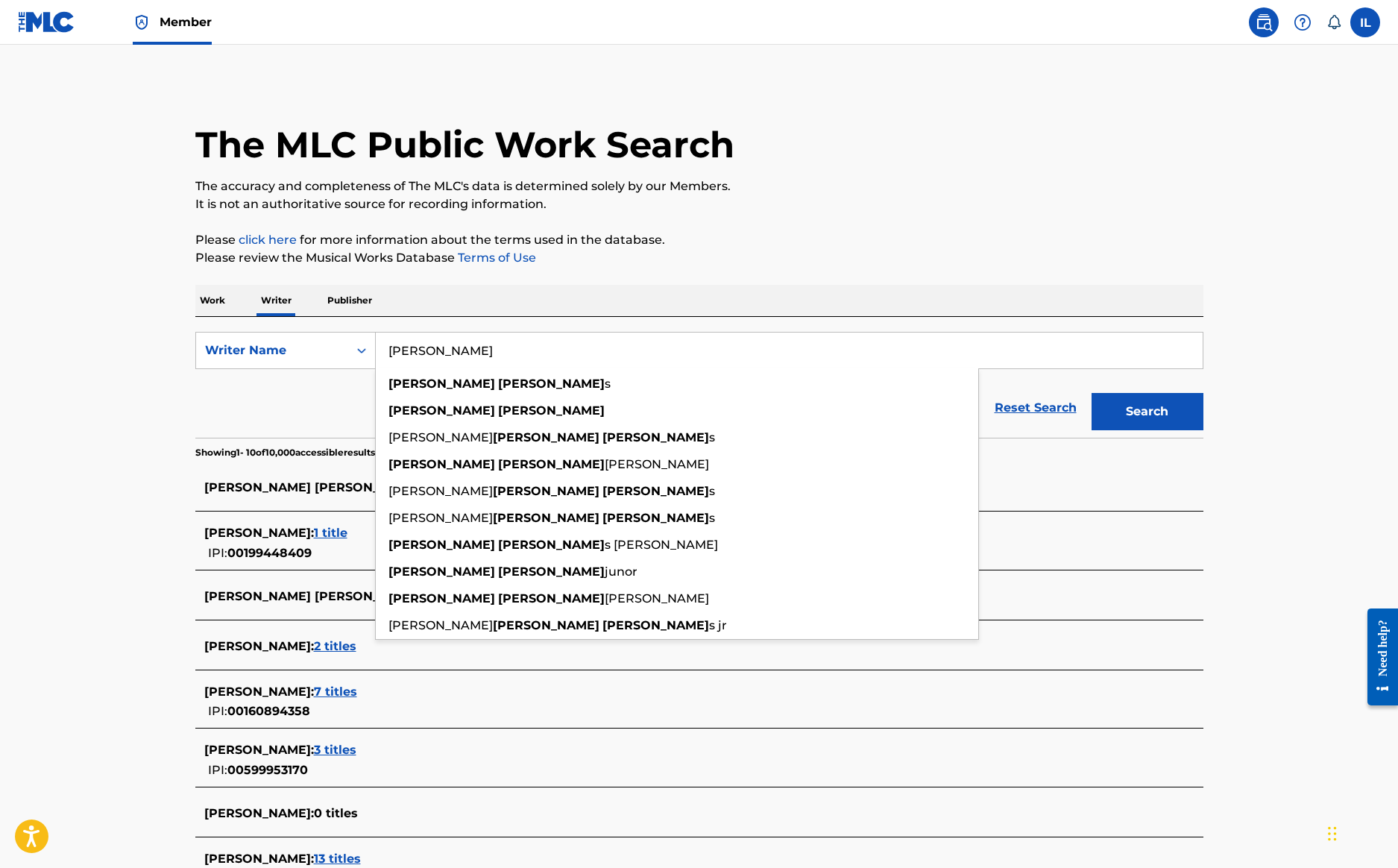
drag, startPoint x: 506, startPoint y: 350, endPoint x: 383, endPoint y: 349, distance: 123.0
click at [383, 349] on input "Stephen Phillip" at bounding box center [789, 350] width 827 height 36
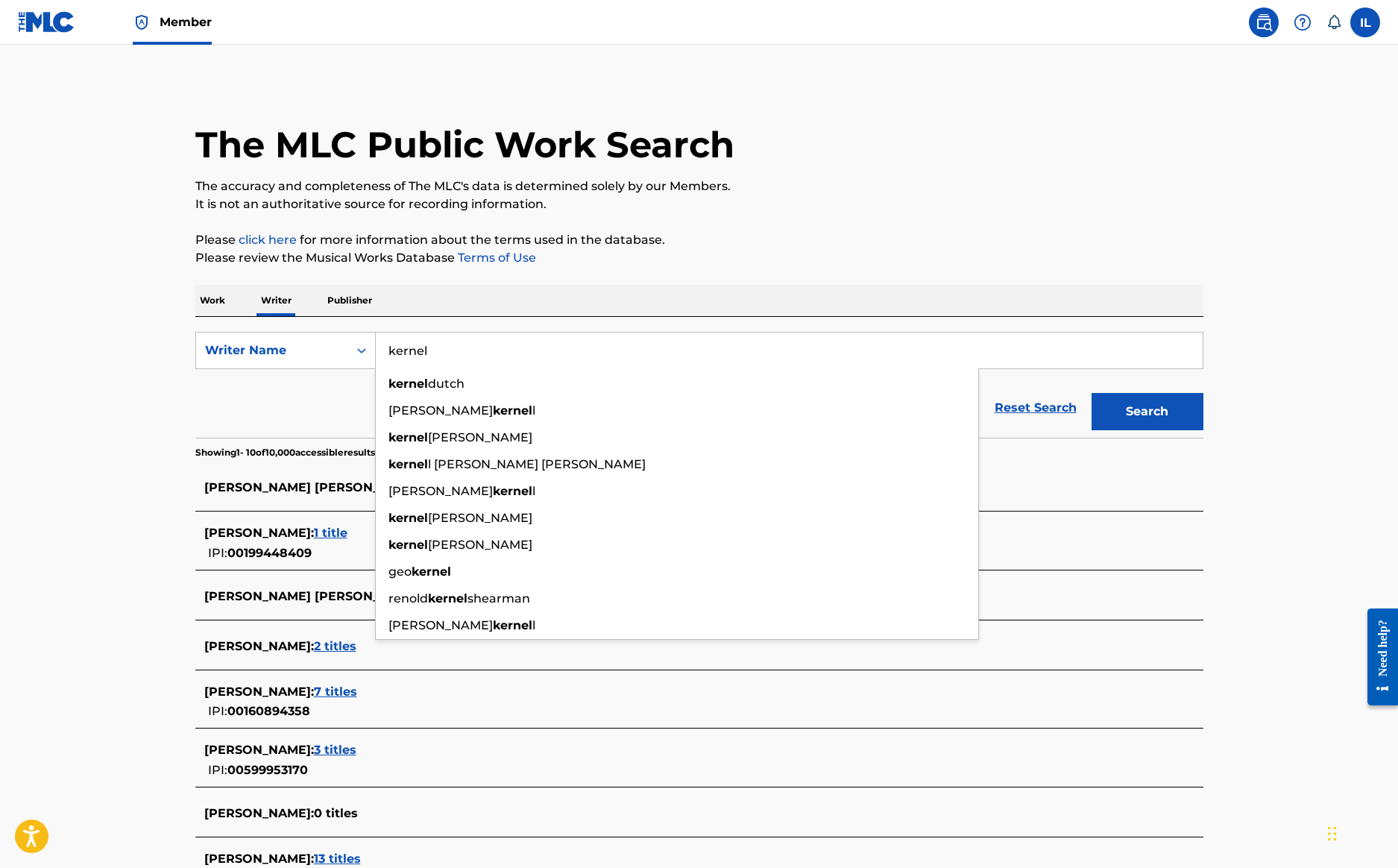
click at [1066, 216] on div "The MLC Public Work Search The accuracy and completeness of The MLC's data is d…" at bounding box center [699, 577] width 1044 height 990
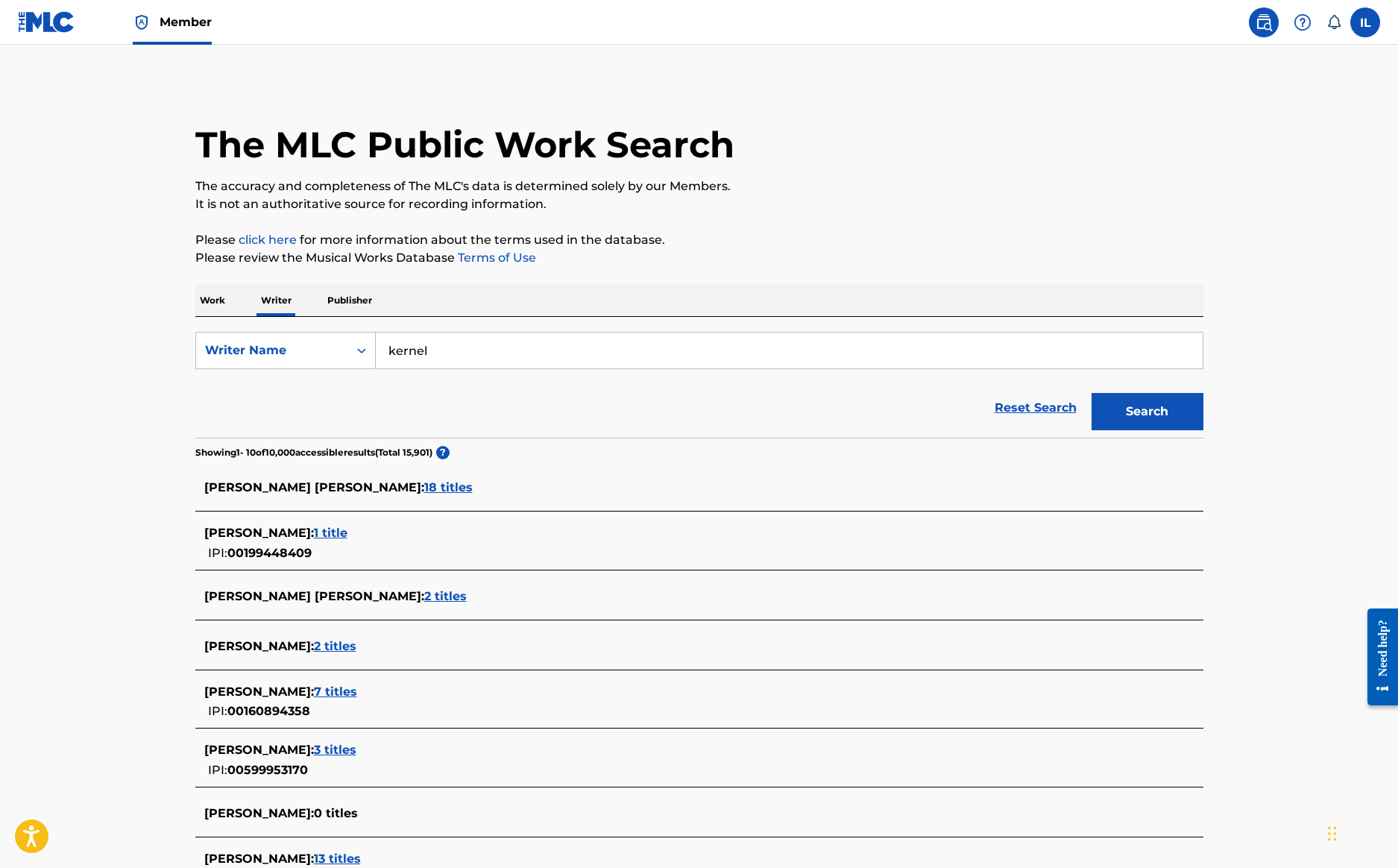
click at [1151, 408] on button "Search" at bounding box center [1147, 411] width 112 height 37
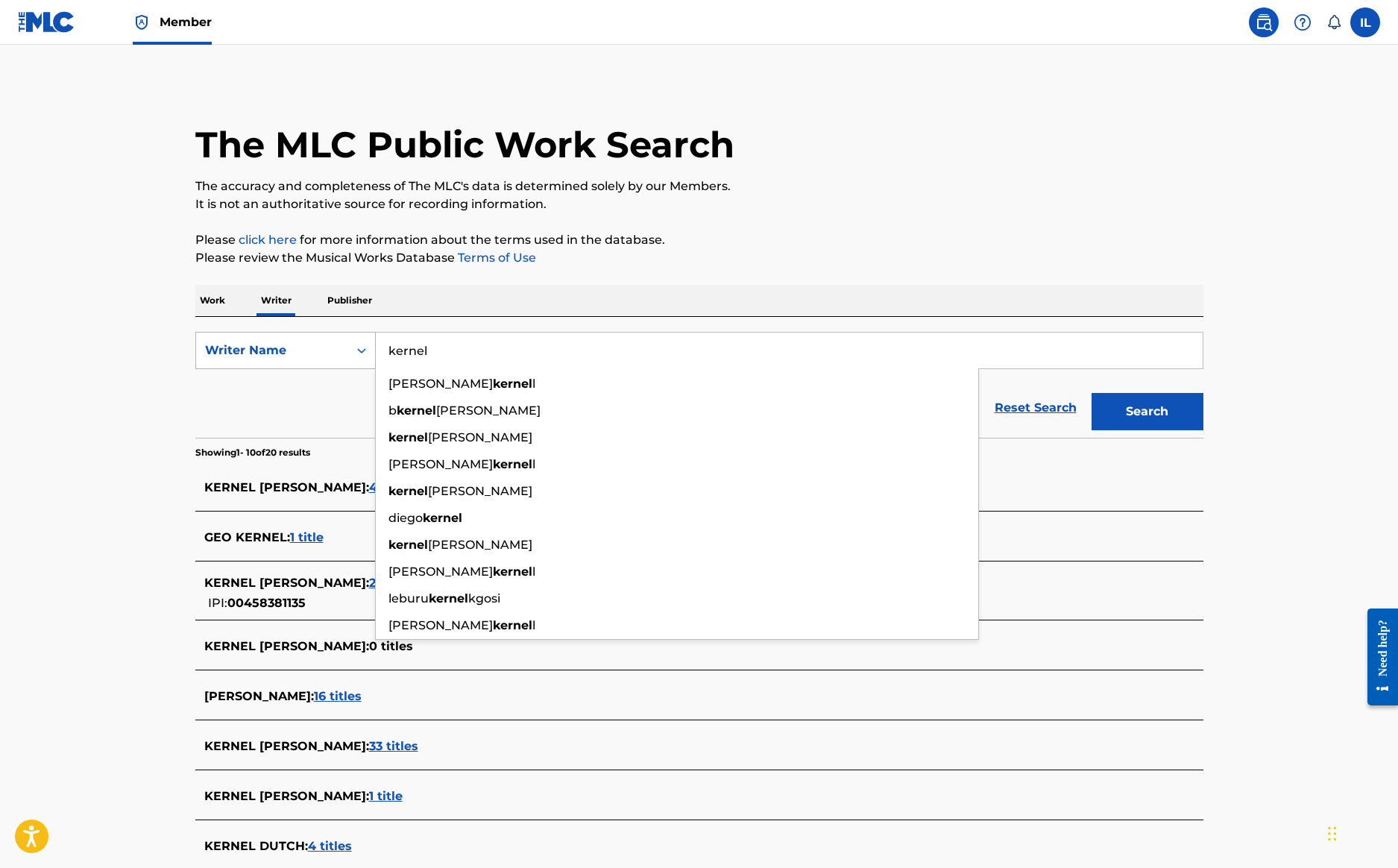
drag, startPoint x: 454, startPoint y: 355, endPoint x: 287, endPoint y: 337, distance: 168.0
click at [287, 337] on div "SearchWithCriteria8c02ba5c-8127-4b0e-ac94-2b83c76d7efe Writer Name kernel jonas…" at bounding box center [699, 350] width 1008 height 37
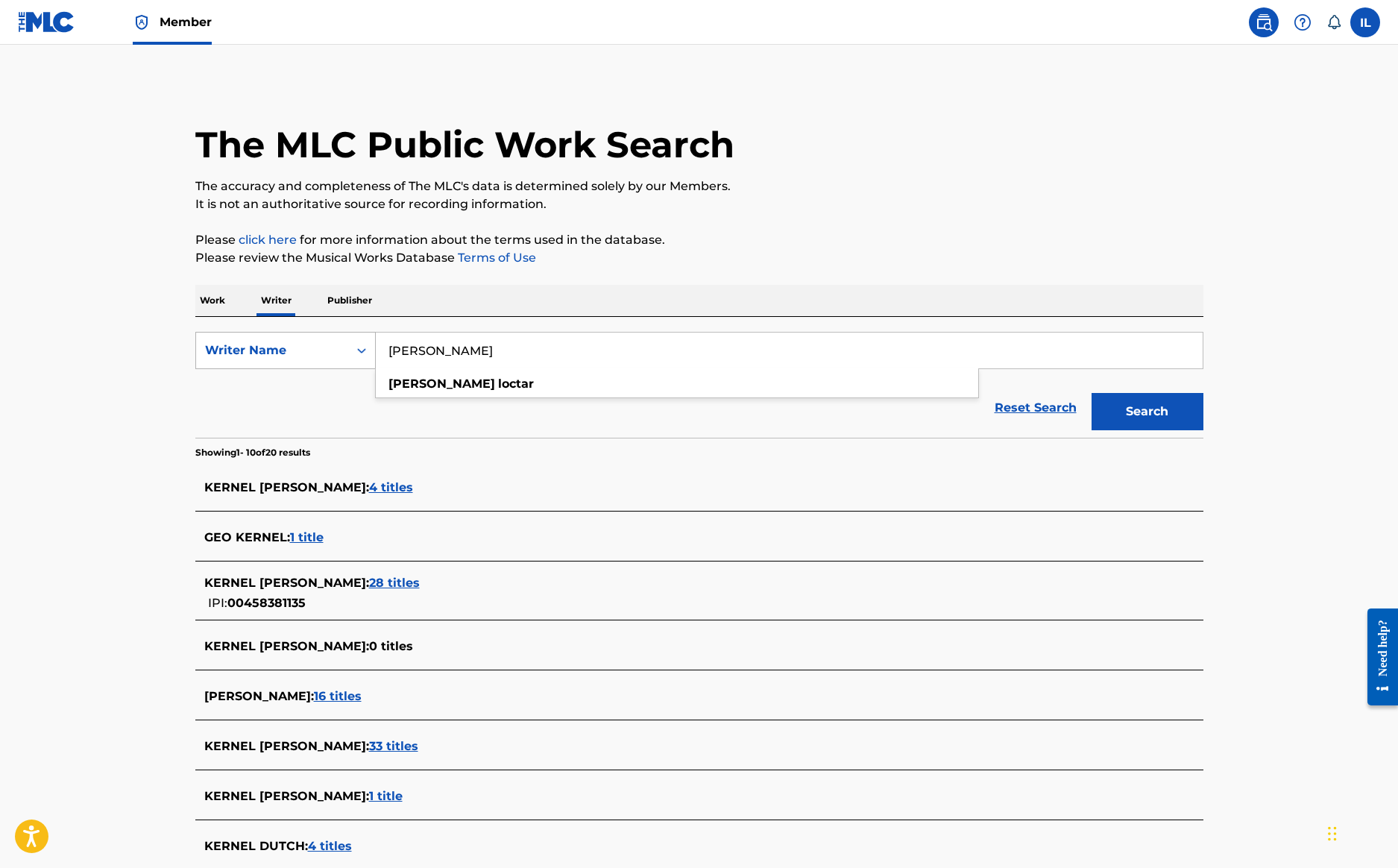
type input "Irvin loctar"
click at [1147, 412] on button "Search" at bounding box center [1147, 411] width 112 height 37
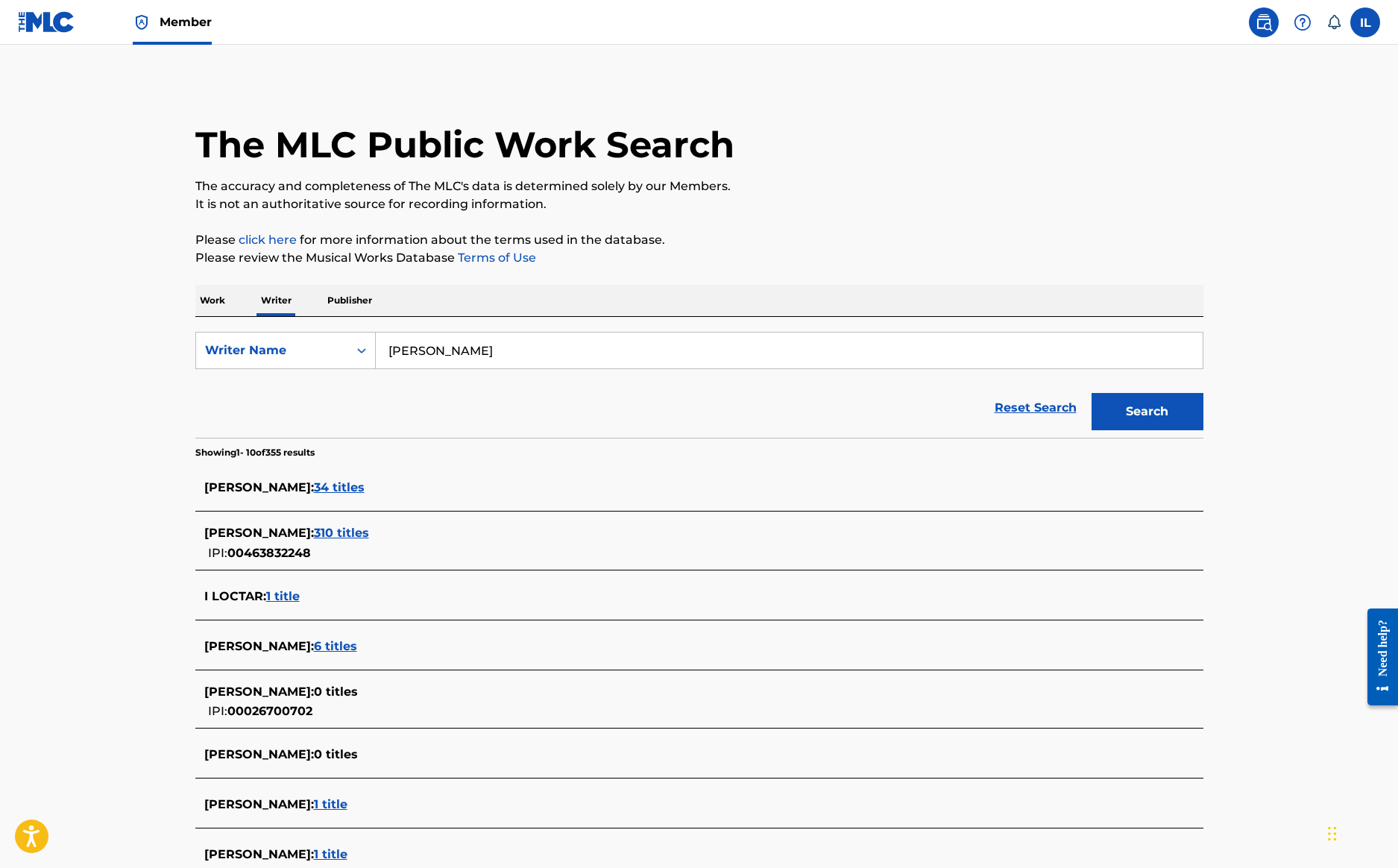
click at [324, 643] on span "6 titles" at bounding box center [335, 646] width 43 height 14
